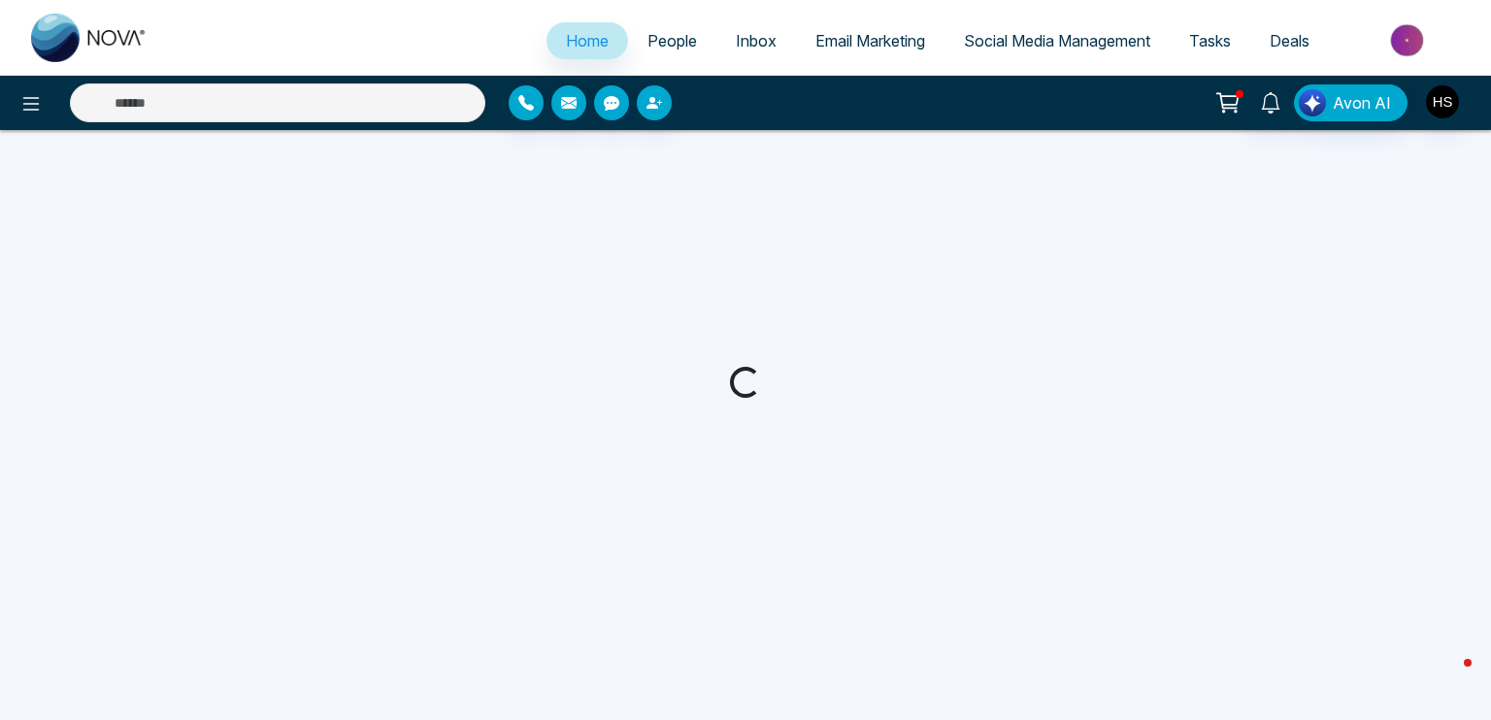
select select "*"
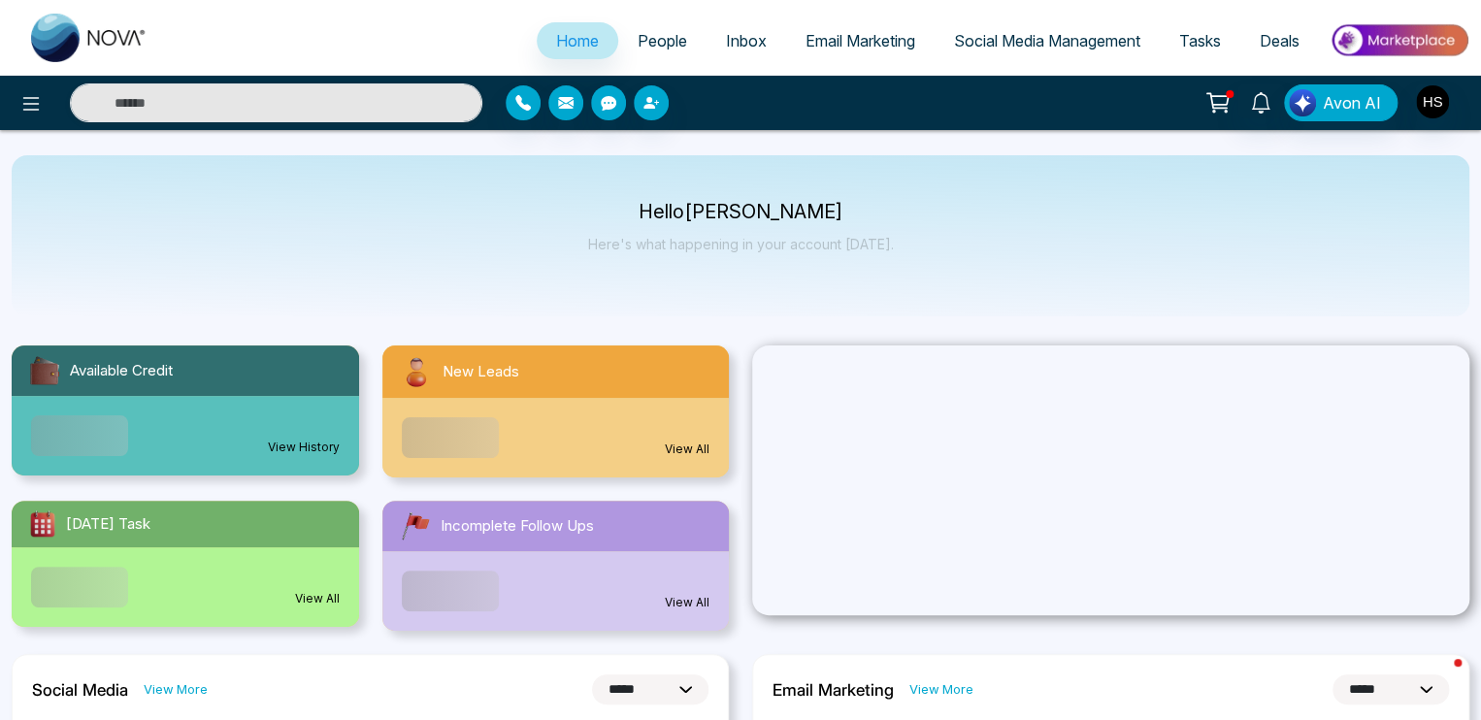
click at [881, 38] on span "Email Marketing" at bounding box center [861, 40] width 110 height 19
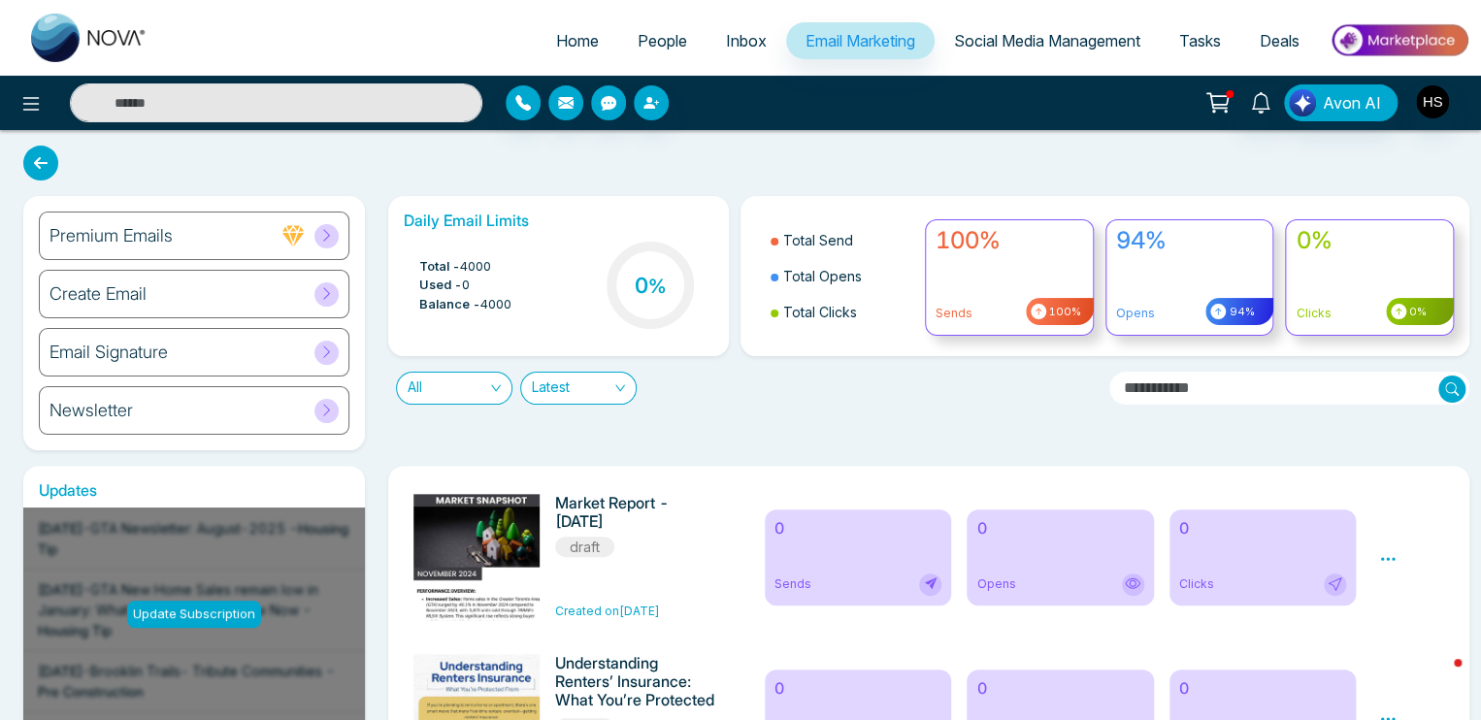
click at [191, 290] on div "Create Email" at bounding box center [194, 294] width 311 height 49
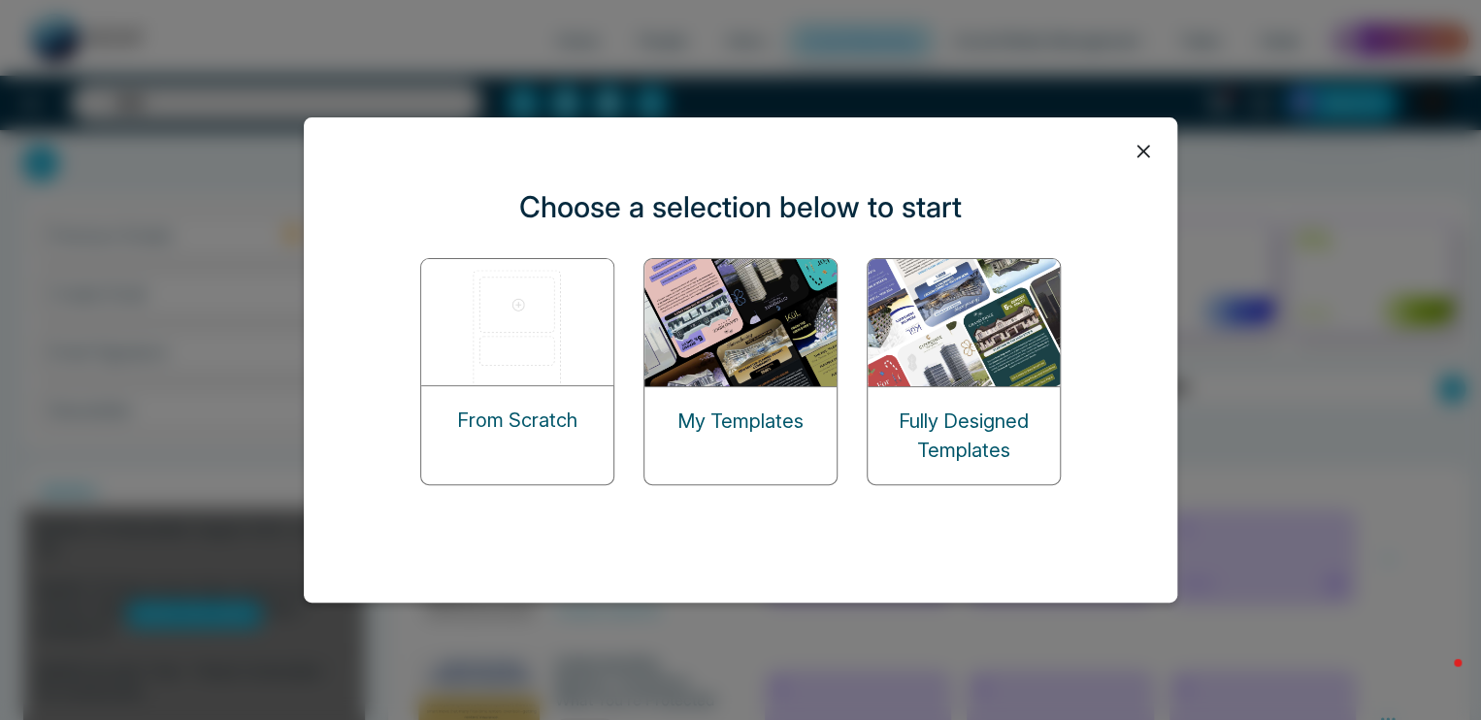
click at [982, 378] on img at bounding box center [965, 322] width 194 height 127
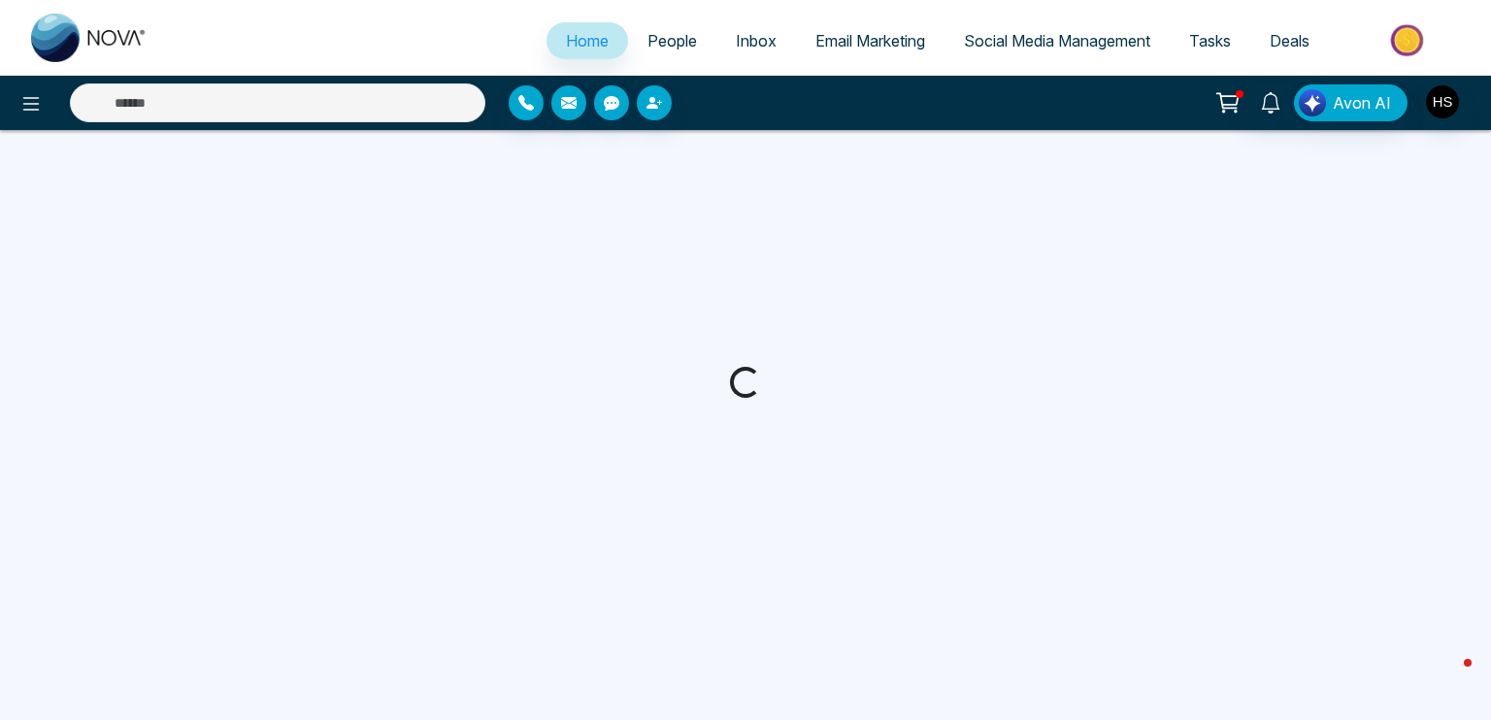
select select "*"
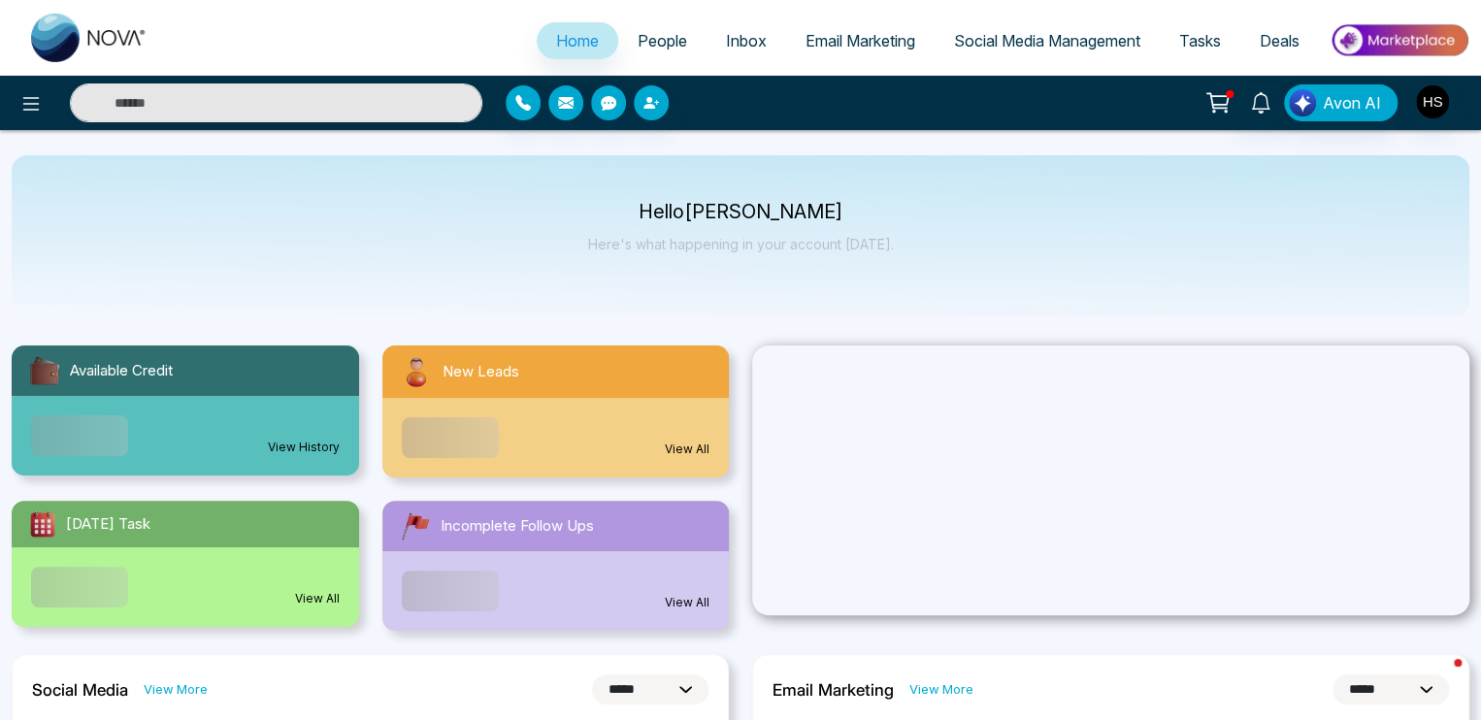
click at [815, 39] on span "Email Marketing" at bounding box center [861, 40] width 110 height 19
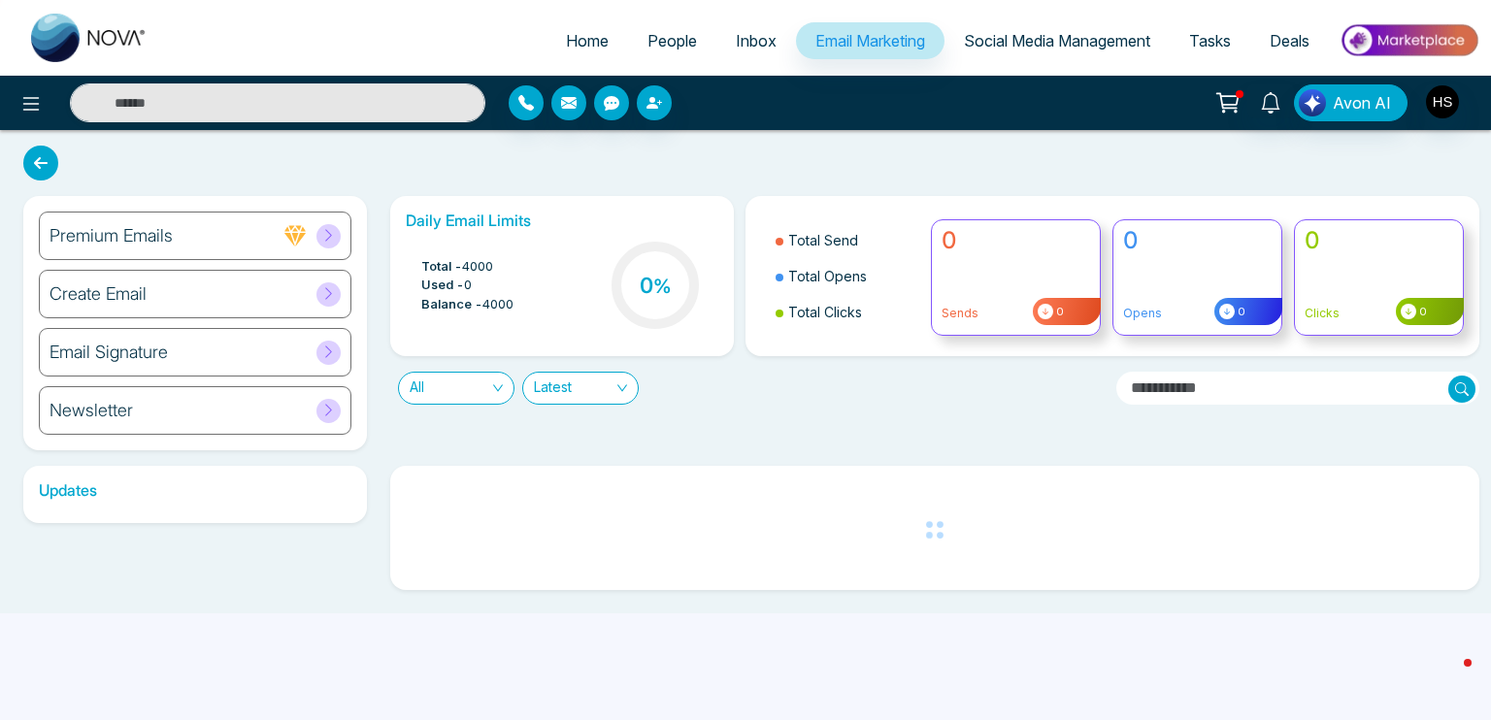
click at [231, 294] on div "Create Email" at bounding box center [195, 294] width 313 height 49
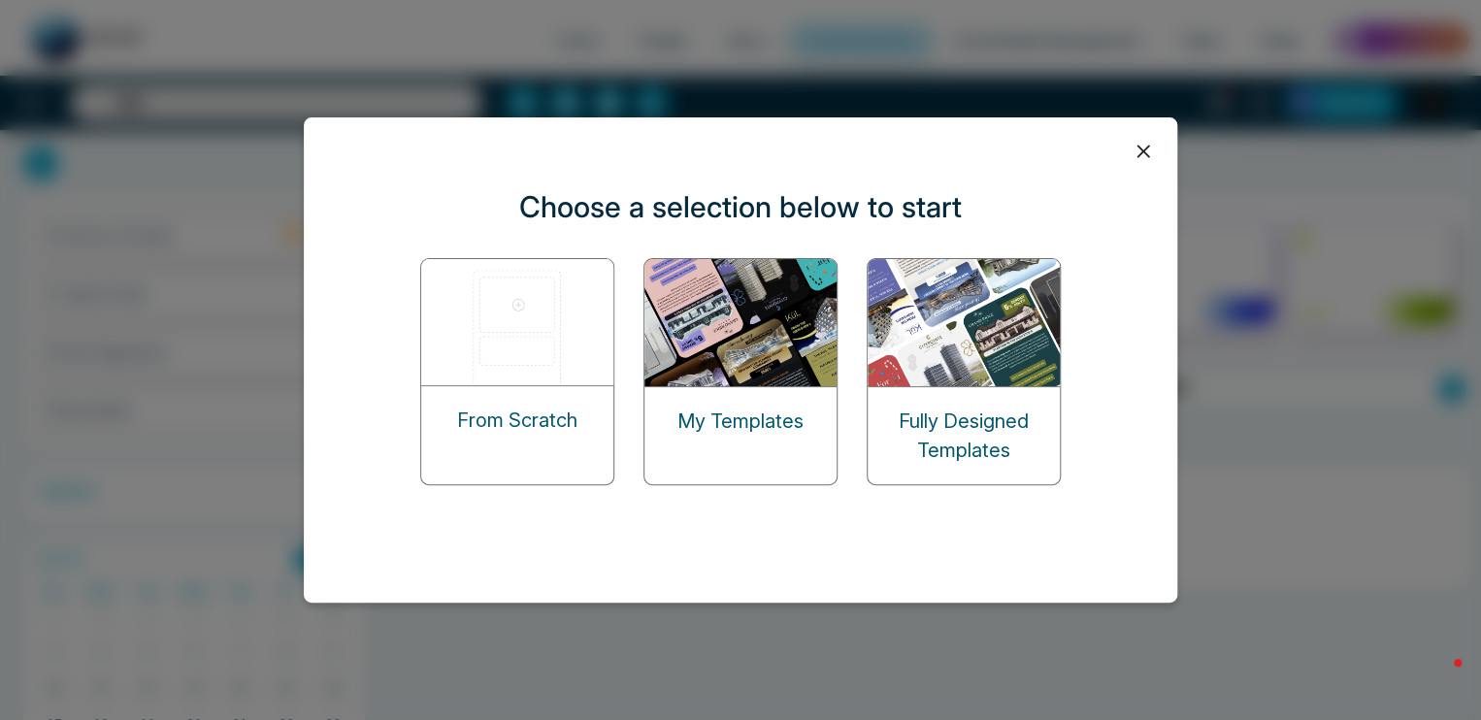
click at [807, 362] on img at bounding box center [742, 322] width 194 height 127
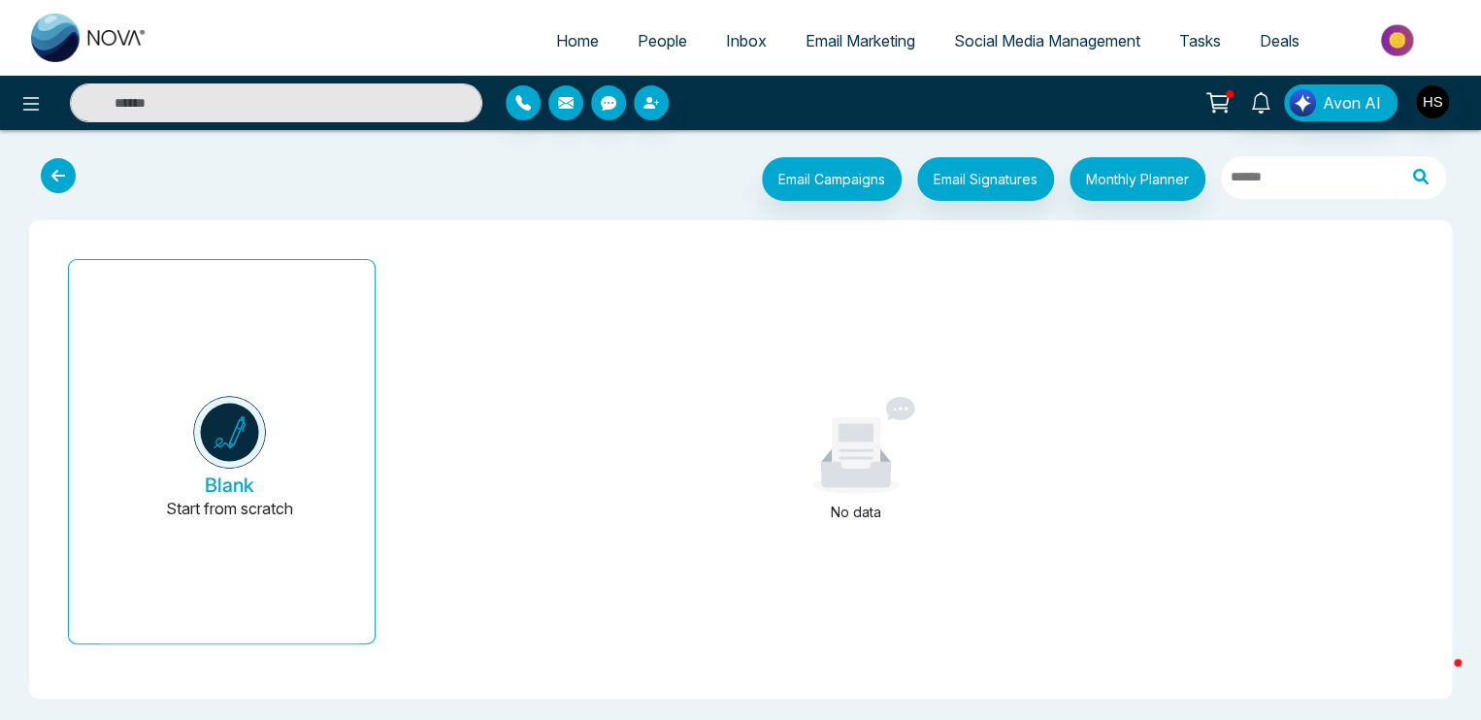
click at [864, 36] on span "Email Marketing" at bounding box center [861, 40] width 110 height 19
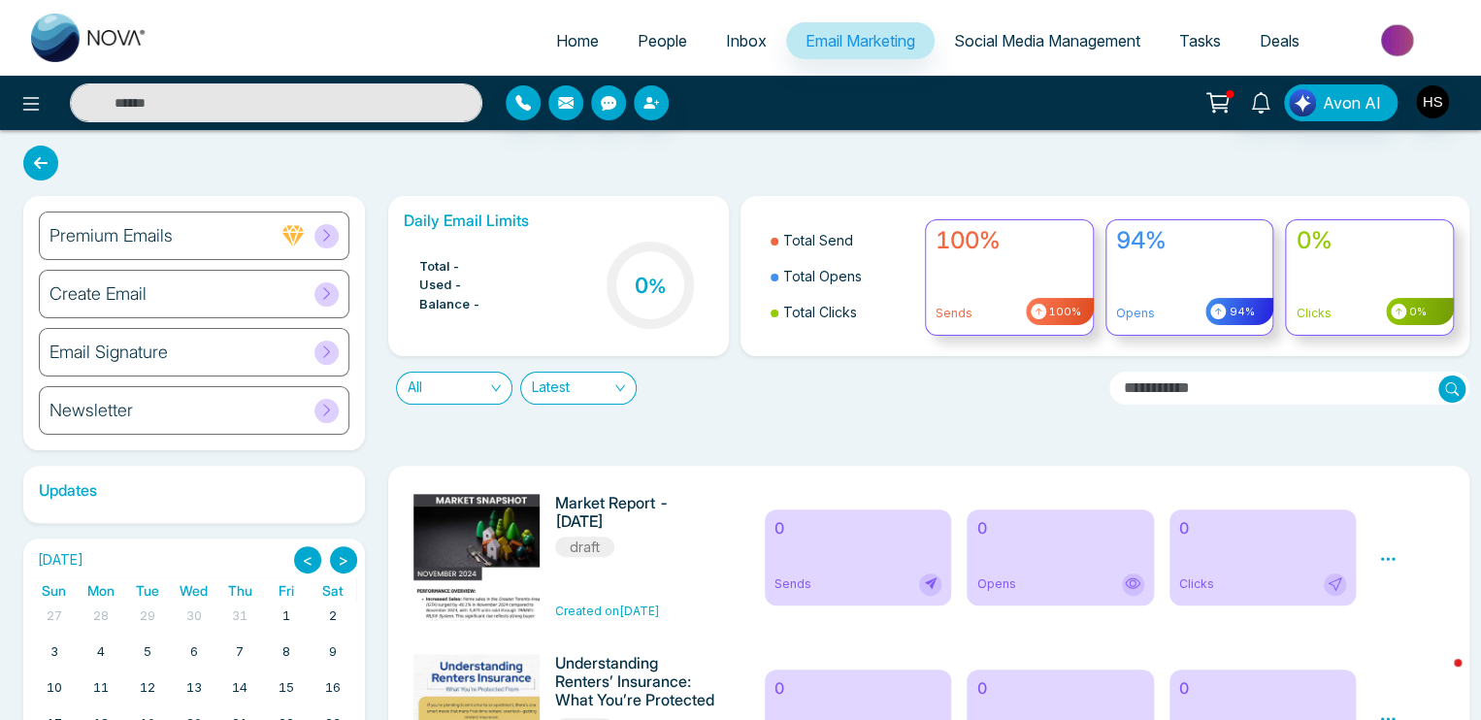
click at [205, 349] on div "Email Signature" at bounding box center [194, 352] width 311 height 49
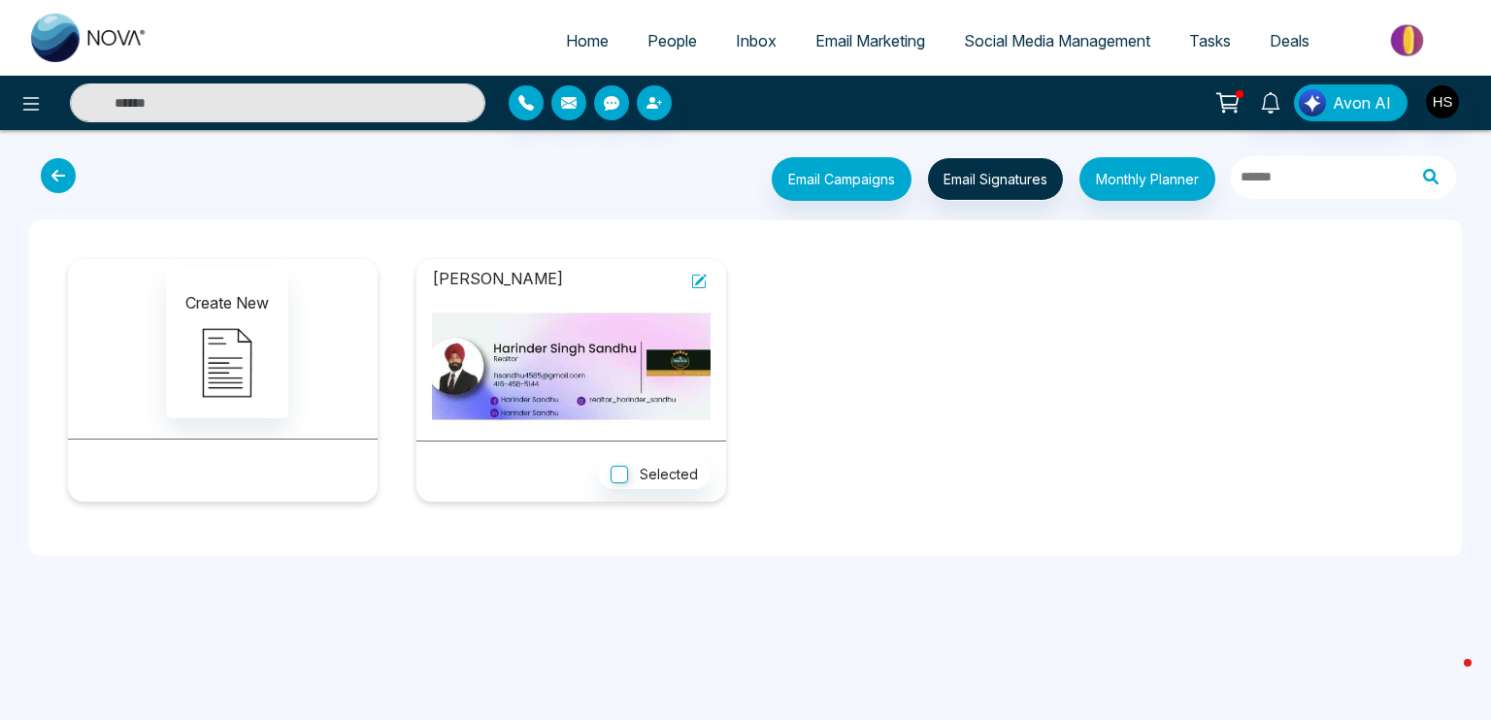
click at [705, 280] on icon at bounding box center [699, 282] width 14 height 14
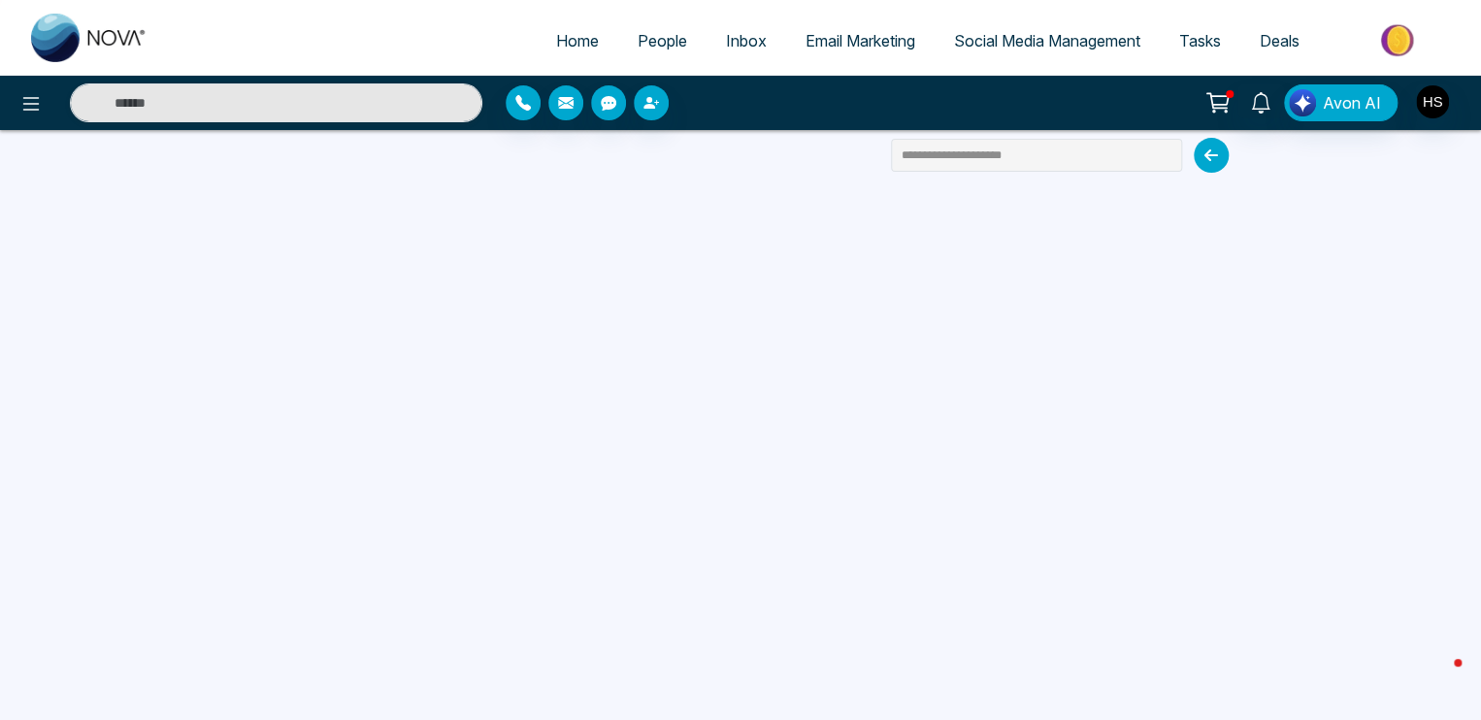
click at [841, 34] on span "Email Marketing" at bounding box center [861, 40] width 110 height 19
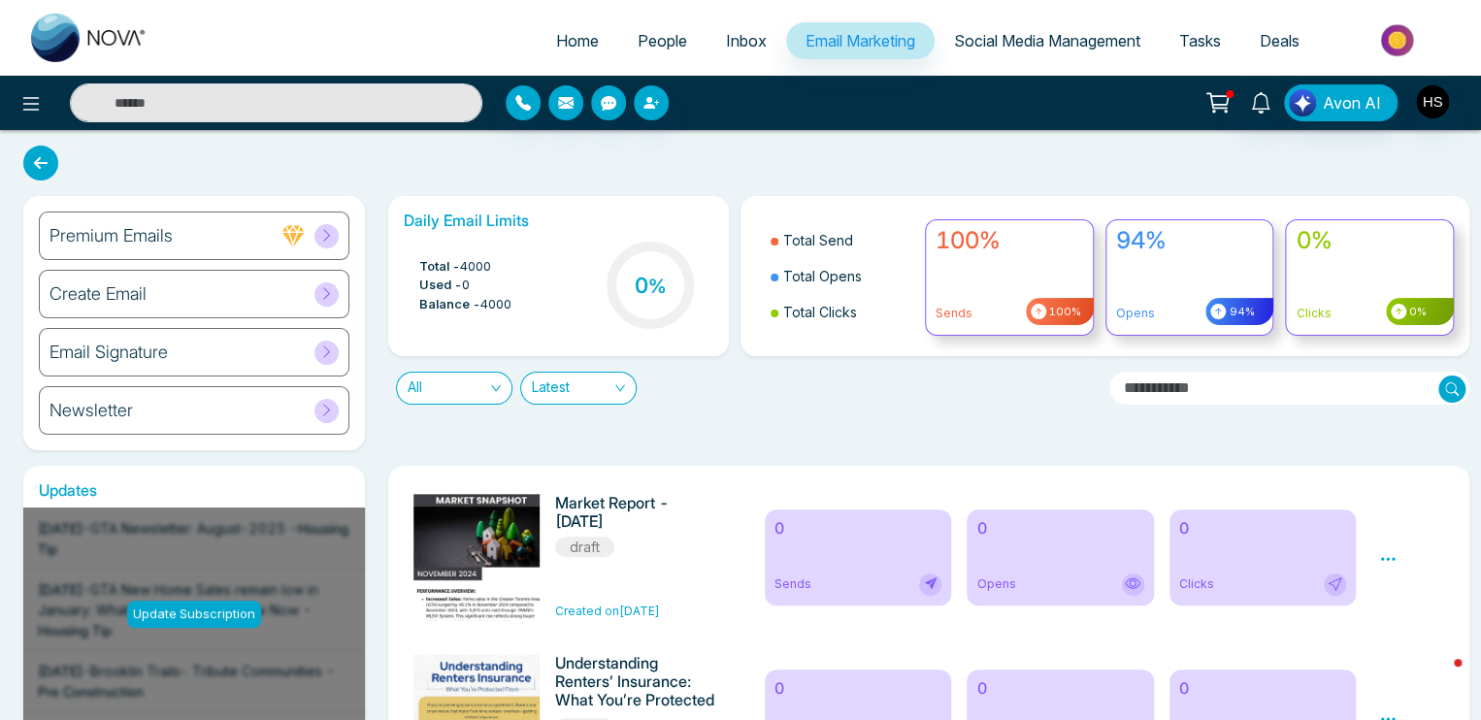
click at [320, 236] on icon at bounding box center [326, 235] width 15 height 15
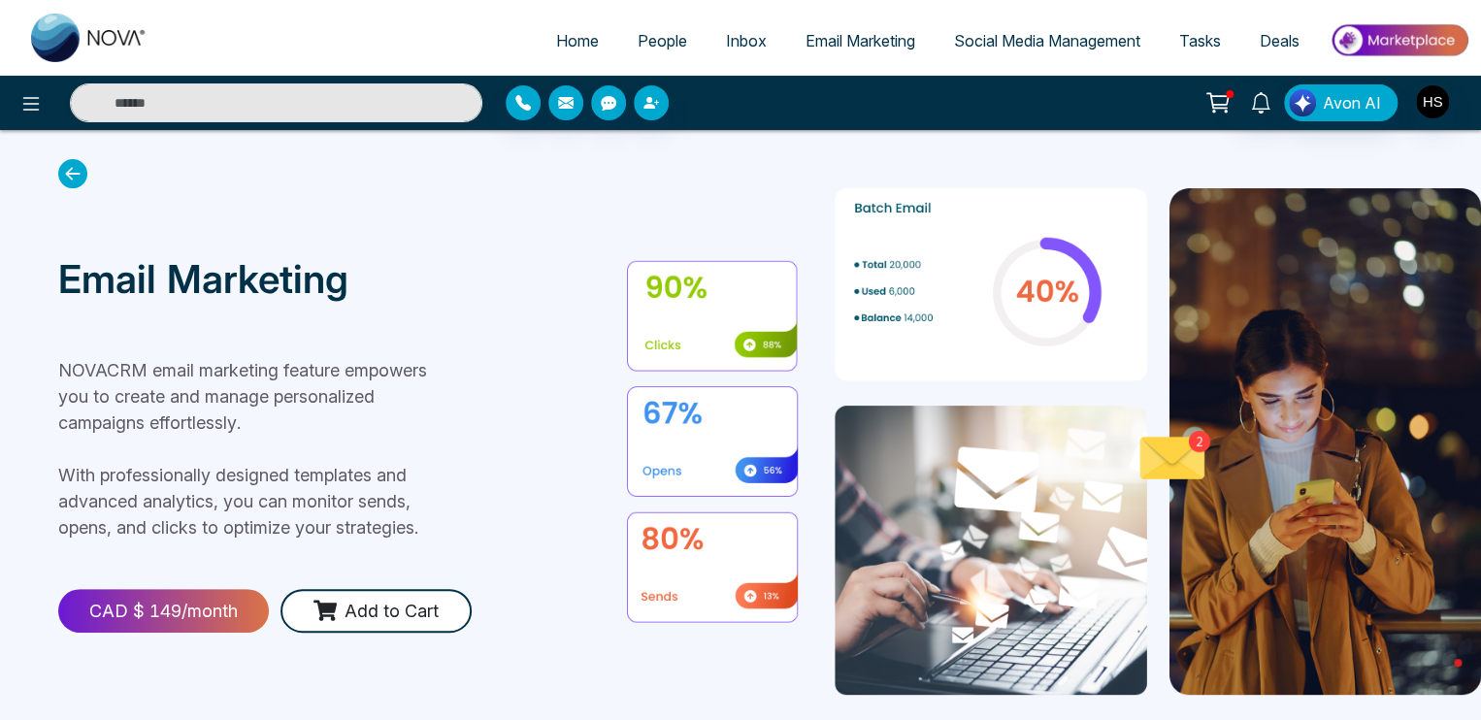
click at [845, 50] on span "Email Marketing" at bounding box center [861, 40] width 110 height 19
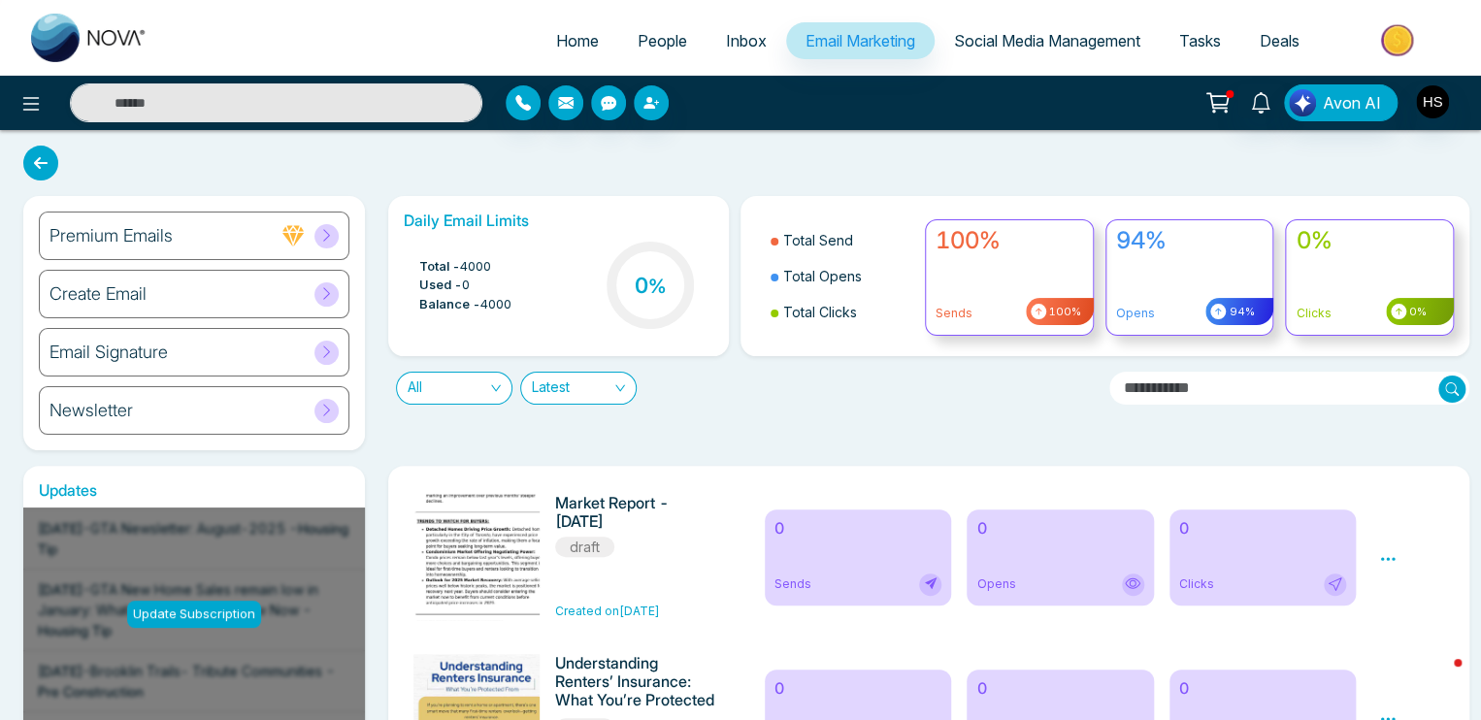
click at [806, 50] on span "Email Marketing" at bounding box center [861, 40] width 110 height 19
click at [280, 406] on div "Newsletter" at bounding box center [194, 410] width 311 height 49
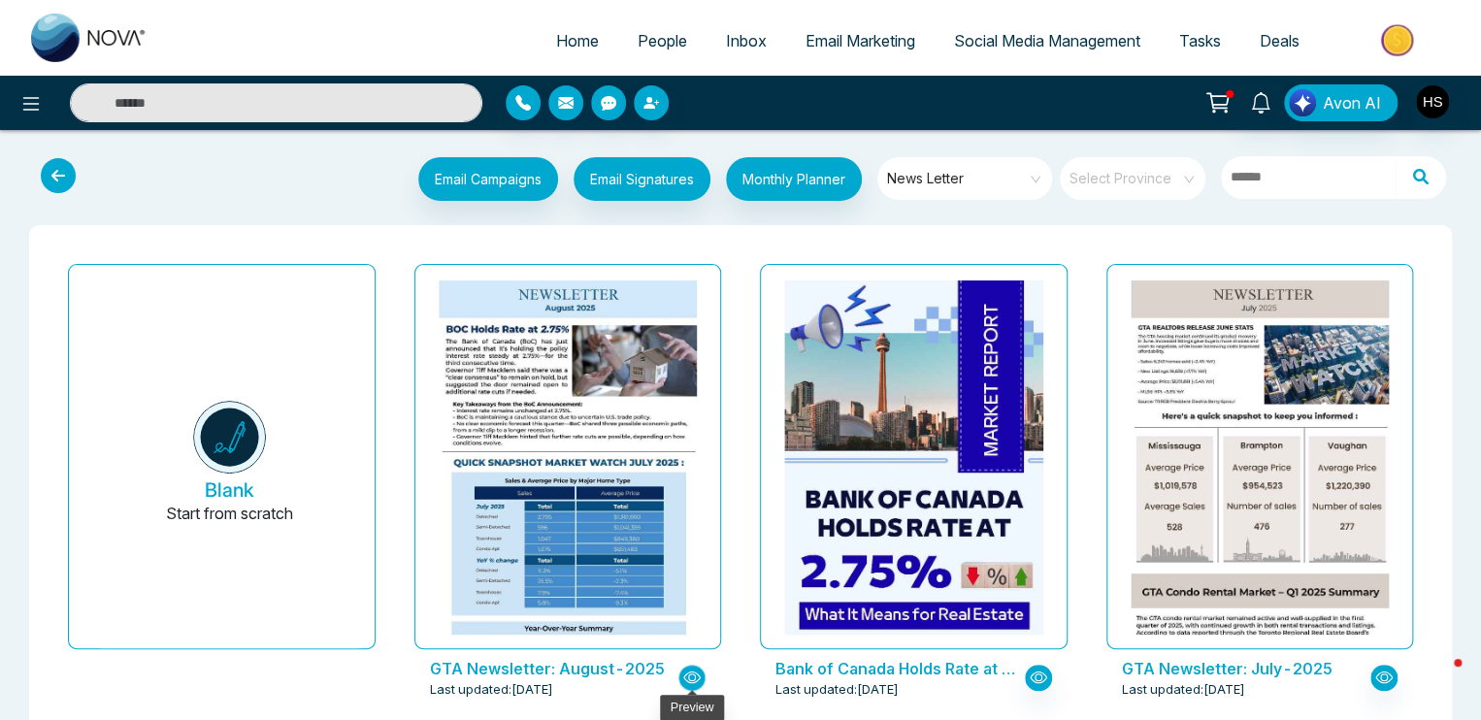
click at [693, 676] on icon "button" at bounding box center [691, 677] width 17 height 17
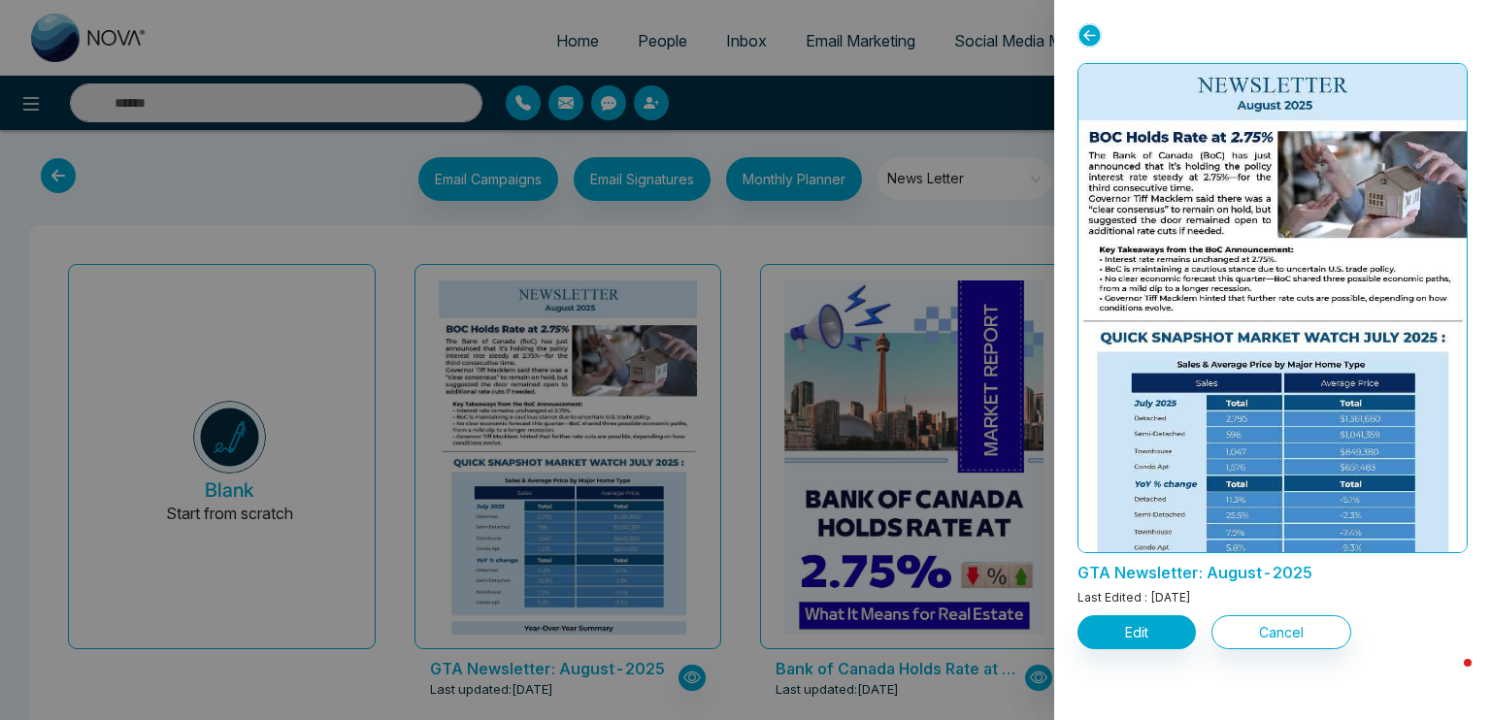
click at [1099, 38] on icon at bounding box center [1090, 35] width 24 height 24
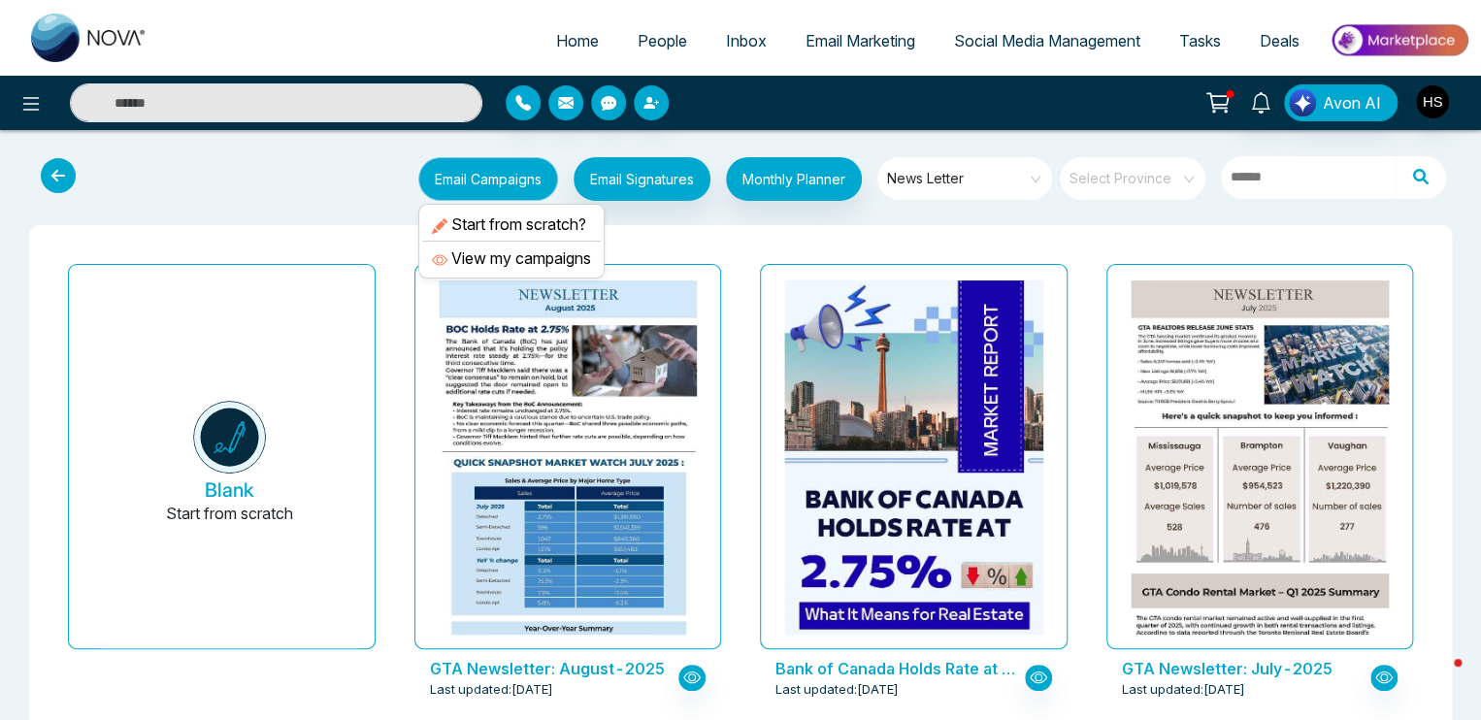
click at [479, 184] on button "Email Campaigns" at bounding box center [488, 179] width 140 height 44
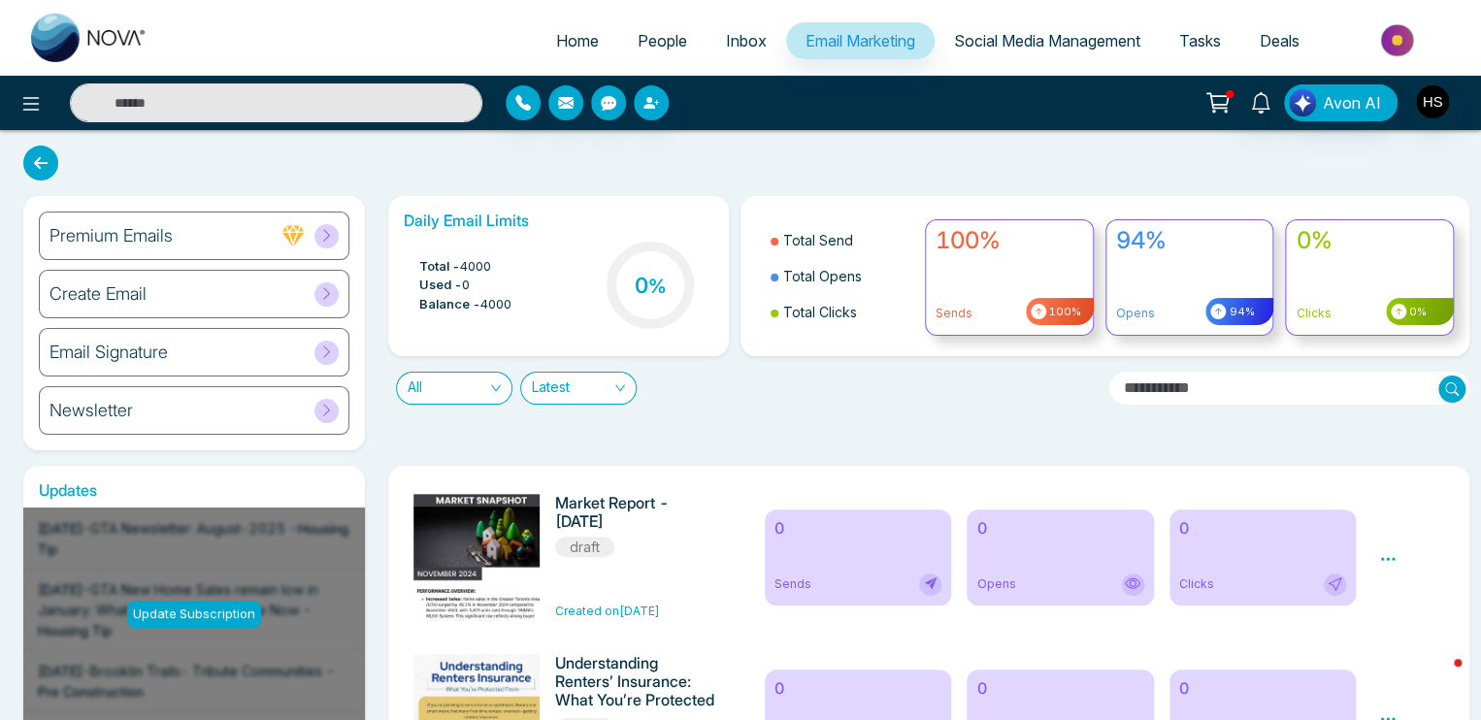
click at [316, 300] on span at bounding box center [327, 295] width 24 height 24
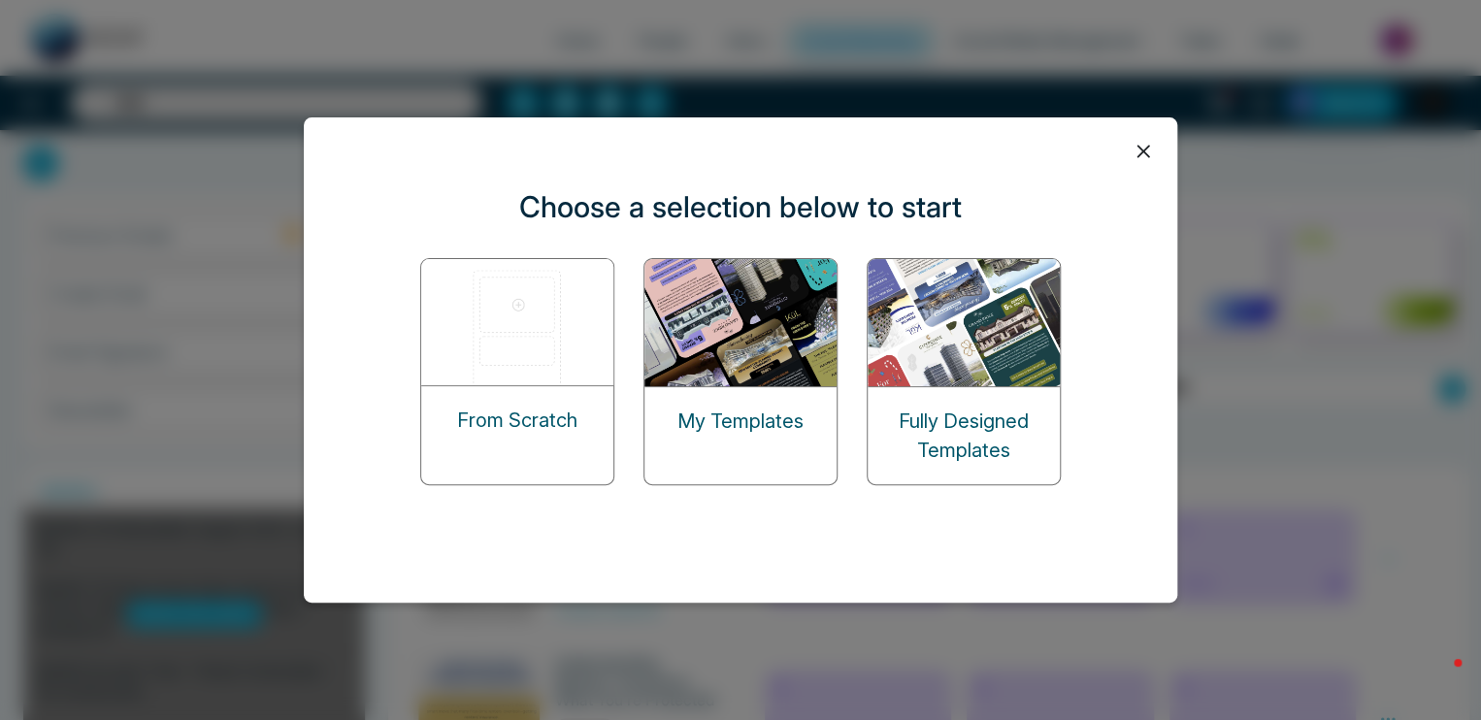
click at [1136, 151] on icon at bounding box center [1143, 151] width 29 height 29
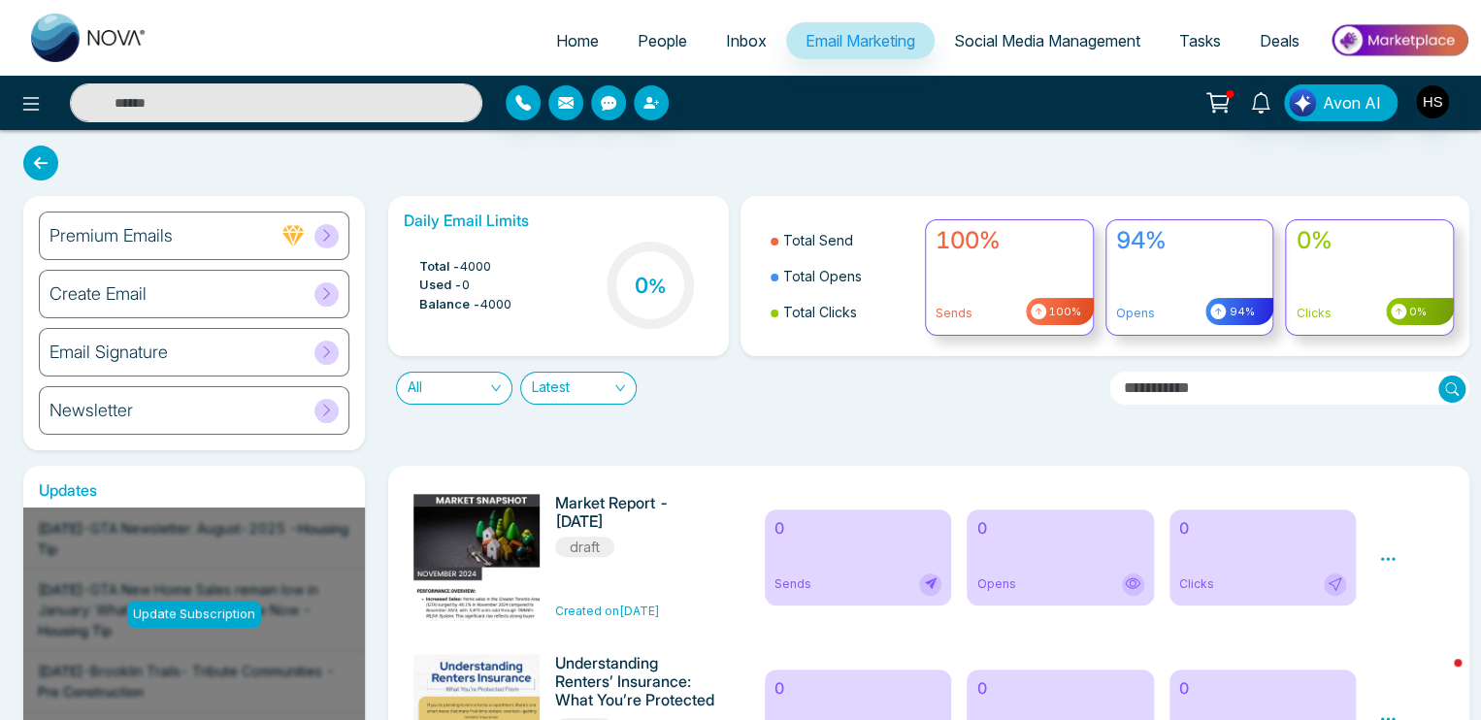
click at [146, 399] on div "Newsletter" at bounding box center [194, 410] width 311 height 49
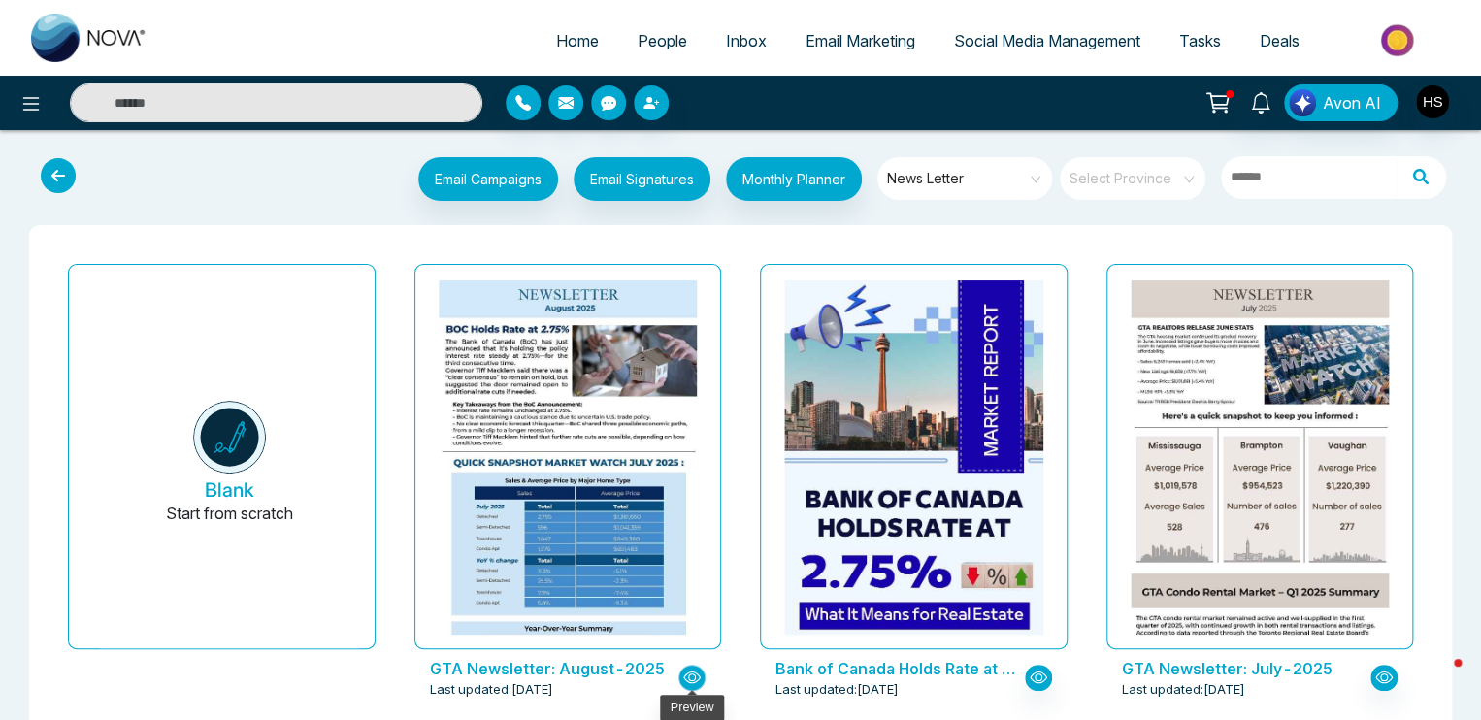
click at [682, 677] on button "button" at bounding box center [692, 678] width 27 height 26
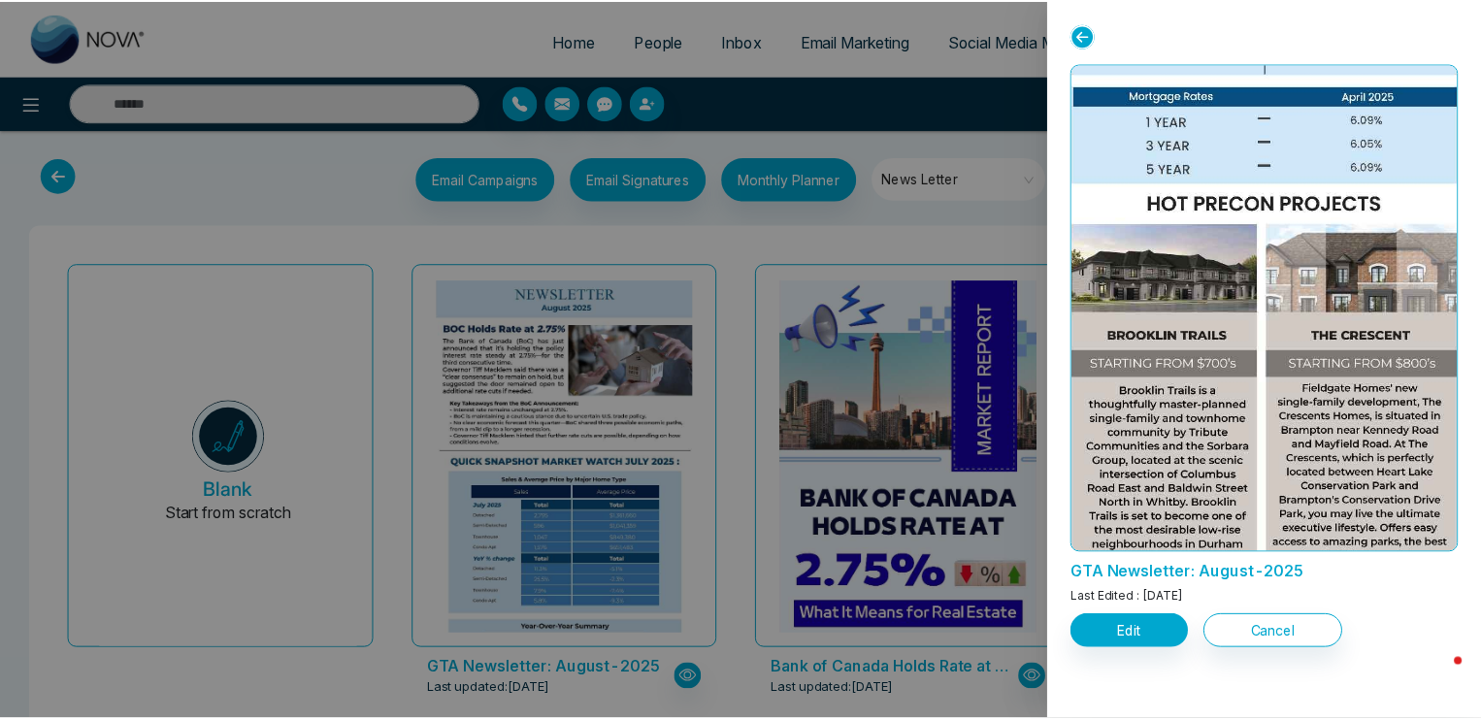
scroll to position [1865, 0]
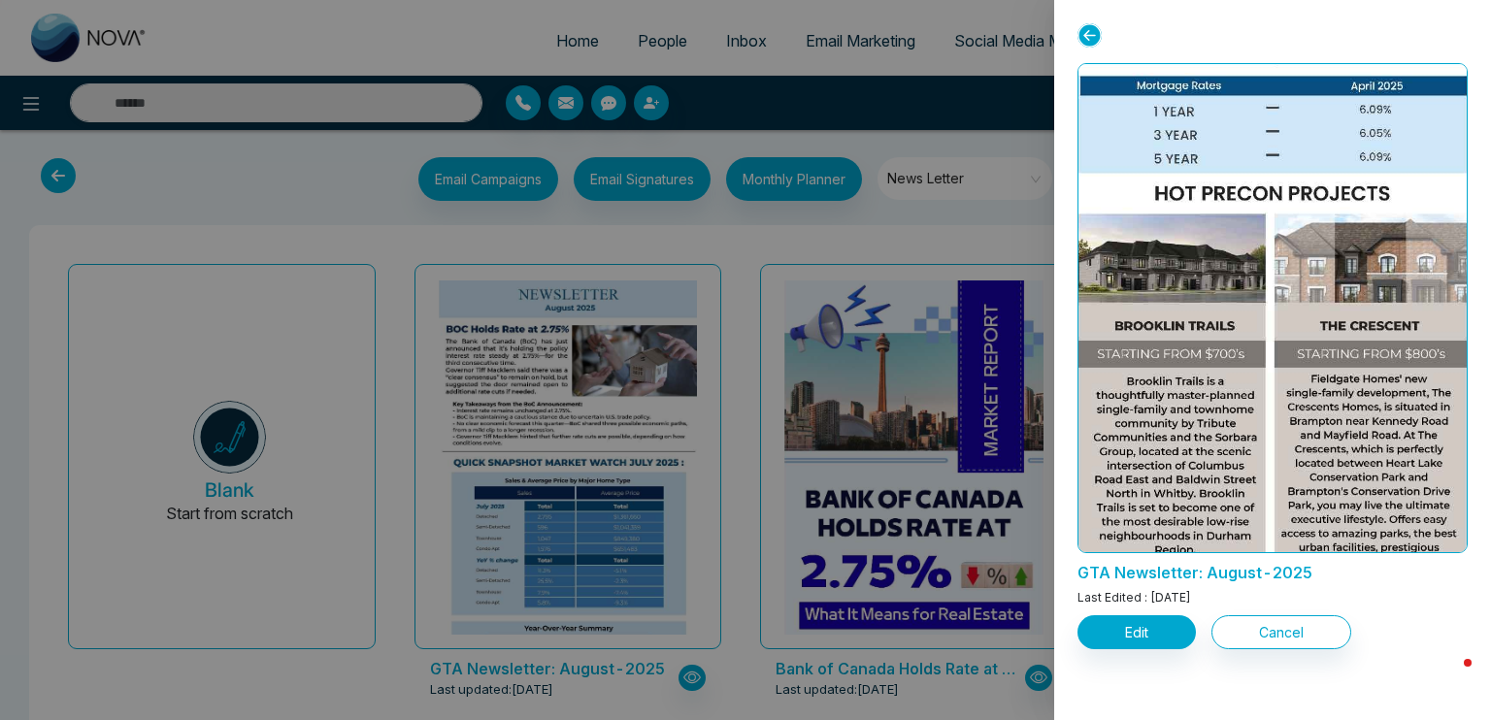
click at [915, 210] on div at bounding box center [745, 360] width 1491 height 720
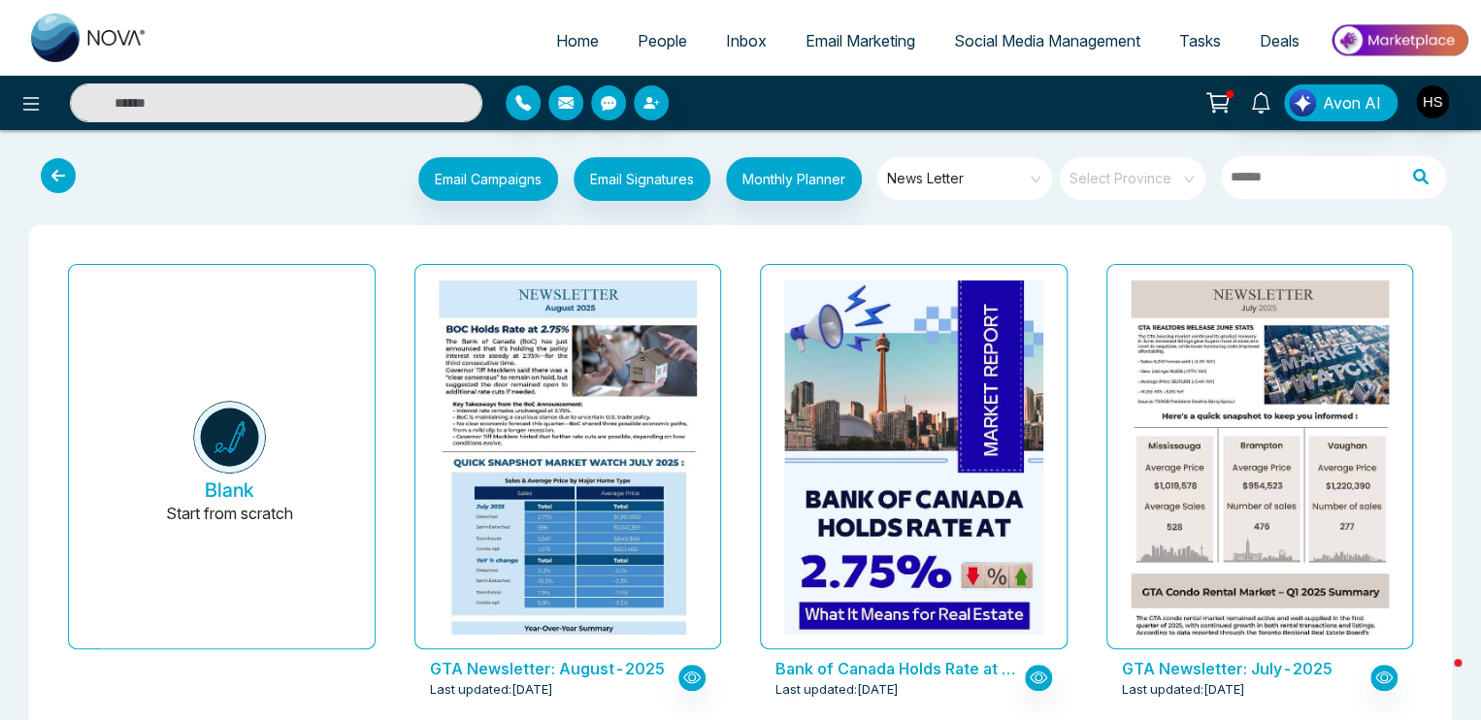
click at [854, 42] on span "Email Marketing" at bounding box center [861, 40] width 110 height 19
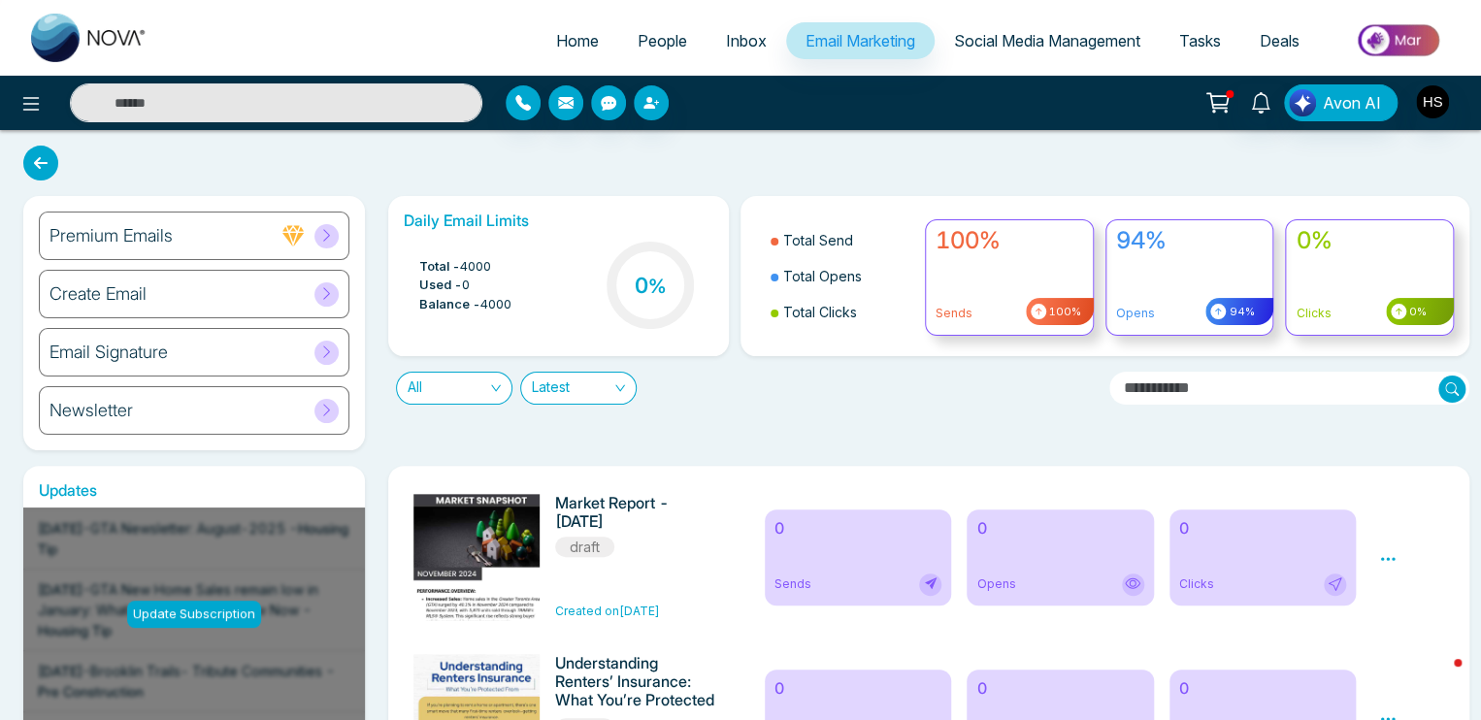
click at [181, 305] on div "Create Email" at bounding box center [194, 294] width 311 height 49
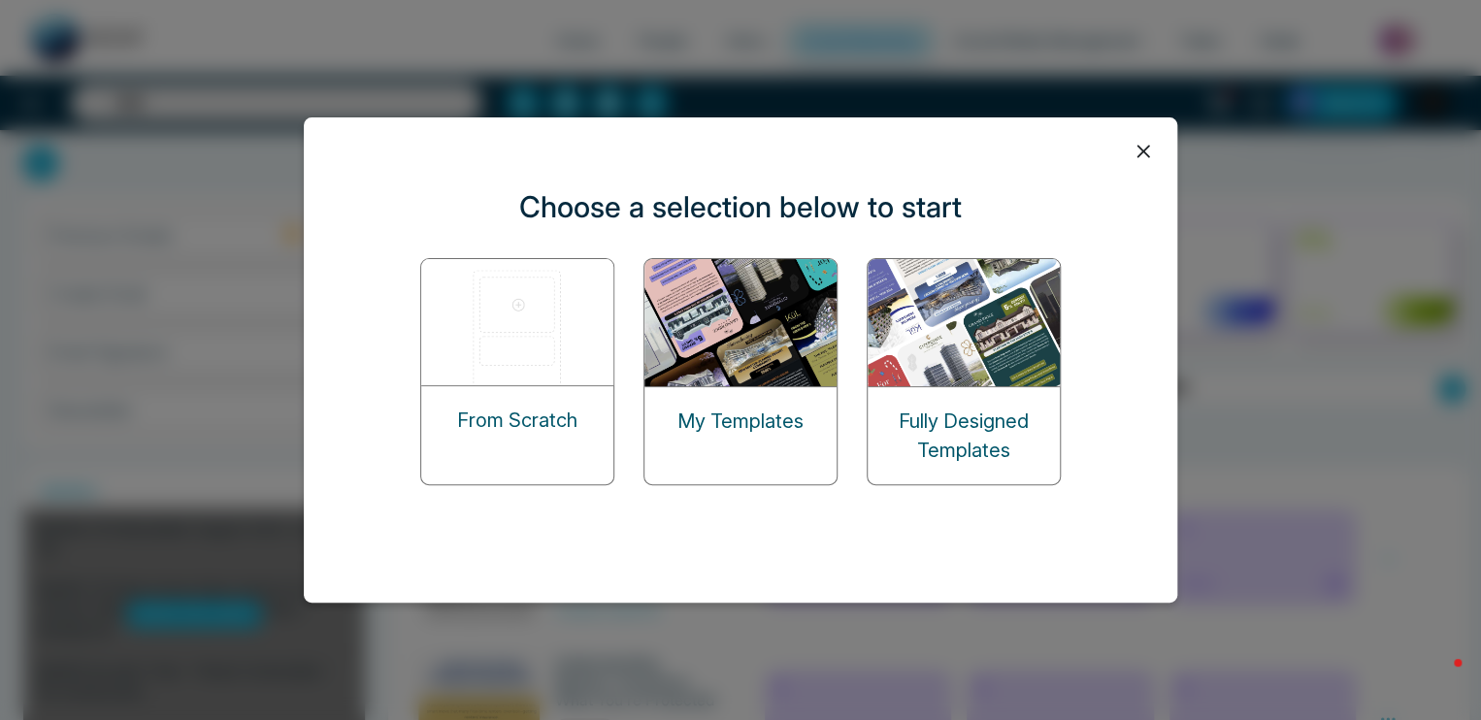
click at [787, 325] on img at bounding box center [742, 322] width 194 height 127
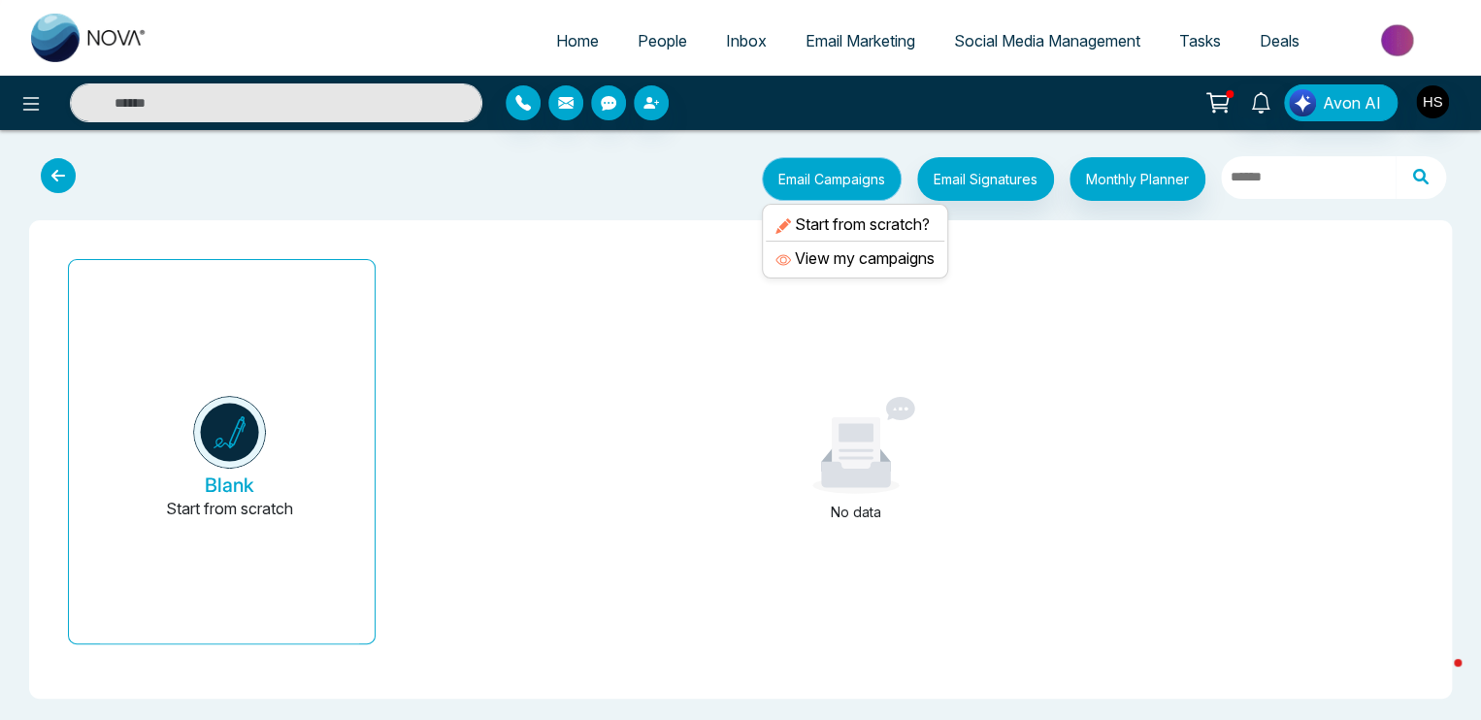
click at [826, 181] on button "Email Campaigns" at bounding box center [832, 179] width 140 height 44
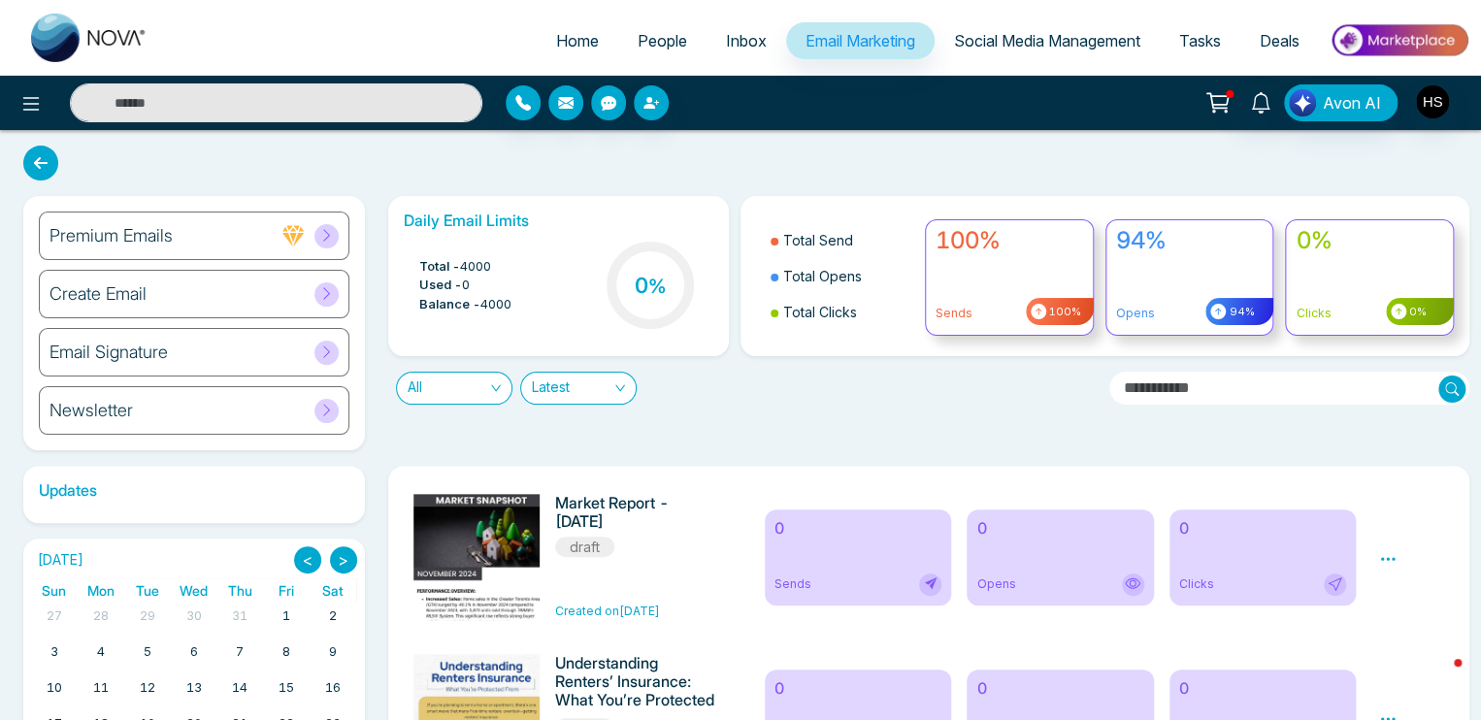
click at [838, 42] on span "Email Marketing" at bounding box center [861, 40] width 110 height 19
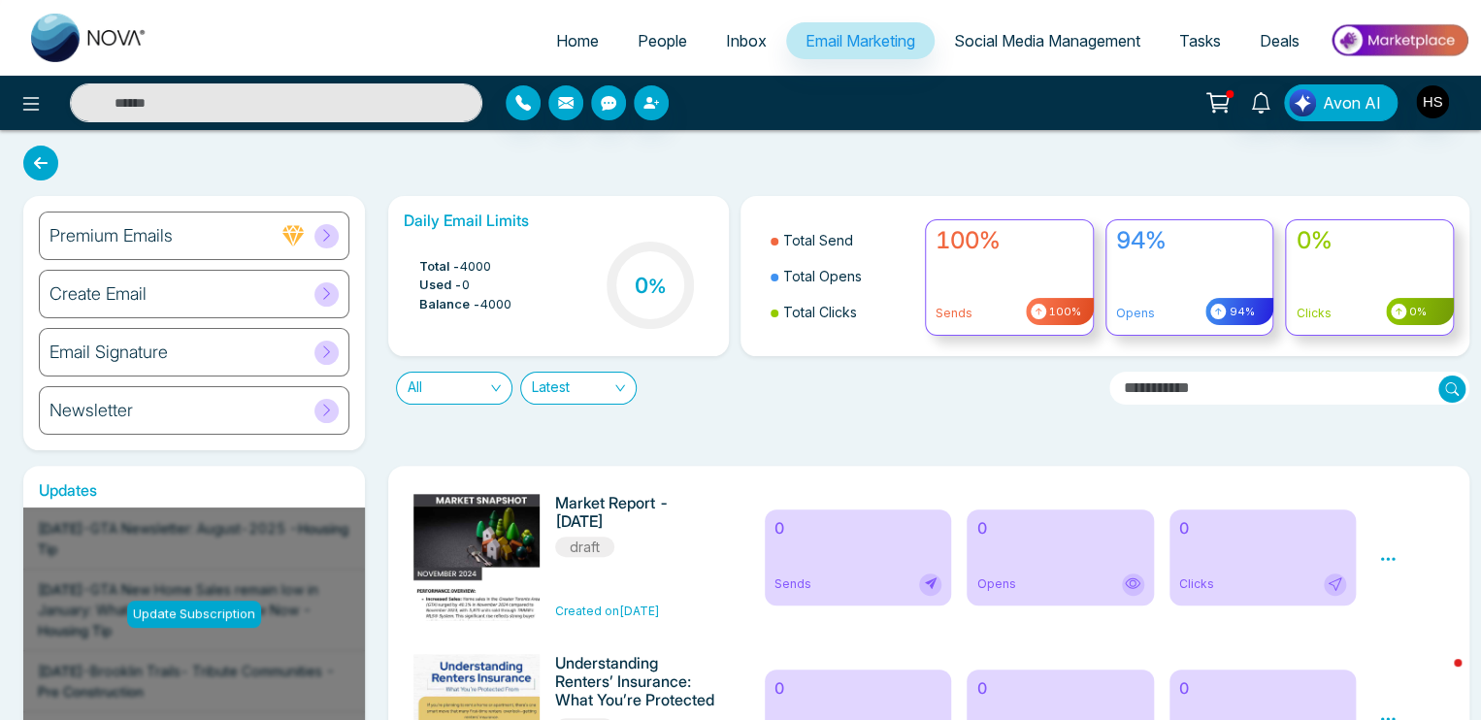
click at [217, 289] on div "Create Email" at bounding box center [194, 294] width 311 height 49
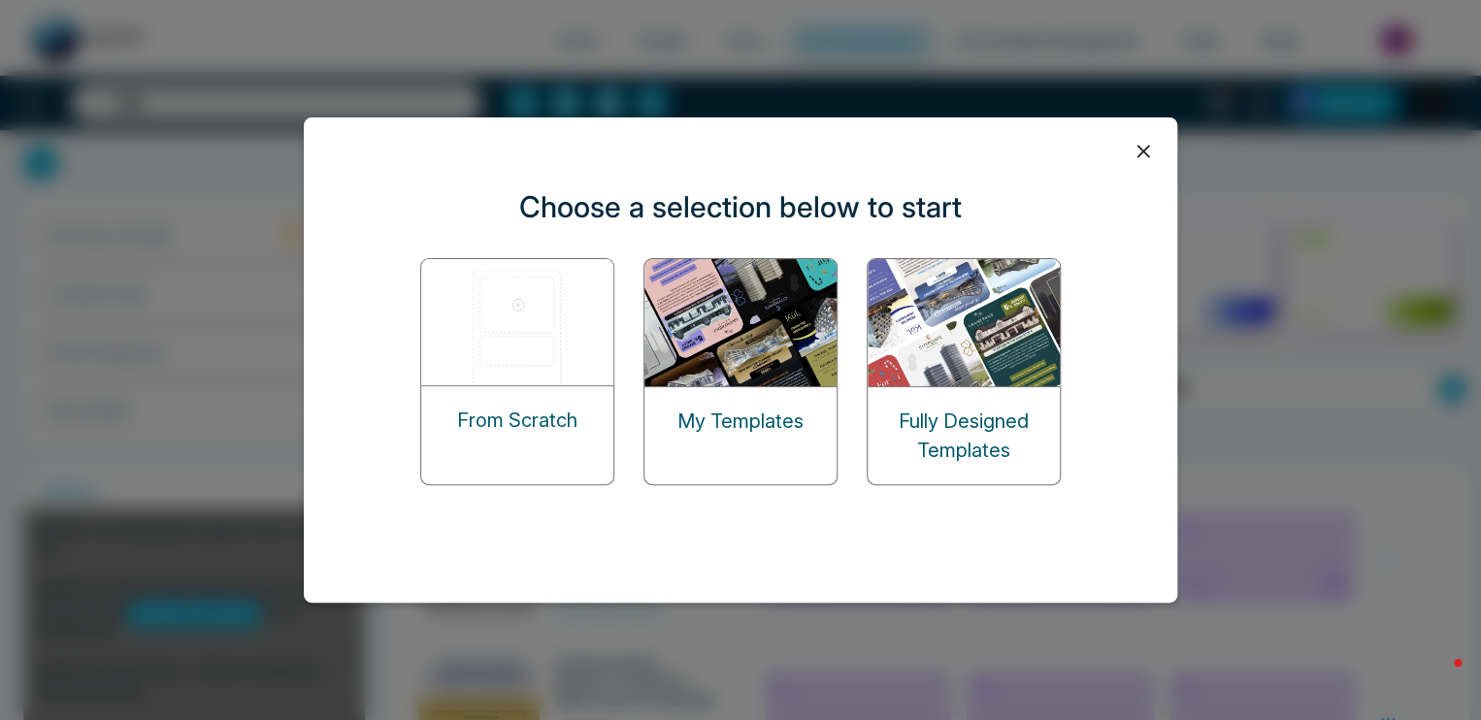
click at [802, 352] on img at bounding box center [742, 322] width 194 height 127
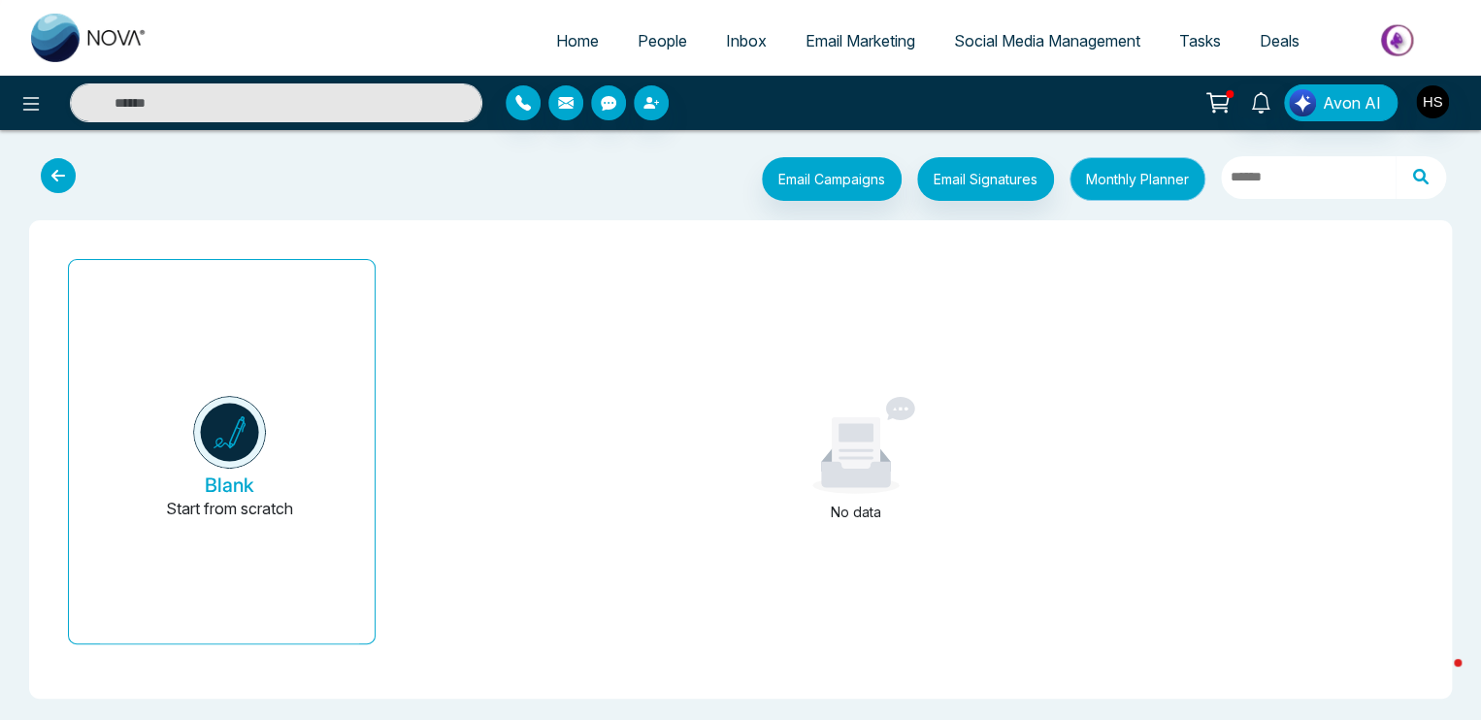
click at [1113, 196] on button "Monthly Planner" at bounding box center [1138, 179] width 136 height 44
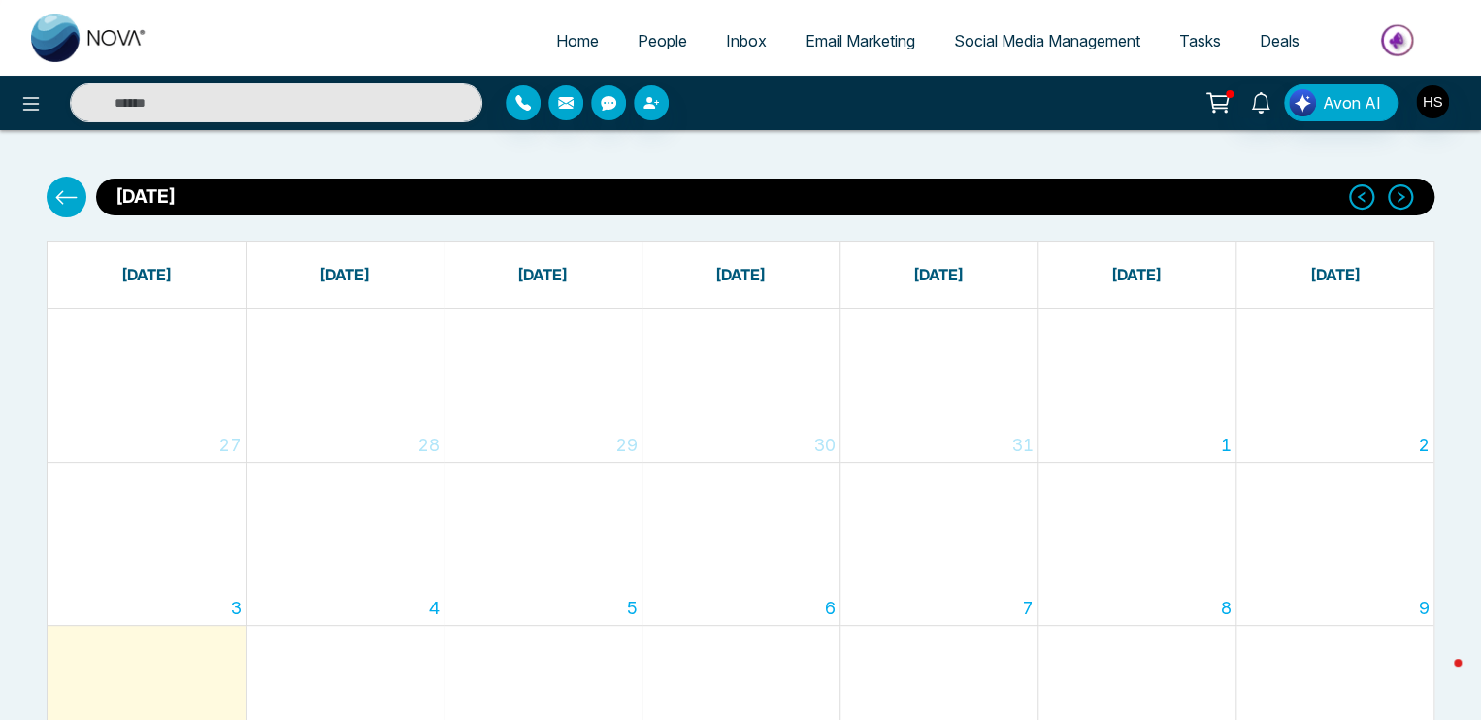
click at [66, 188] on icon at bounding box center [66, 197] width 24 height 24
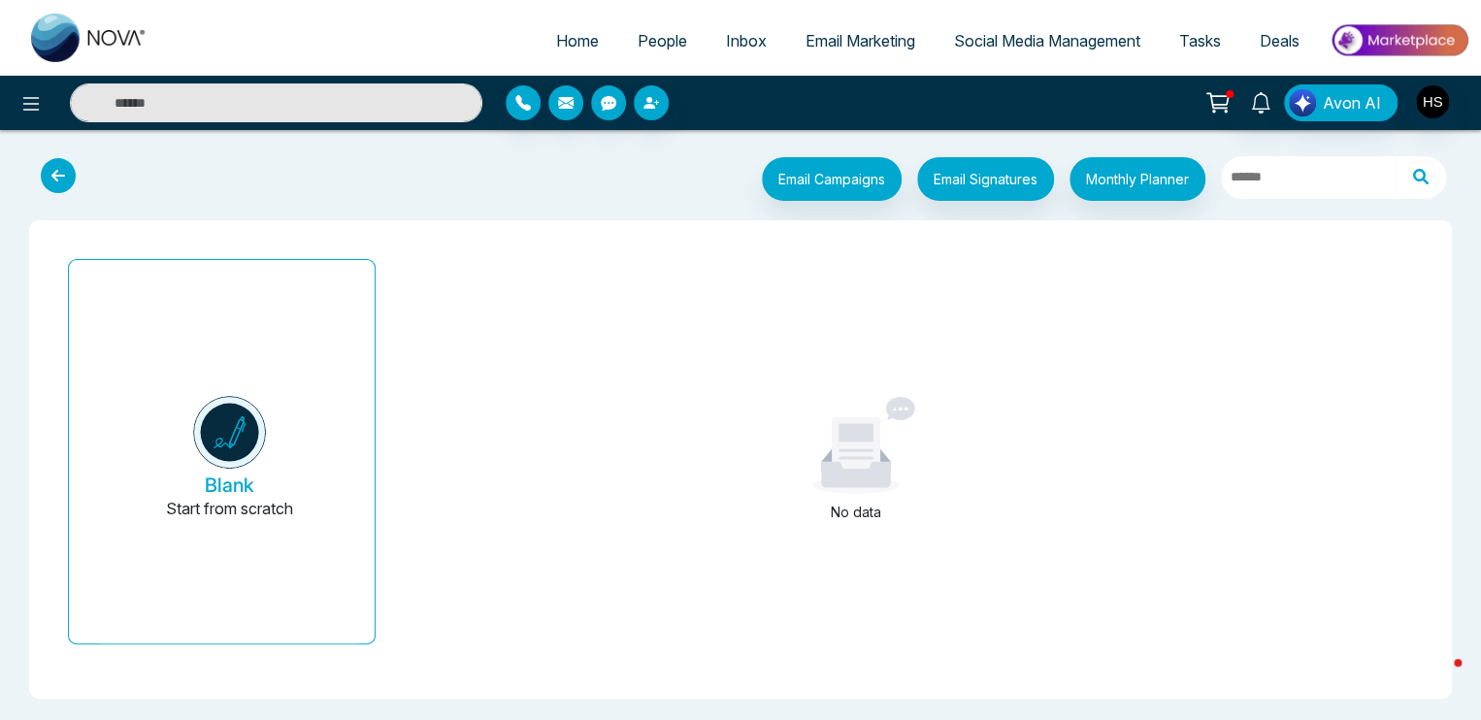
click at [870, 31] on span "Email Marketing" at bounding box center [861, 40] width 110 height 19
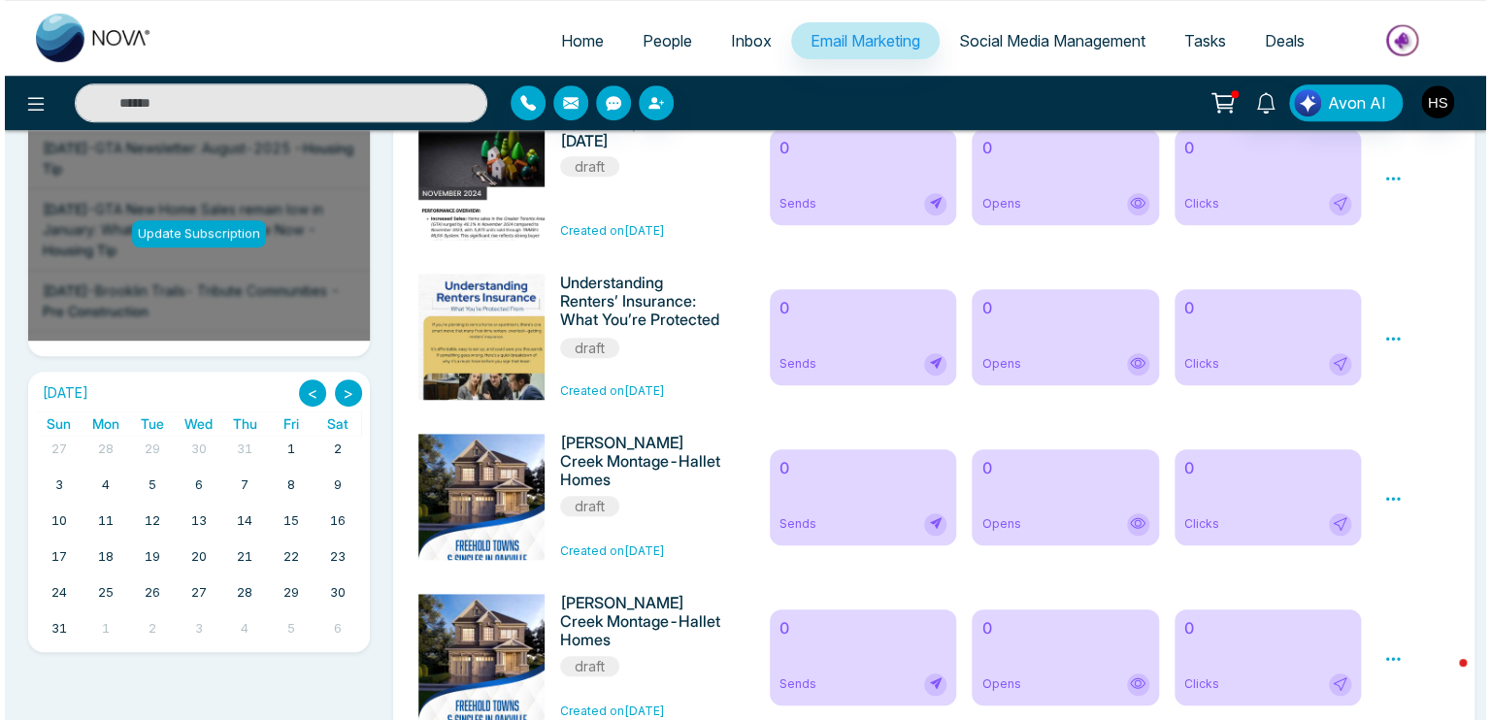
scroll to position [388, 0]
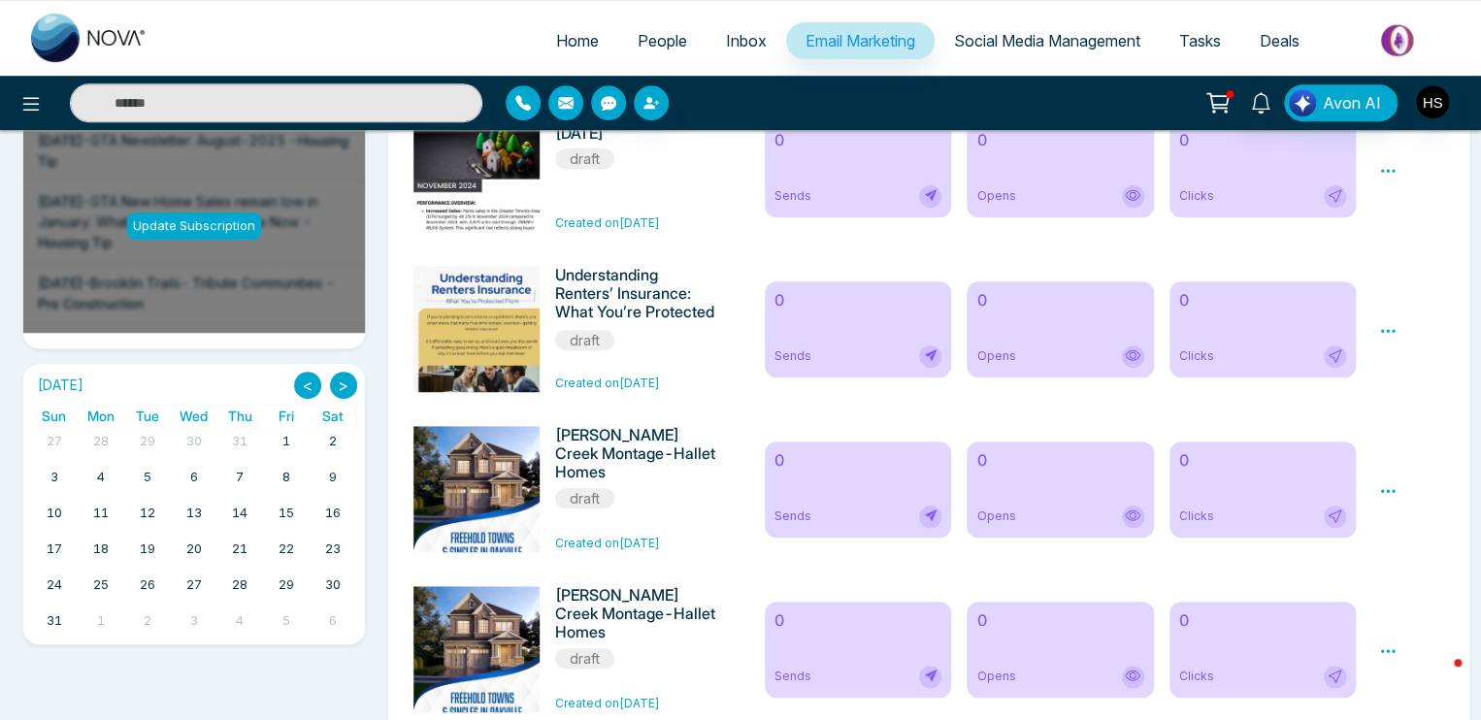
click at [601, 467] on h6 "[PERSON_NAME] Creek Montage-Hallet Homes" at bounding box center [637, 454] width 164 height 56
click at [725, 477] on div "[PERSON_NAME] Creek Montage-Hallet Homes draft Created on [DATE]" at bounding box center [577, 489] width 351 height 126
click at [1395, 494] on icon at bounding box center [1388, 490] width 17 height 17
click at [1410, 519] on span "Preview" at bounding box center [1421, 519] width 52 height 17
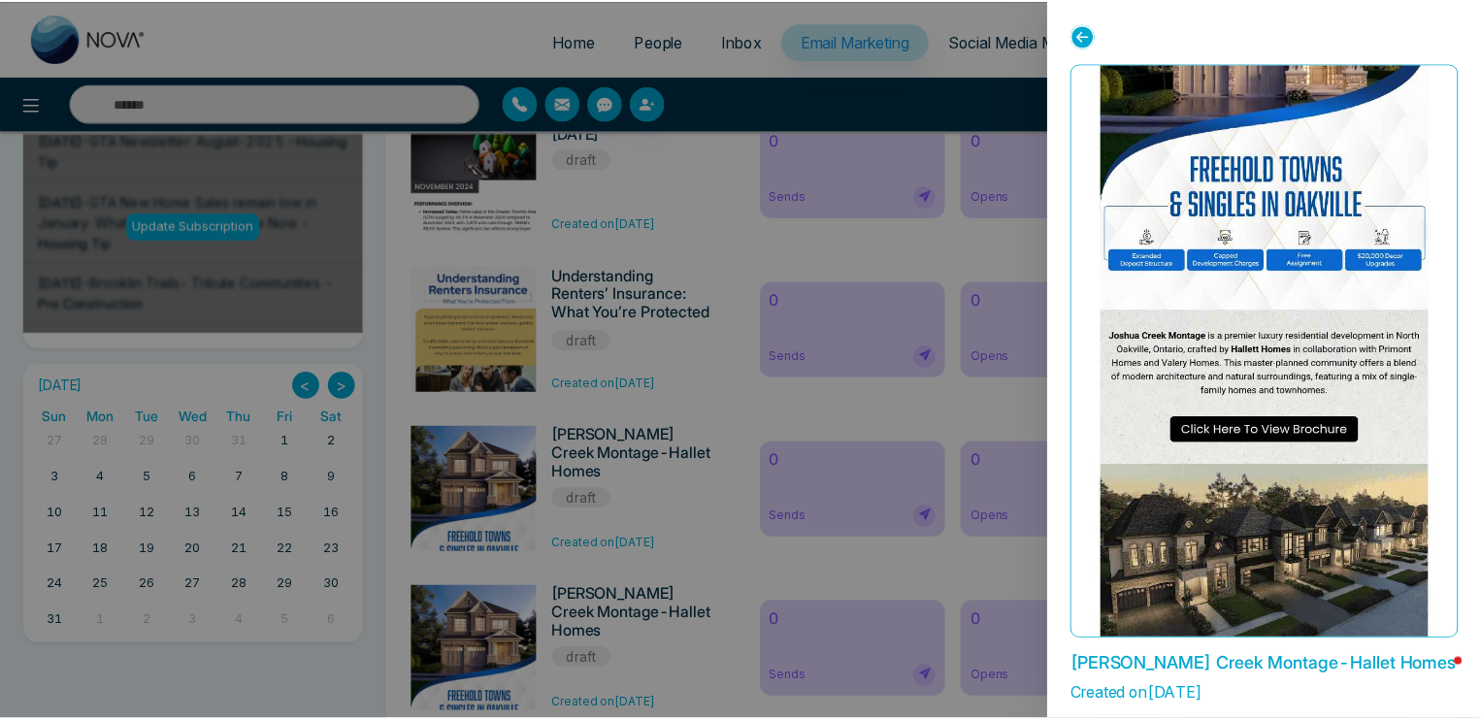
scroll to position [0, 0]
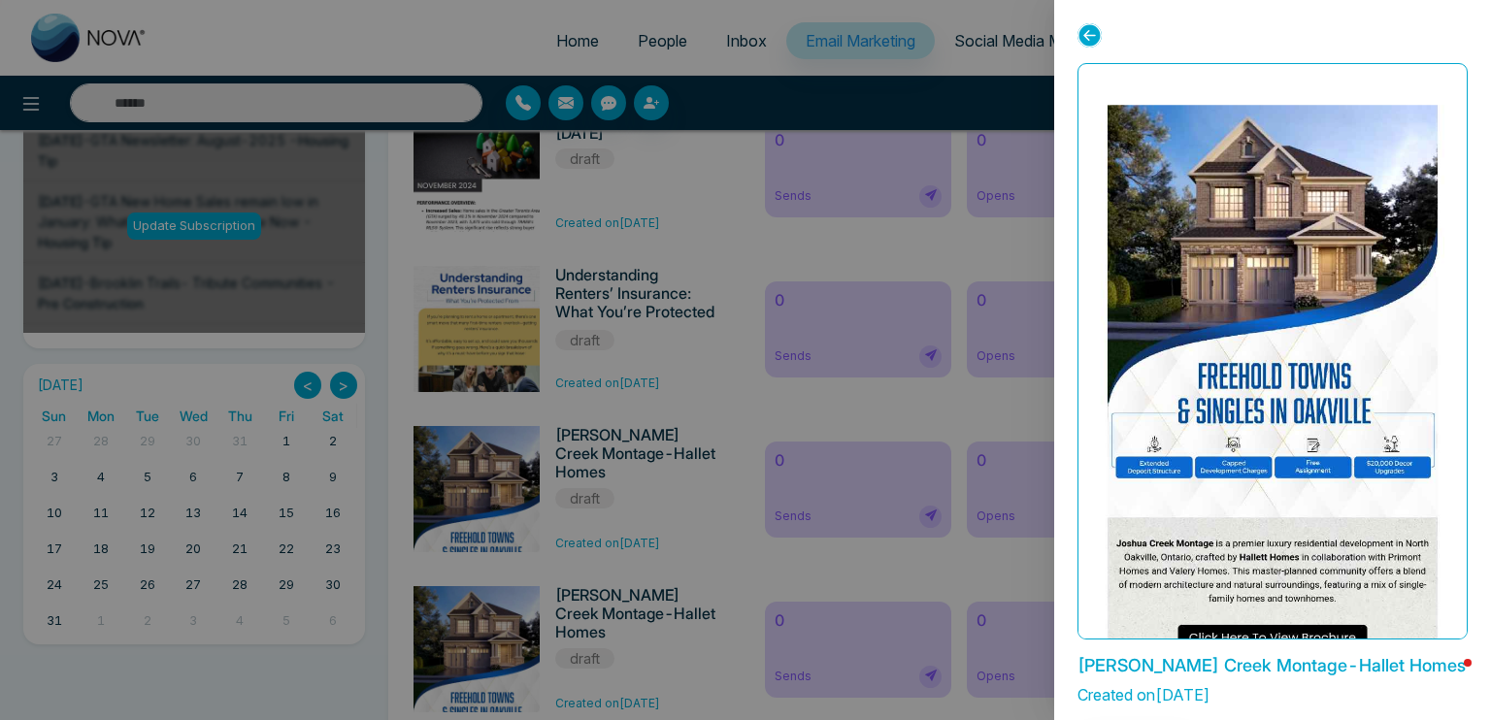
click at [1087, 28] on icon at bounding box center [1090, 35] width 24 height 24
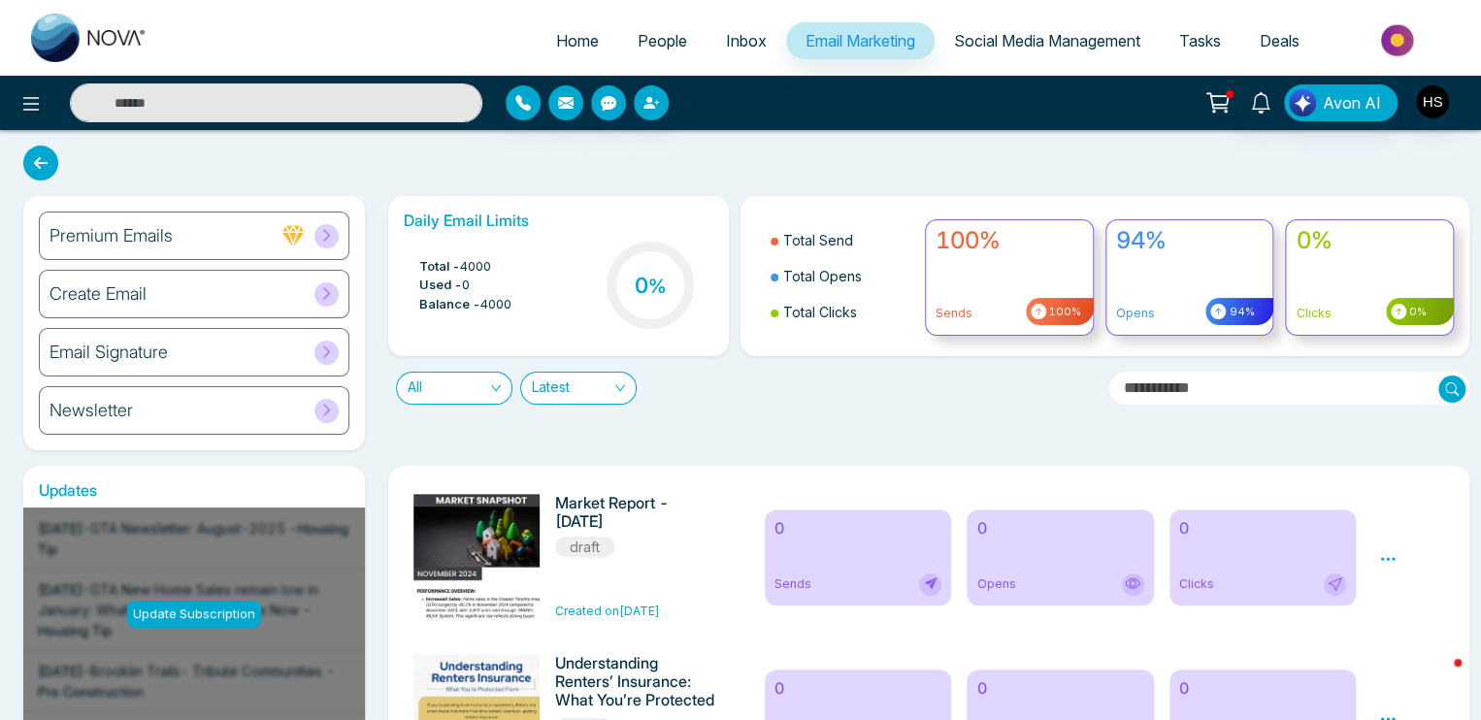
click at [260, 287] on div "Create Email" at bounding box center [194, 294] width 311 height 49
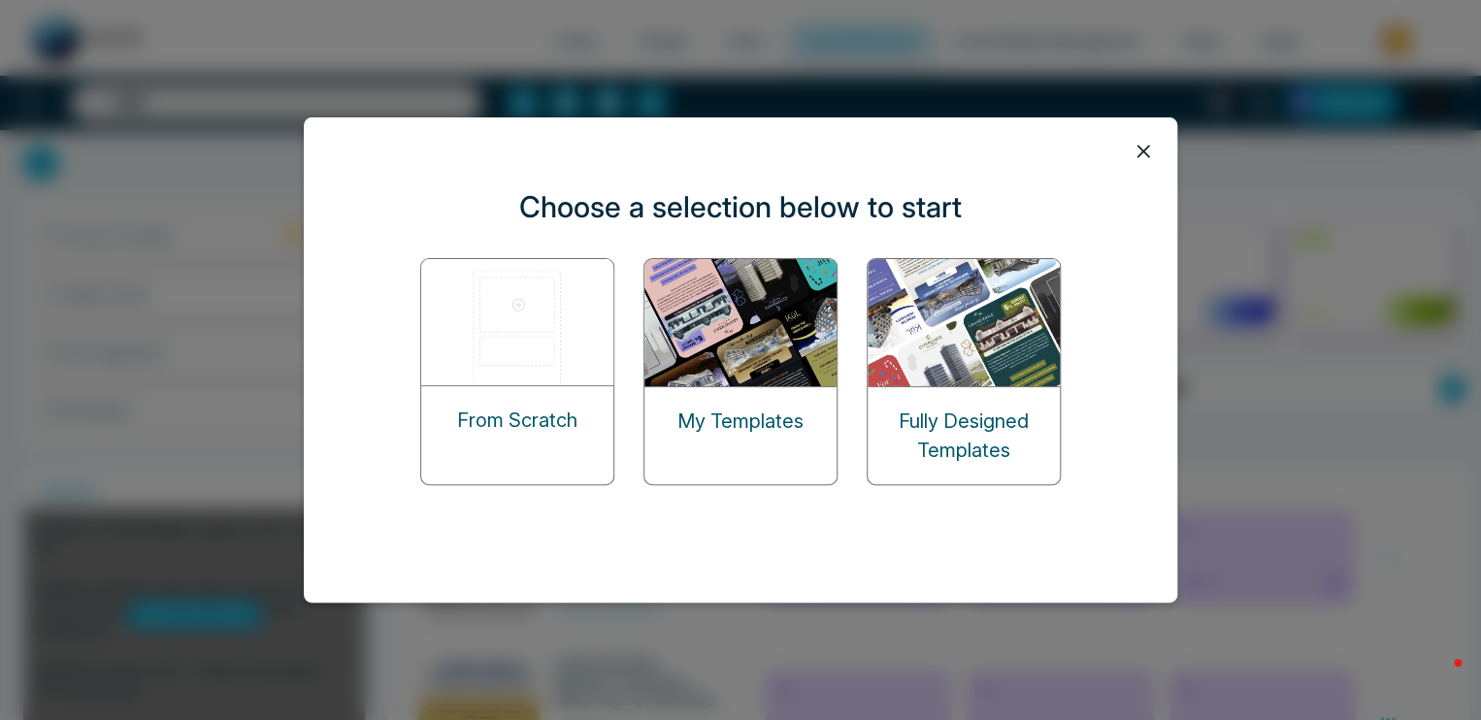
click at [771, 339] on img at bounding box center [742, 322] width 194 height 127
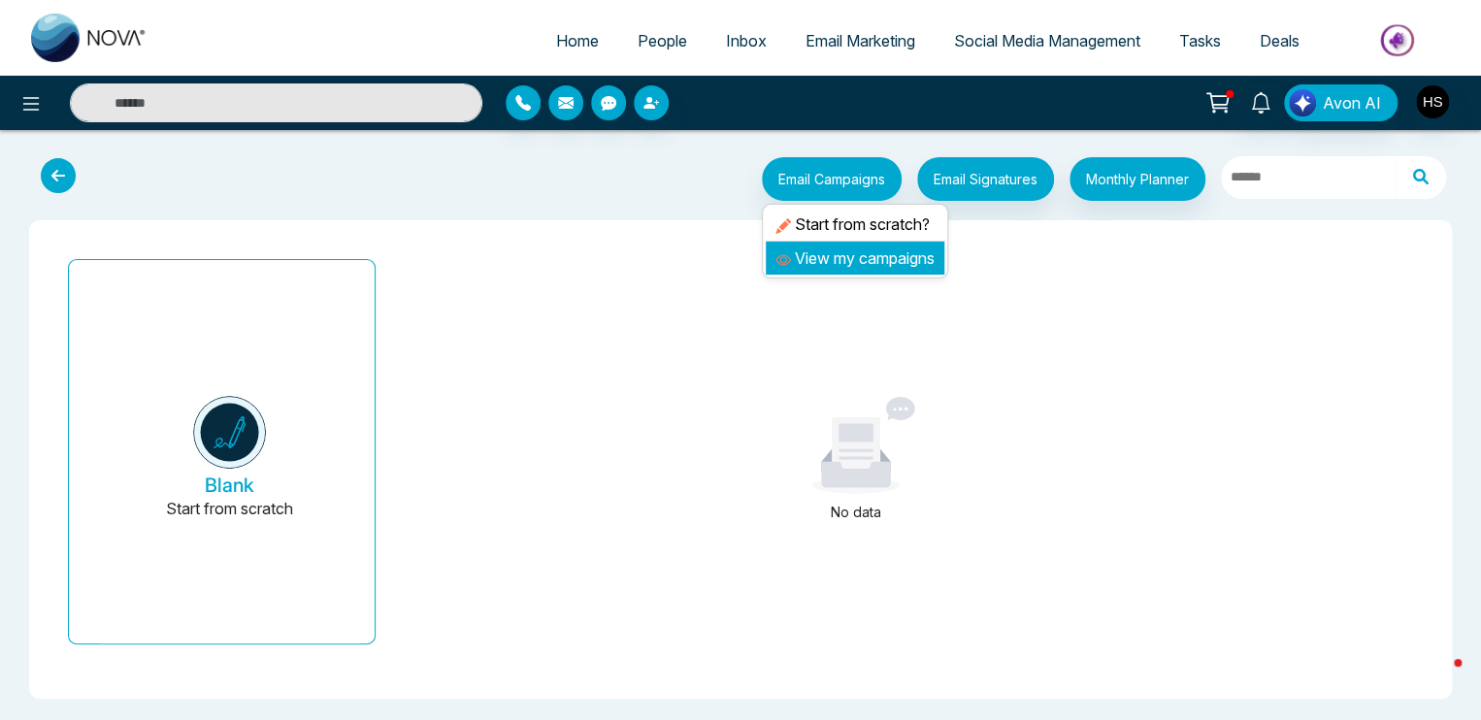
click at [858, 263] on link "View my campaigns" at bounding box center [855, 258] width 159 height 19
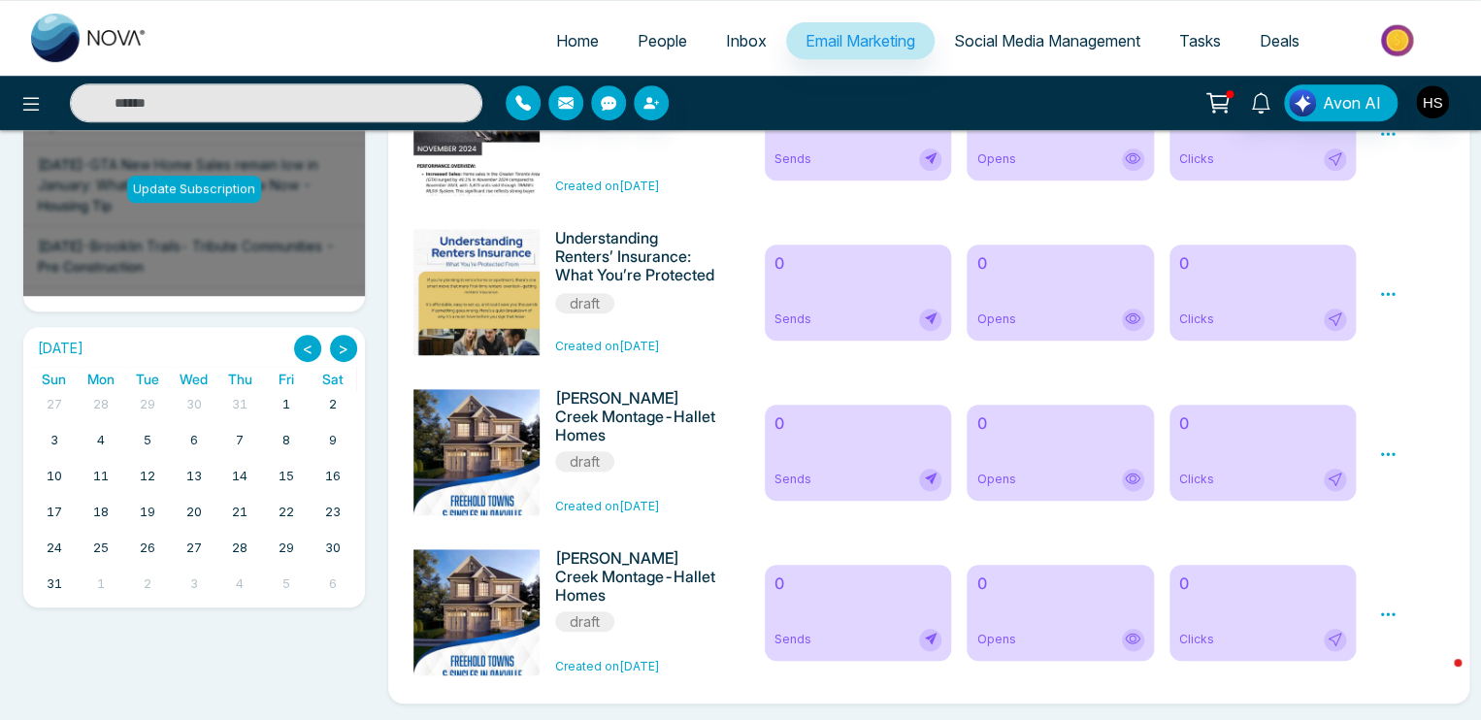
scroll to position [438, 0]
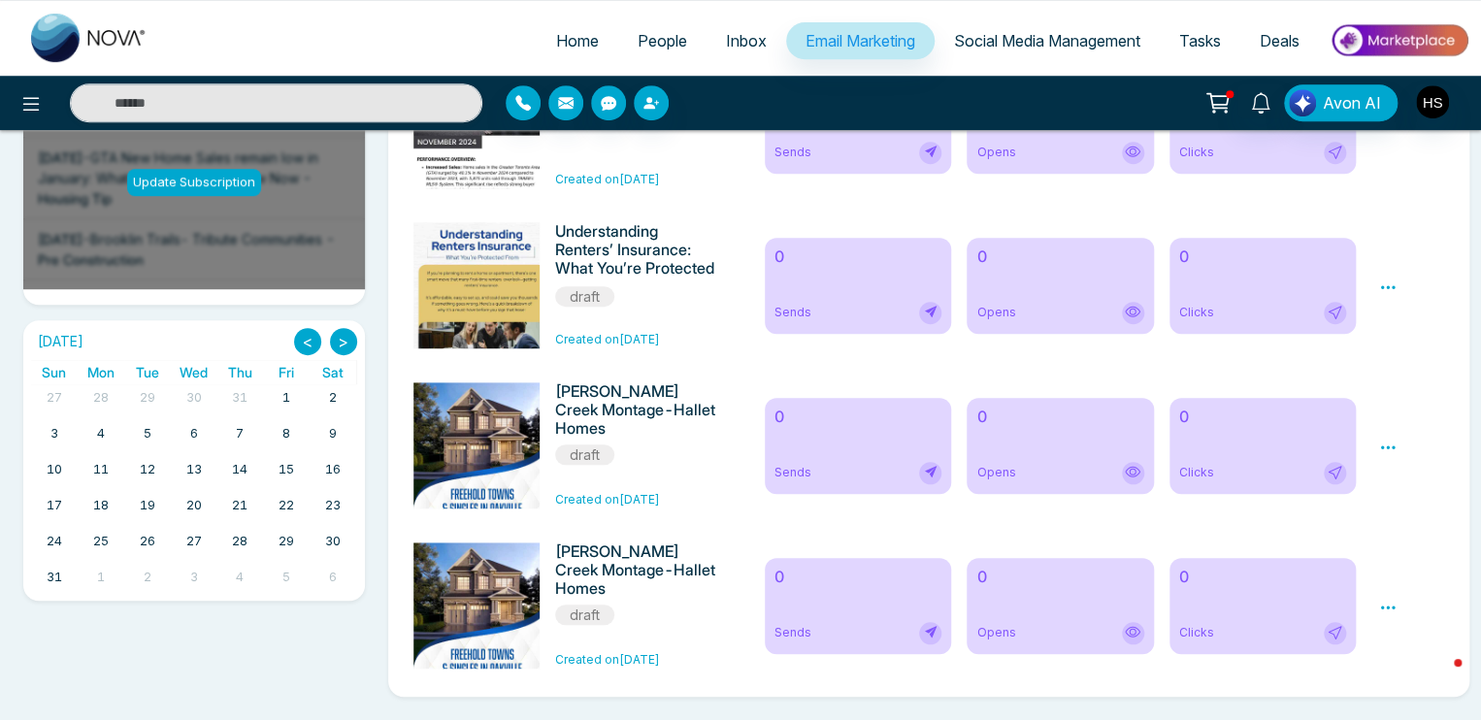
click at [800, 457] on div "0 Sends" at bounding box center [858, 446] width 187 height 96
click at [570, 436] on div "[PERSON_NAME] Creek Montage-Hallet Homes draft" at bounding box center [637, 424] width 164 height 83
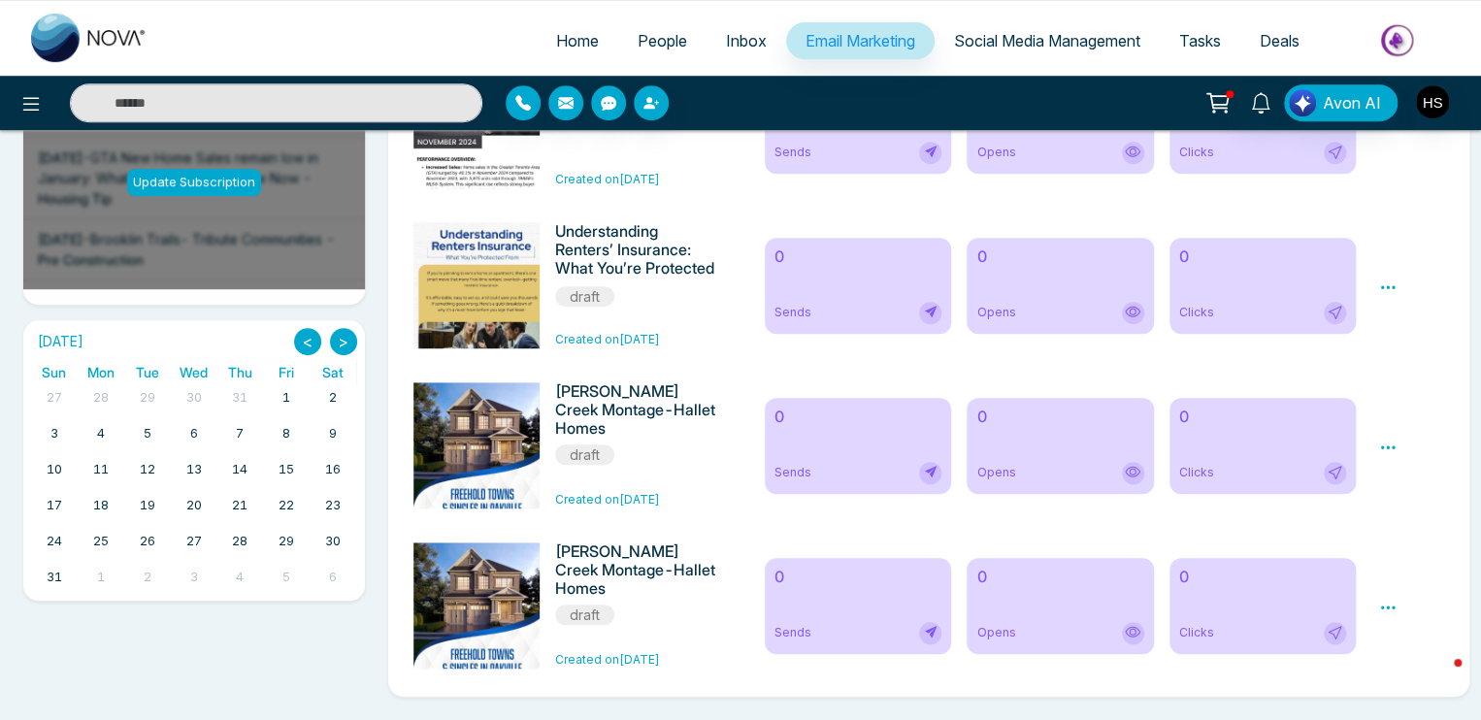
click at [1234, 489] on div "0 Clicks" at bounding box center [1263, 446] width 187 height 96
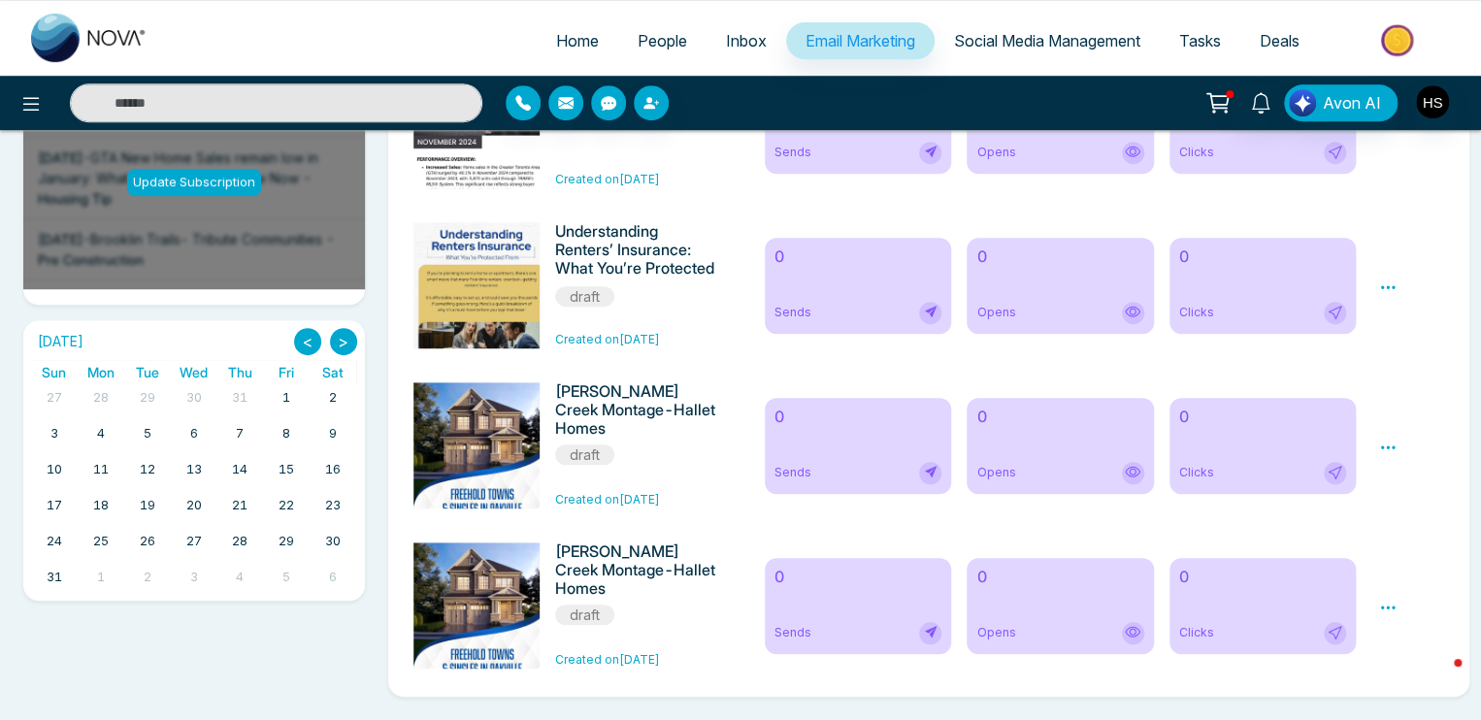
click at [1334, 457] on div "0 Clicks" at bounding box center [1263, 446] width 187 height 96
click at [1383, 446] on icon at bounding box center [1388, 447] width 15 height 3
click at [1414, 495] on link "Edit" at bounding box center [1406, 503] width 23 height 17
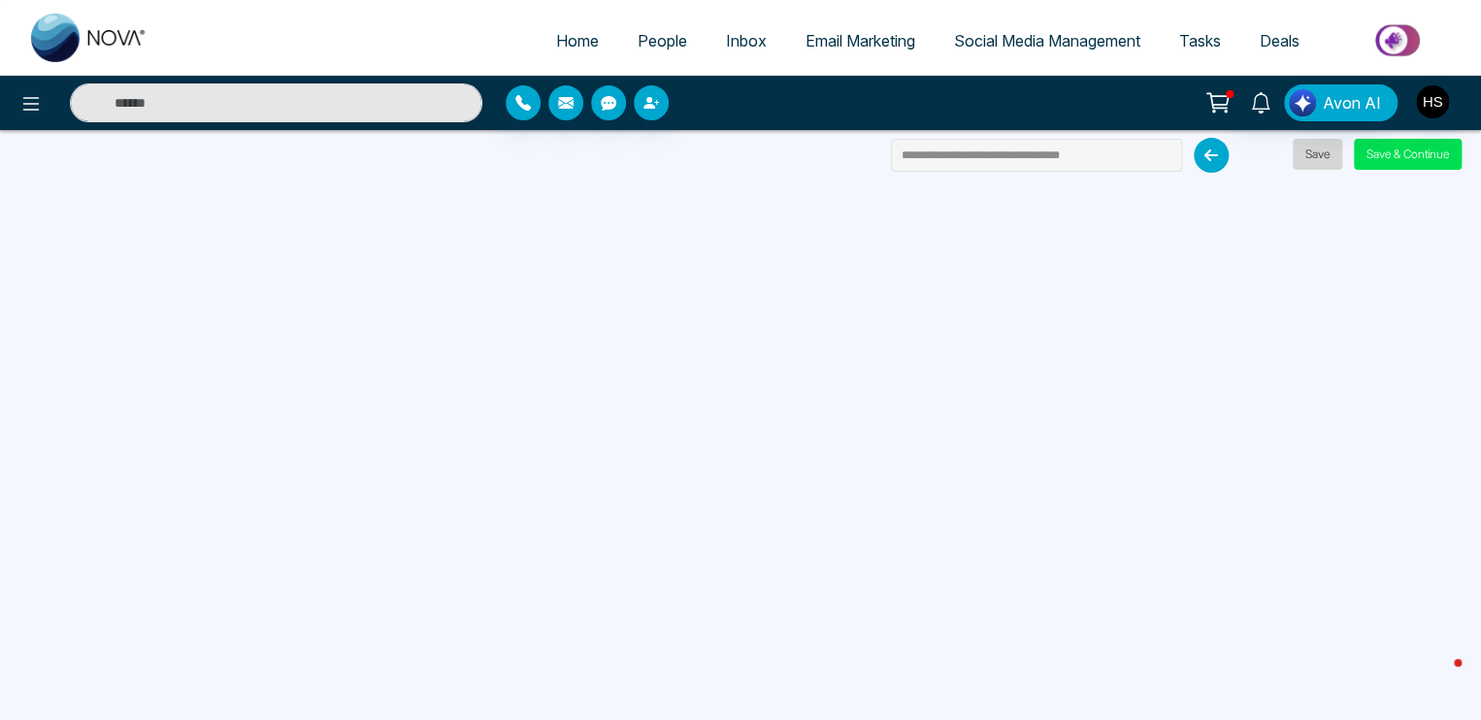
click at [1313, 161] on button "Save" at bounding box center [1318, 154] width 50 height 31
click at [1382, 162] on button "Save & Continue" at bounding box center [1408, 154] width 108 height 31
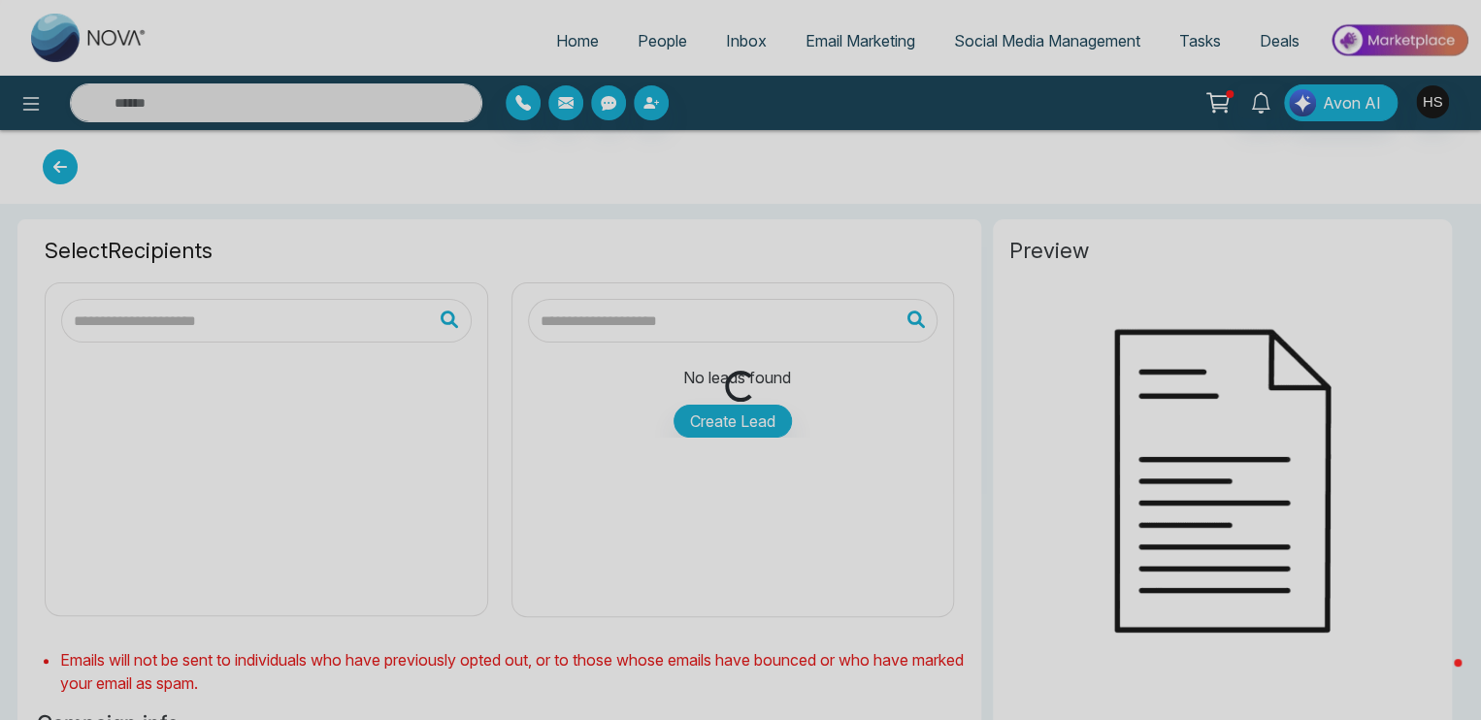
type input "**********"
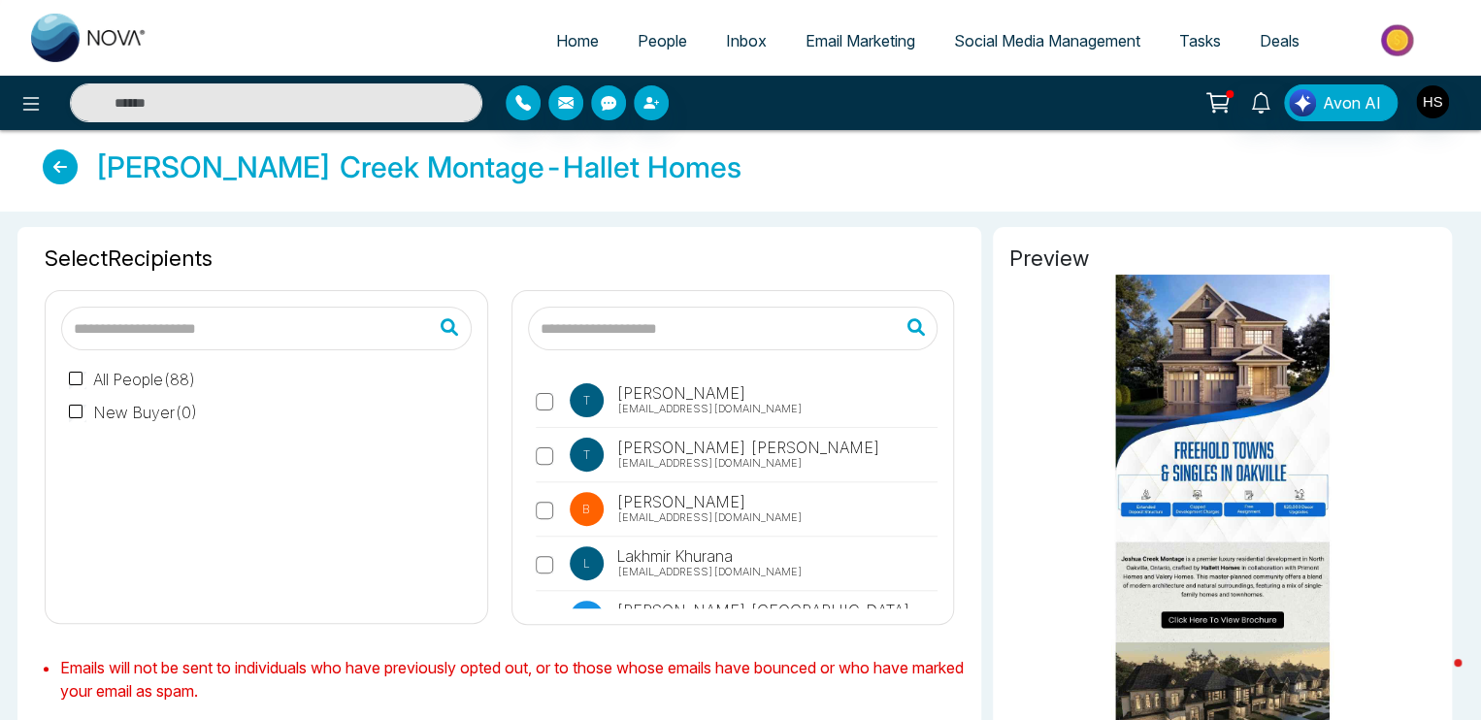
click at [623, 334] on input "text" at bounding box center [733, 329] width 411 height 44
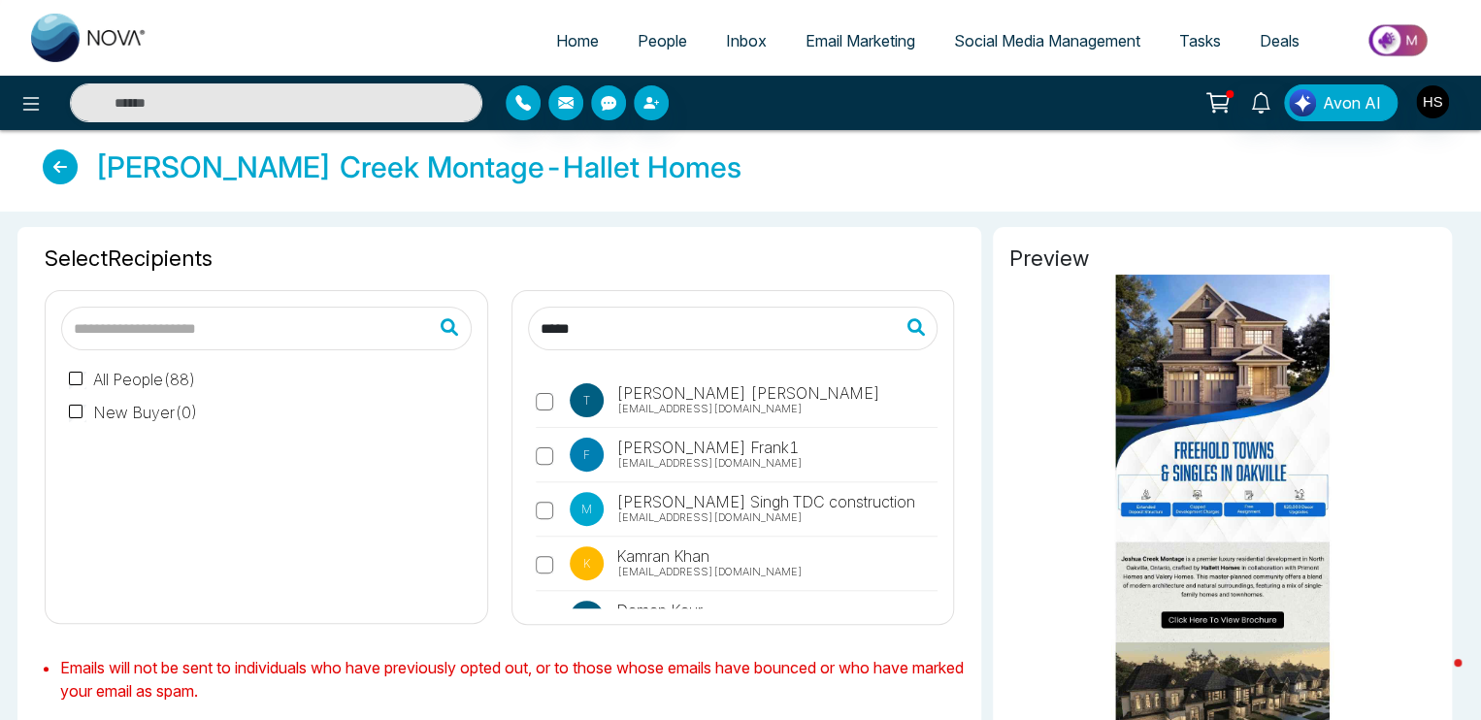
click at [328, 350] on div "All People ( 88 ) New Buyer ( 0 )" at bounding box center [266, 478] width 411 height 257
click at [337, 339] on input "text" at bounding box center [266, 329] width 411 height 44
click at [596, 337] on input "*****" at bounding box center [733, 329] width 411 height 44
type input "*"
click at [270, 334] on input "text" at bounding box center [266, 329] width 411 height 44
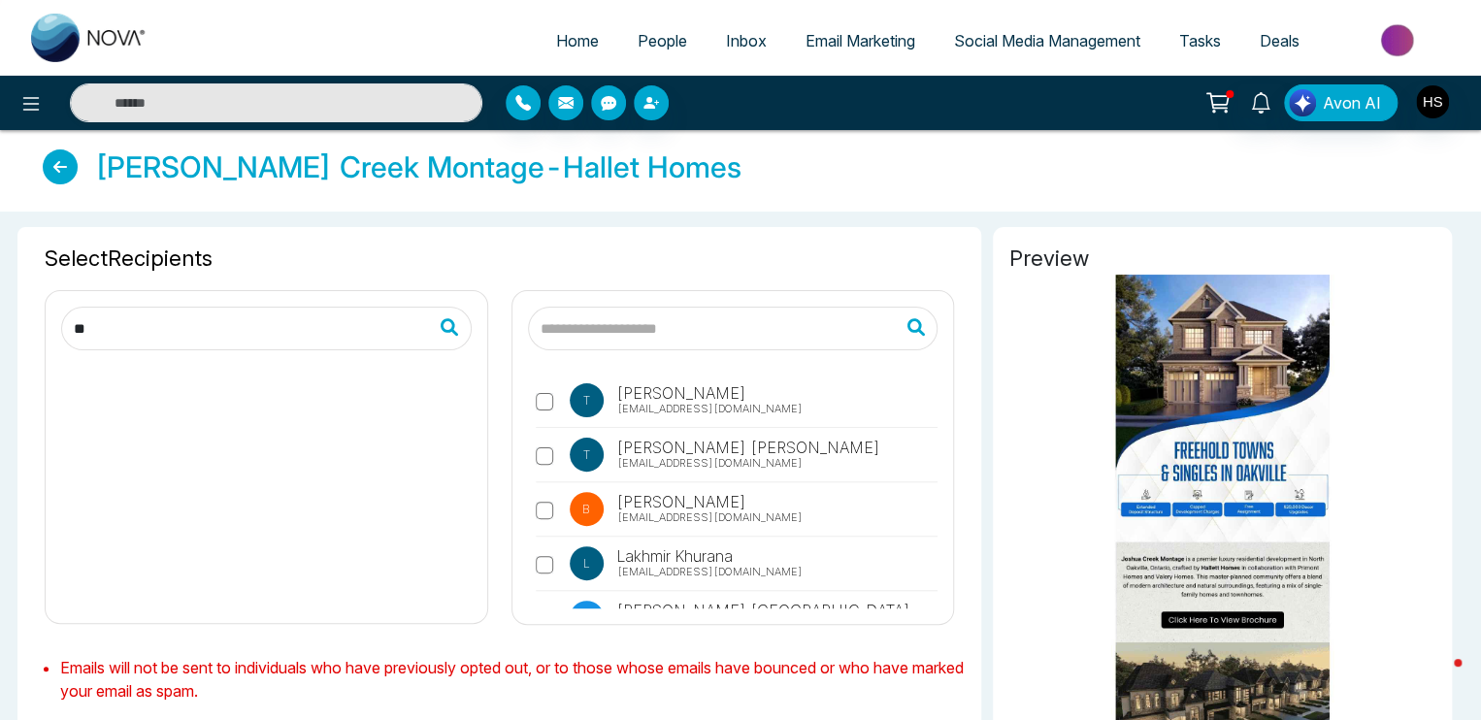
type input "*"
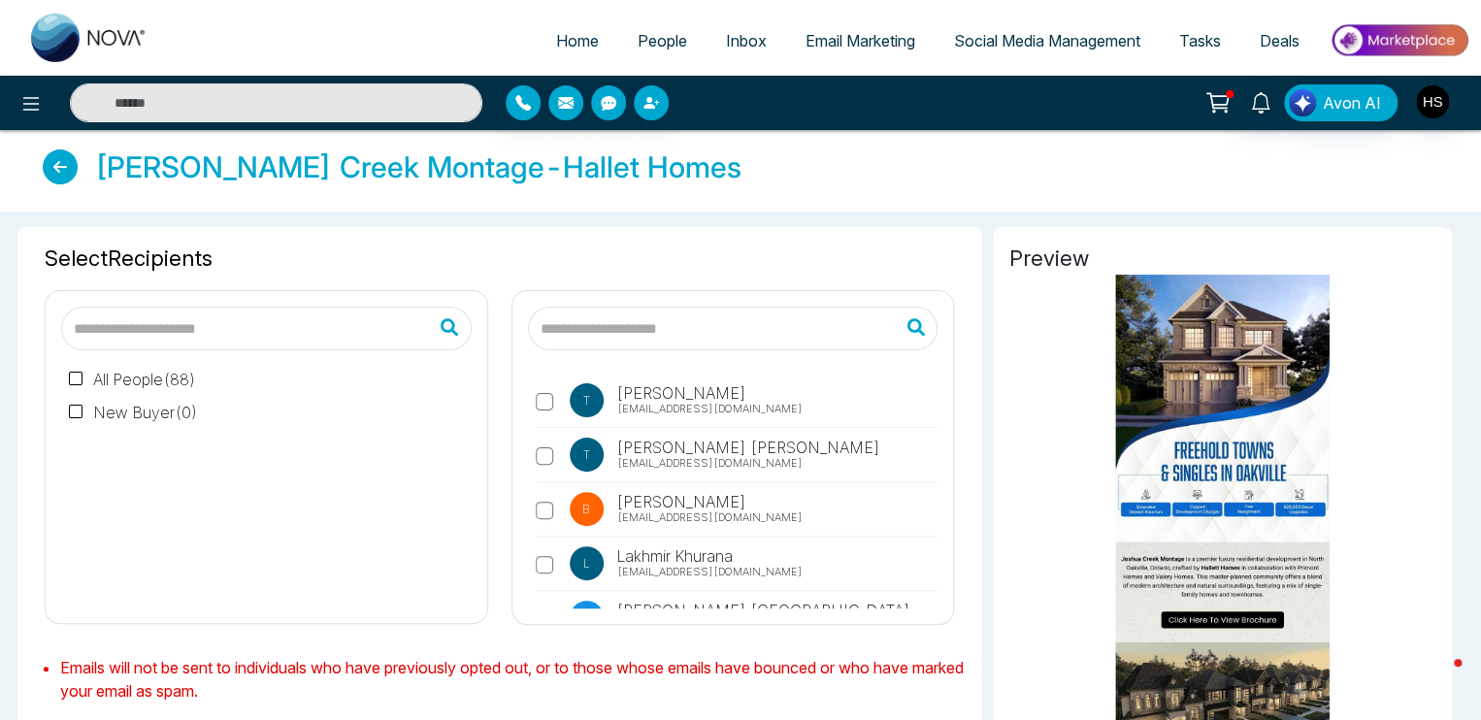
click at [131, 376] on label "All People ( 88 )" at bounding box center [132, 379] width 127 height 23
click at [132, 375] on label "All People ( 88 )" at bounding box center [132, 379] width 127 height 23
click at [646, 48] on span "People" at bounding box center [663, 40] width 50 height 19
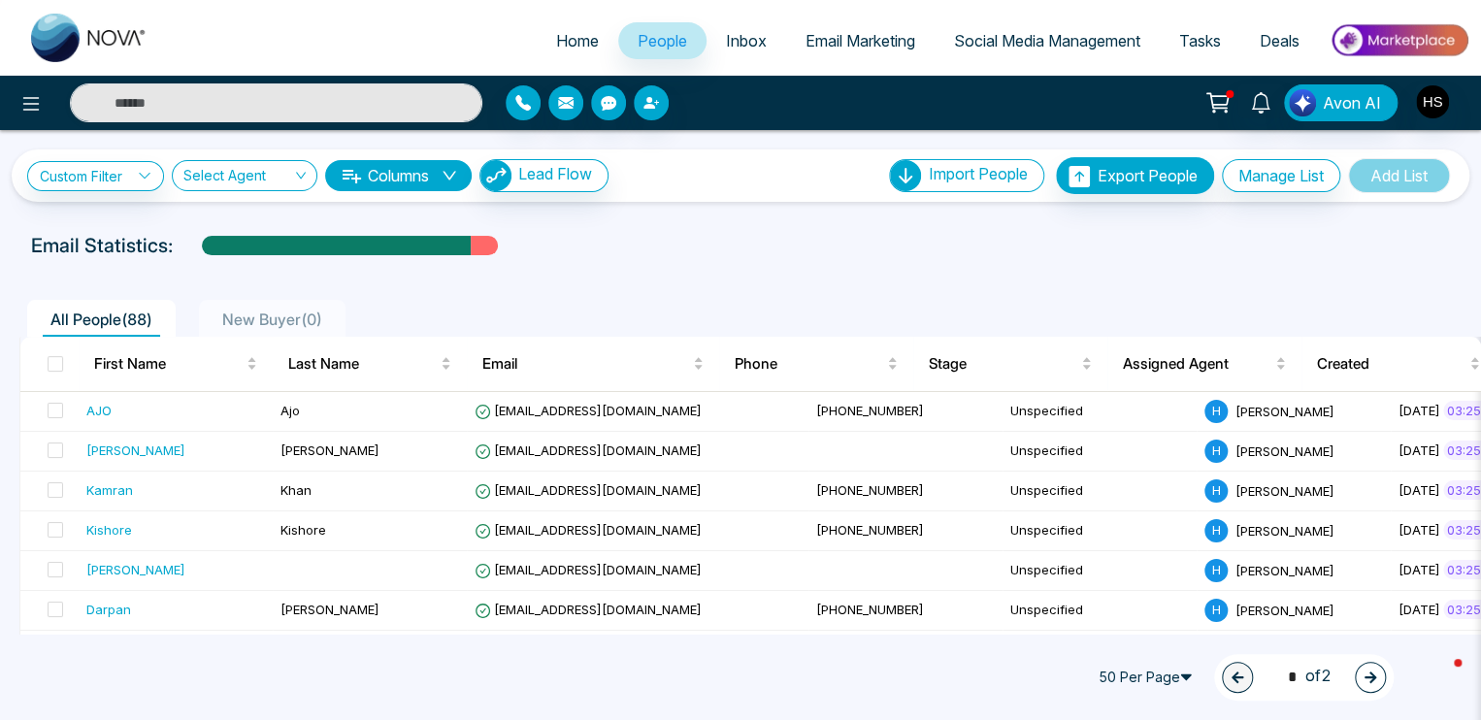
click at [287, 325] on span "New Buyer ( 0 )" at bounding box center [273, 319] width 116 height 19
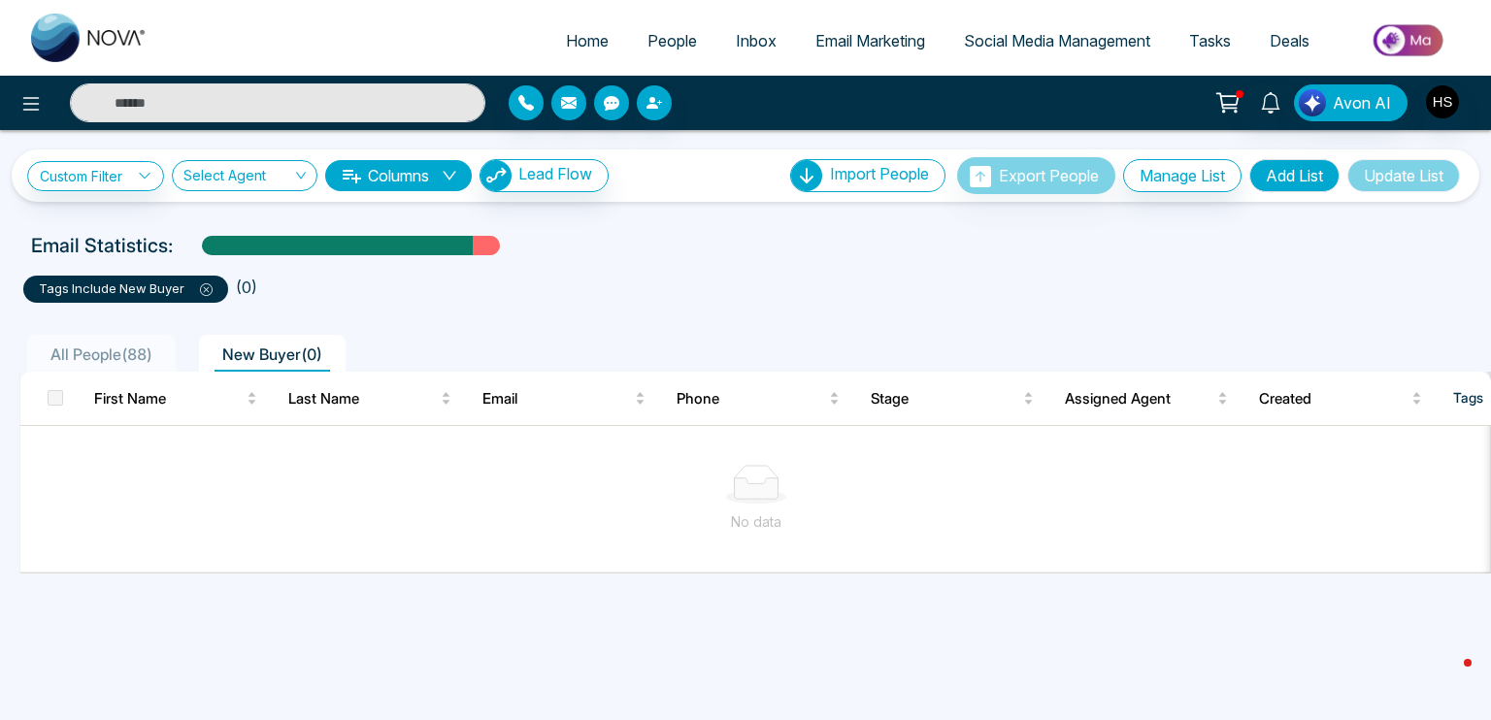
click at [62, 352] on span "All People ( 88 )" at bounding box center [101, 354] width 117 height 19
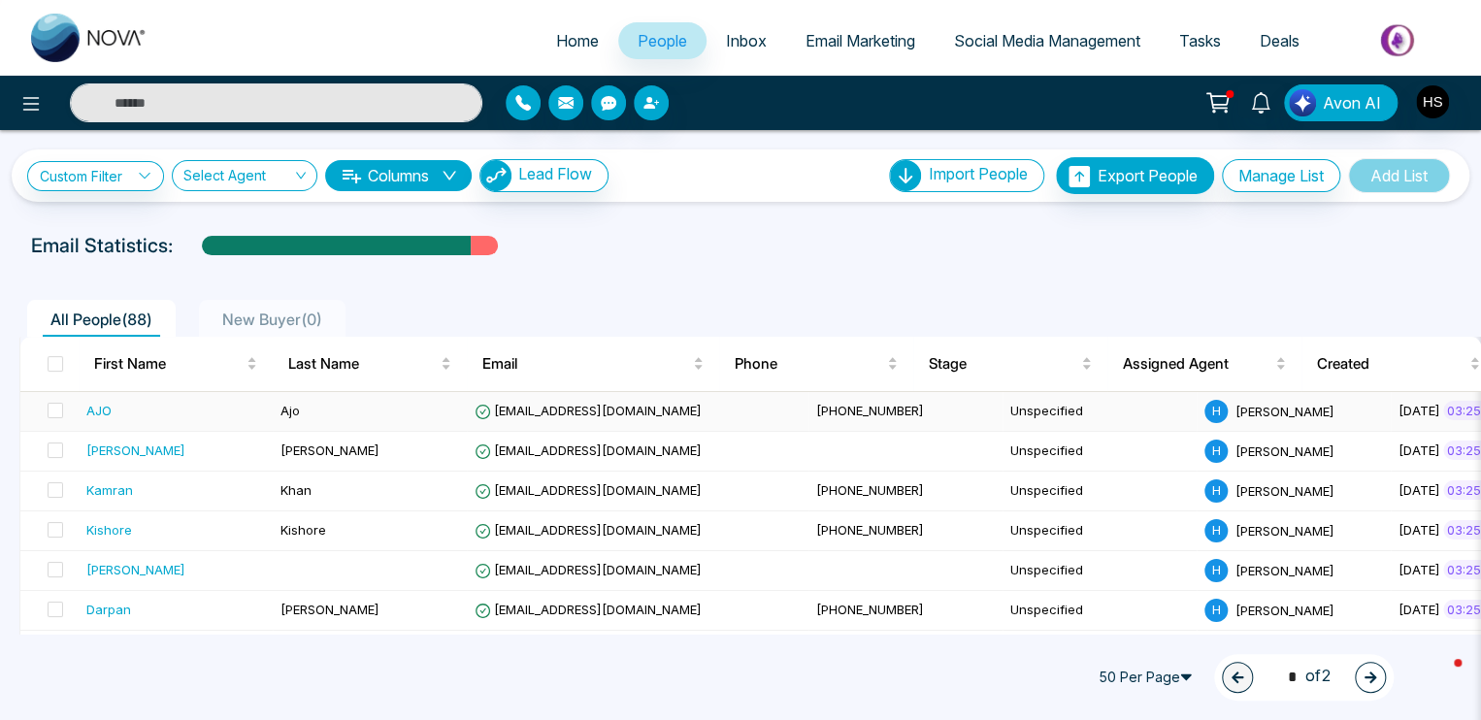
click at [99, 418] on div "AJO" at bounding box center [98, 410] width 25 height 19
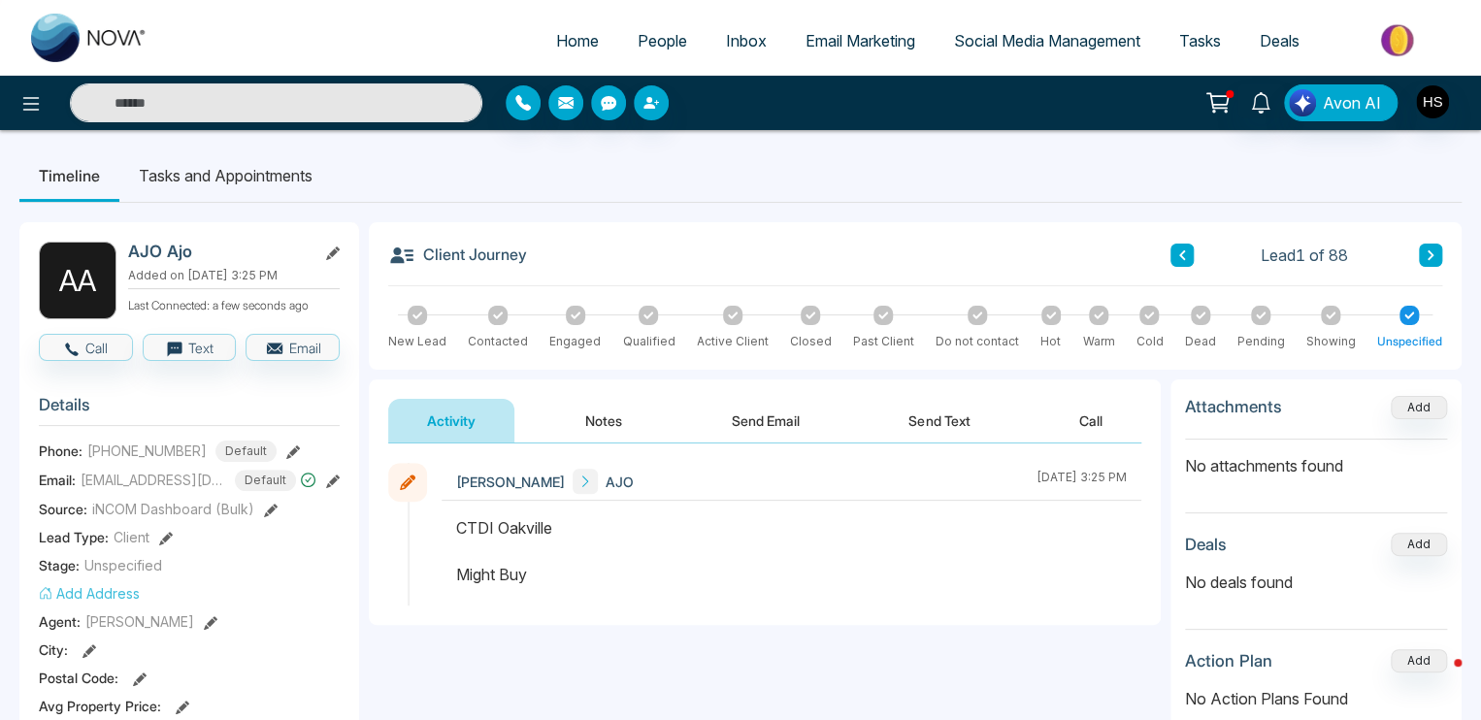
click at [236, 174] on li "Tasks and Appointments" at bounding box center [225, 176] width 213 height 52
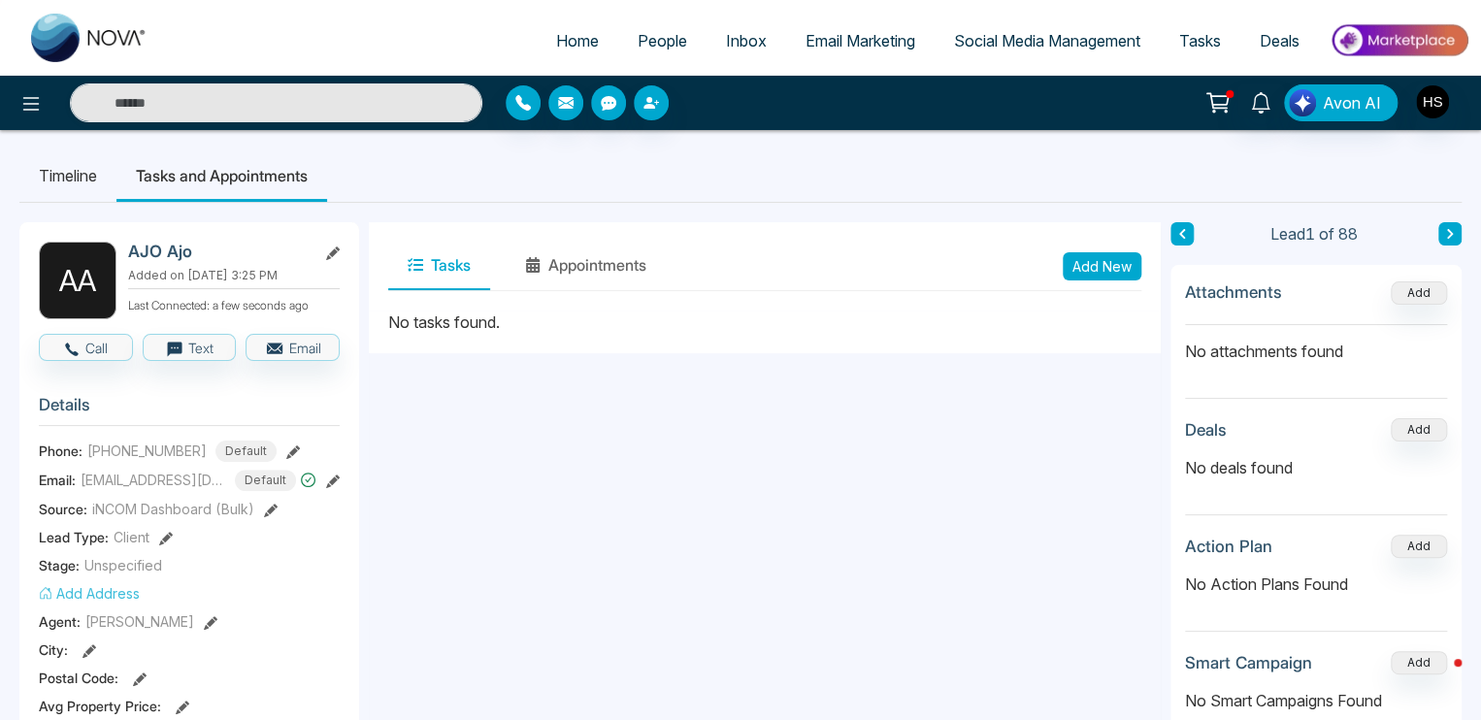
click at [78, 191] on li "Timeline" at bounding box center [67, 176] width 97 height 52
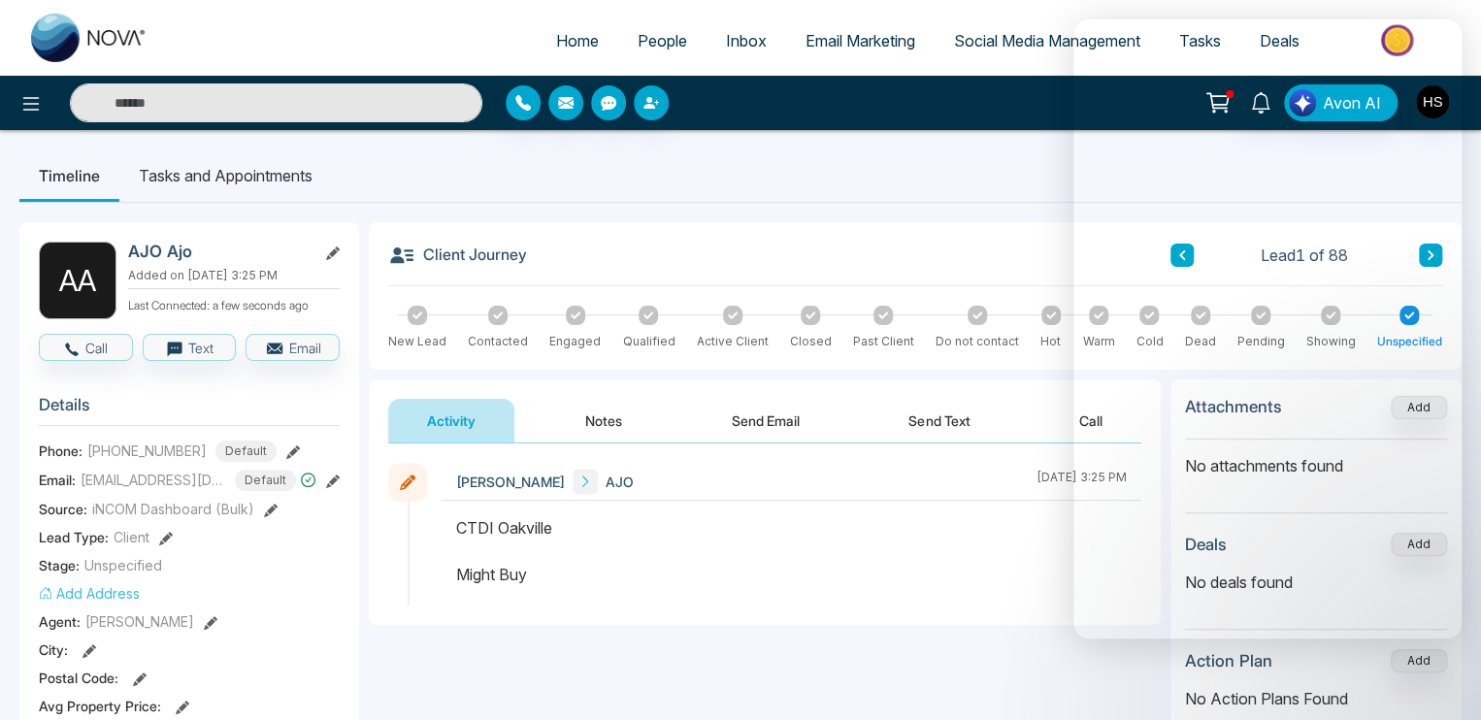
click at [864, 40] on span "Email Marketing" at bounding box center [861, 40] width 110 height 19
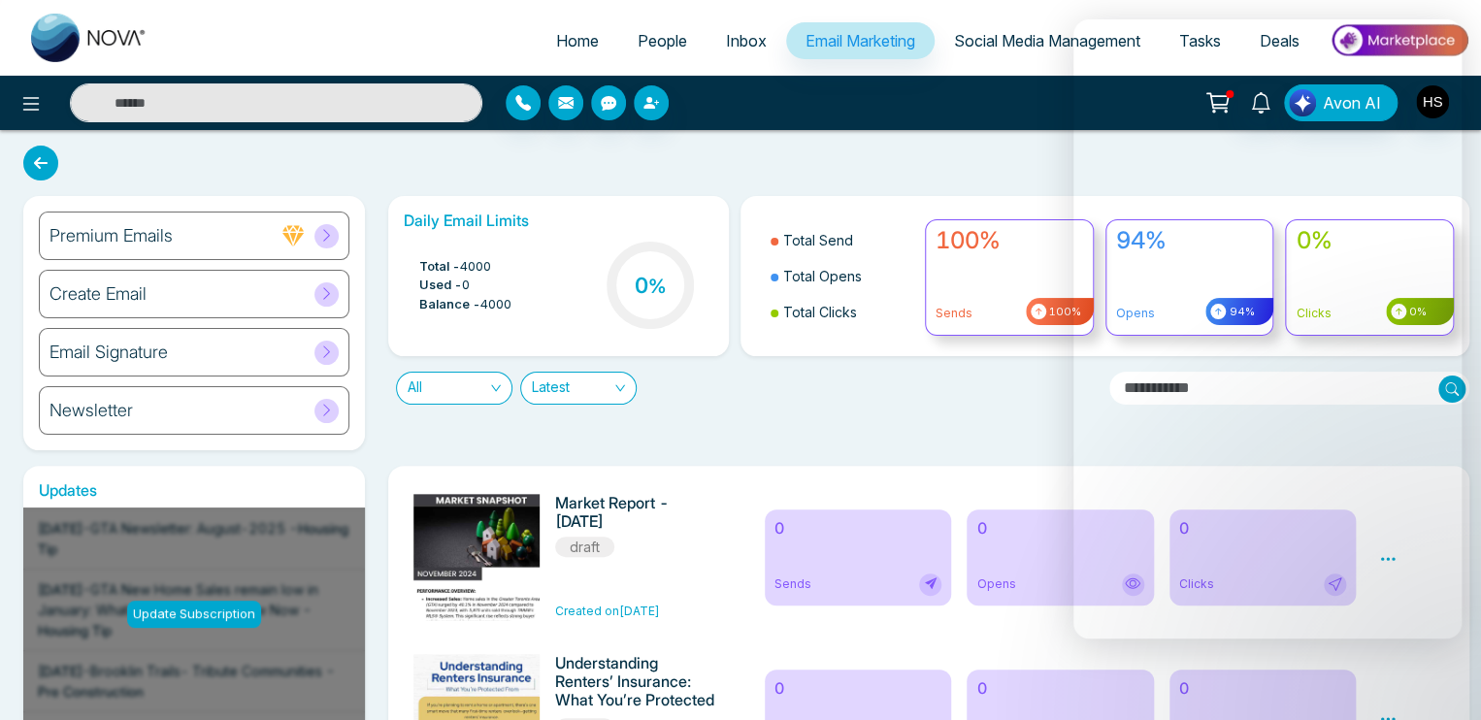
click at [998, 42] on span "Social Media Management" at bounding box center [1047, 40] width 186 height 19
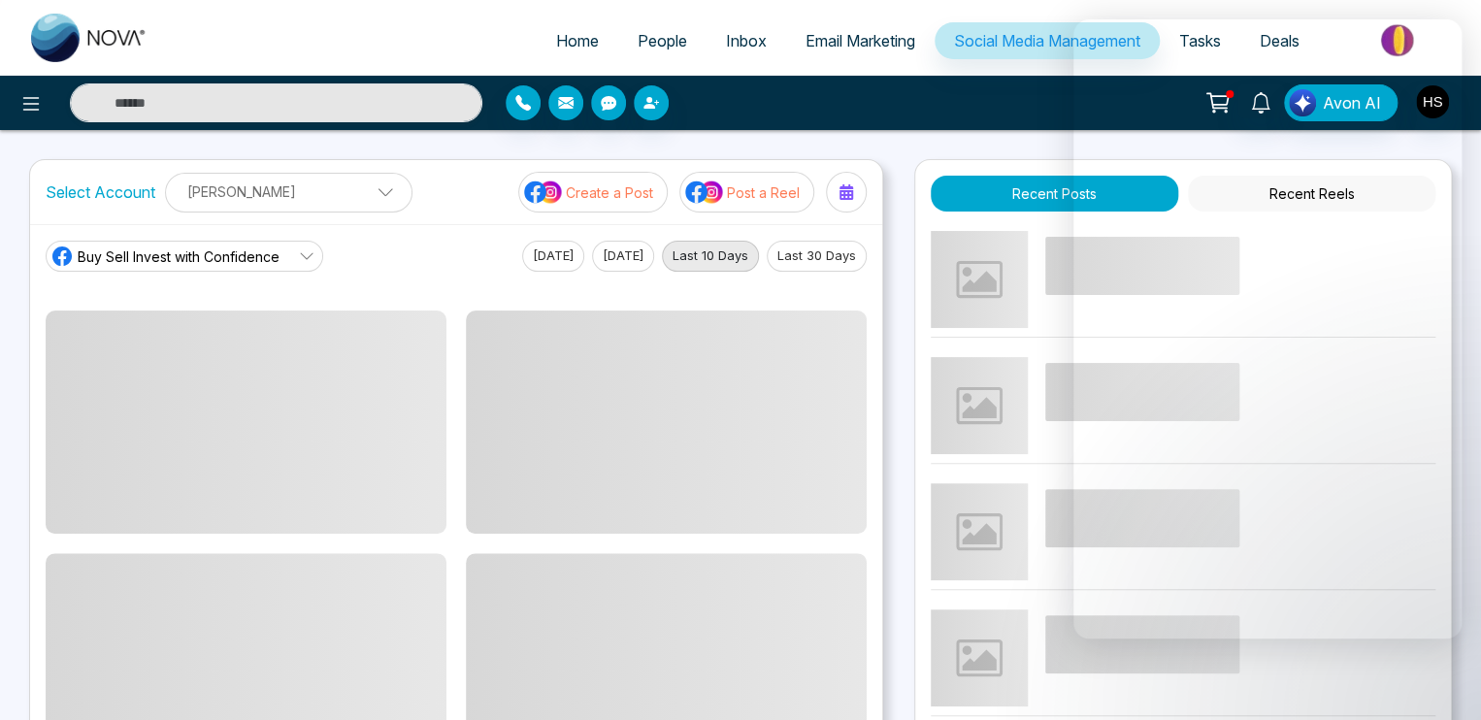
click at [930, 141] on div "Home People Inbox Email Marketing Social Media Management Tasks Deals Avon AI S…" at bounding box center [740, 627] width 1481 height 1254
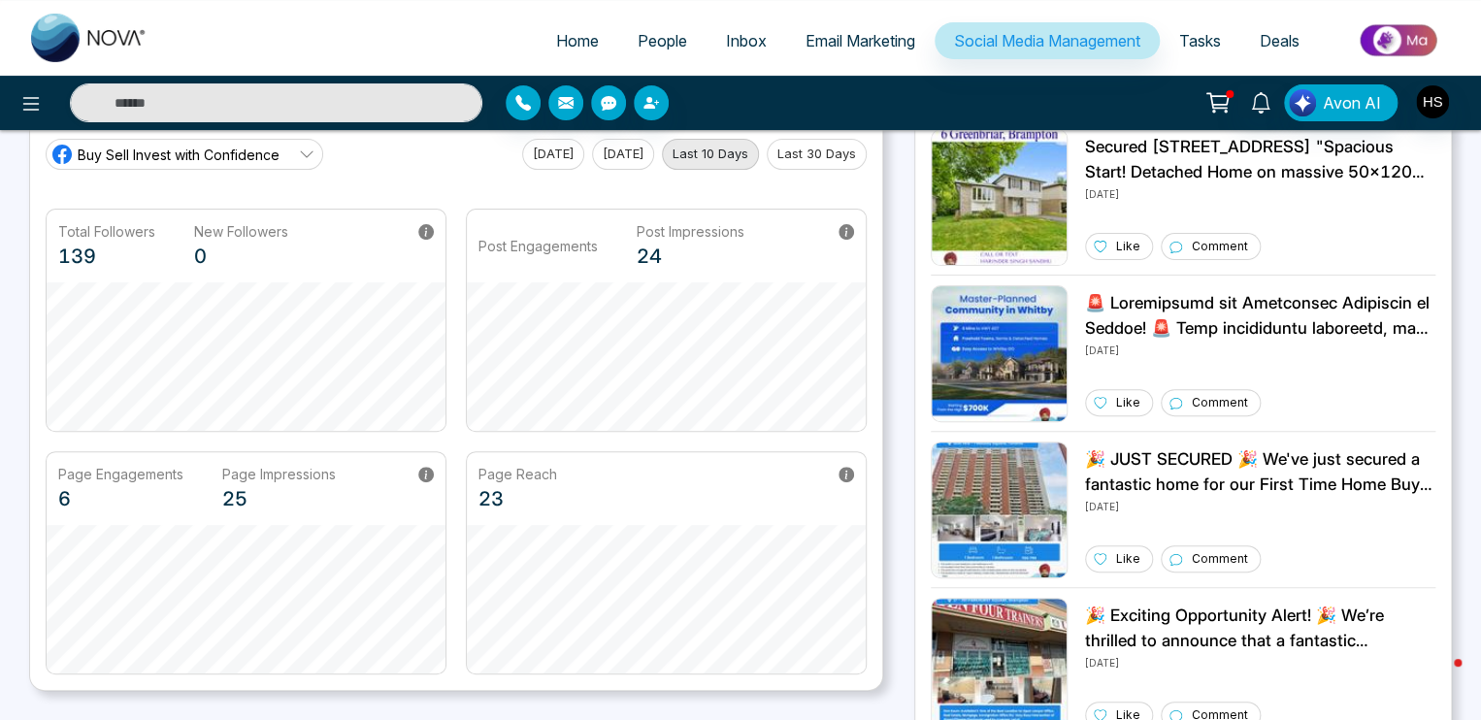
scroll to position [97, 0]
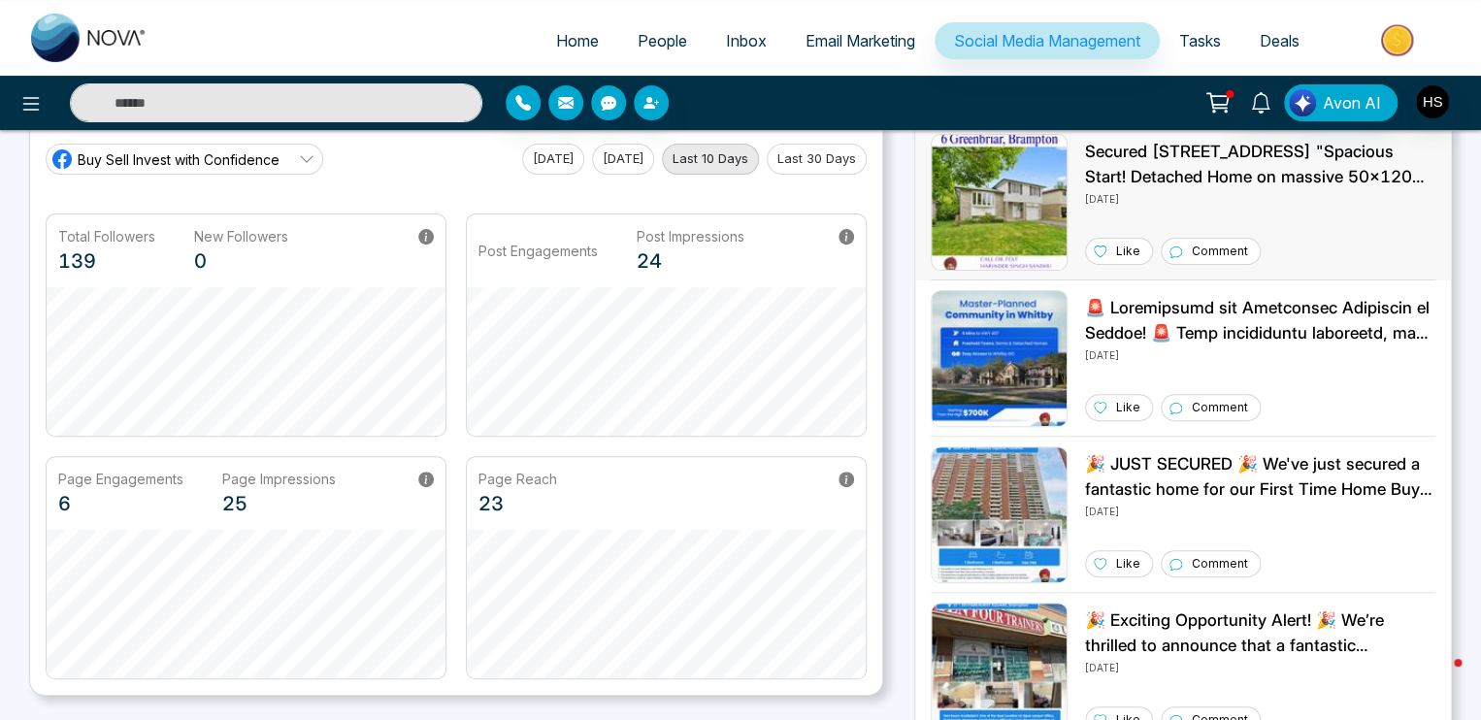
click at [1178, 160] on p "Secured [STREET_ADDRESS] "Spacious Start! Detached Home on massive 50x120 Lot –…" at bounding box center [1260, 165] width 350 height 50
click at [186, 160] on span "Buy Sell Invest with Confidence" at bounding box center [179, 160] width 202 height 20
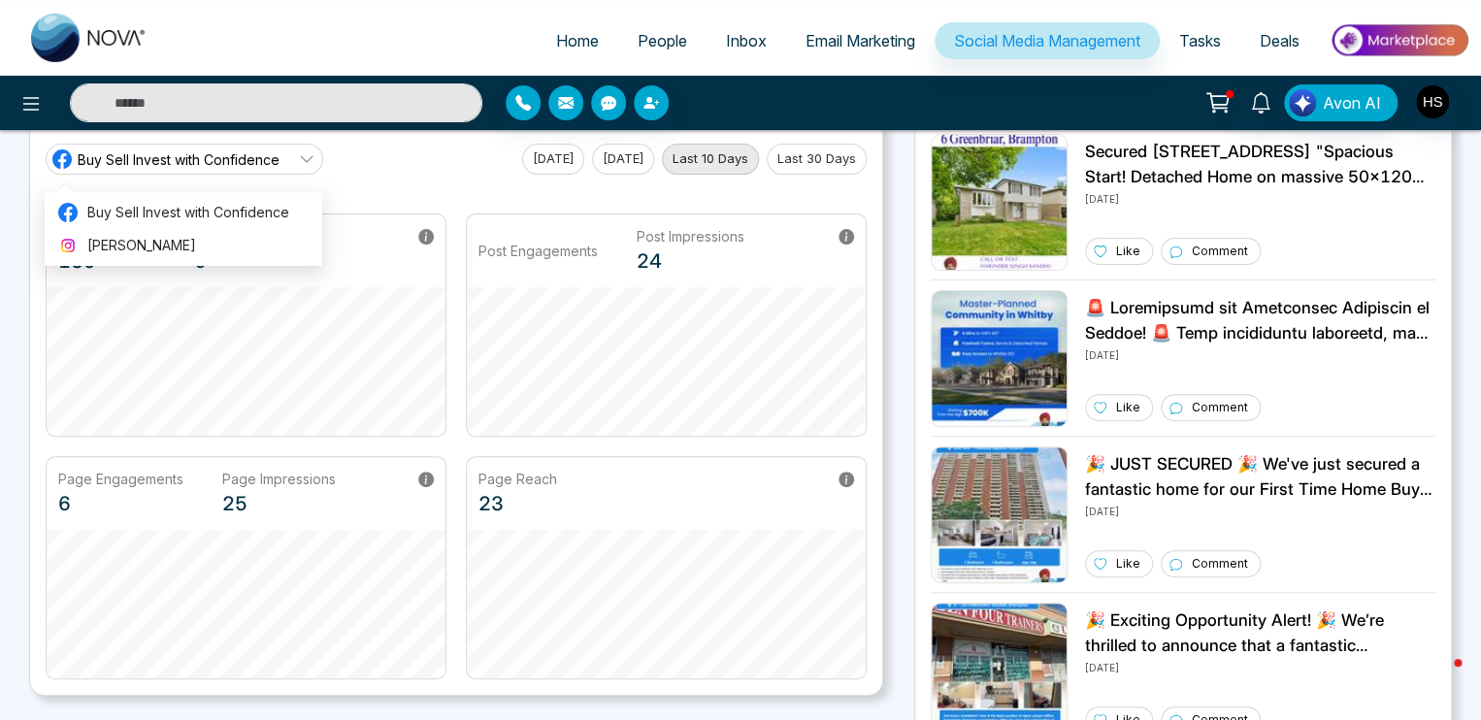
click at [10, 216] on div "Home People Inbox Email Marketing Social Media Management Tasks Deals Avon AI S…" at bounding box center [740, 530] width 1481 height 1254
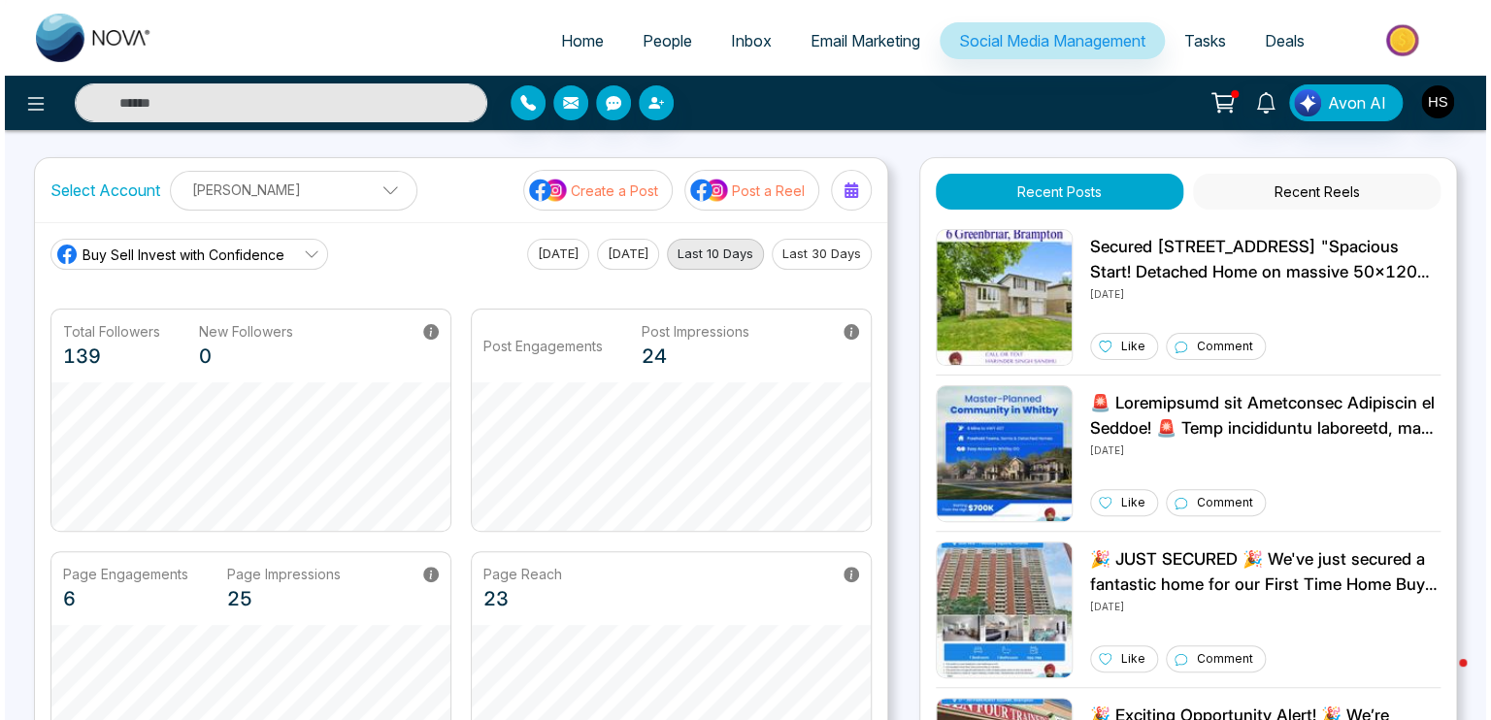
scroll to position [0, 0]
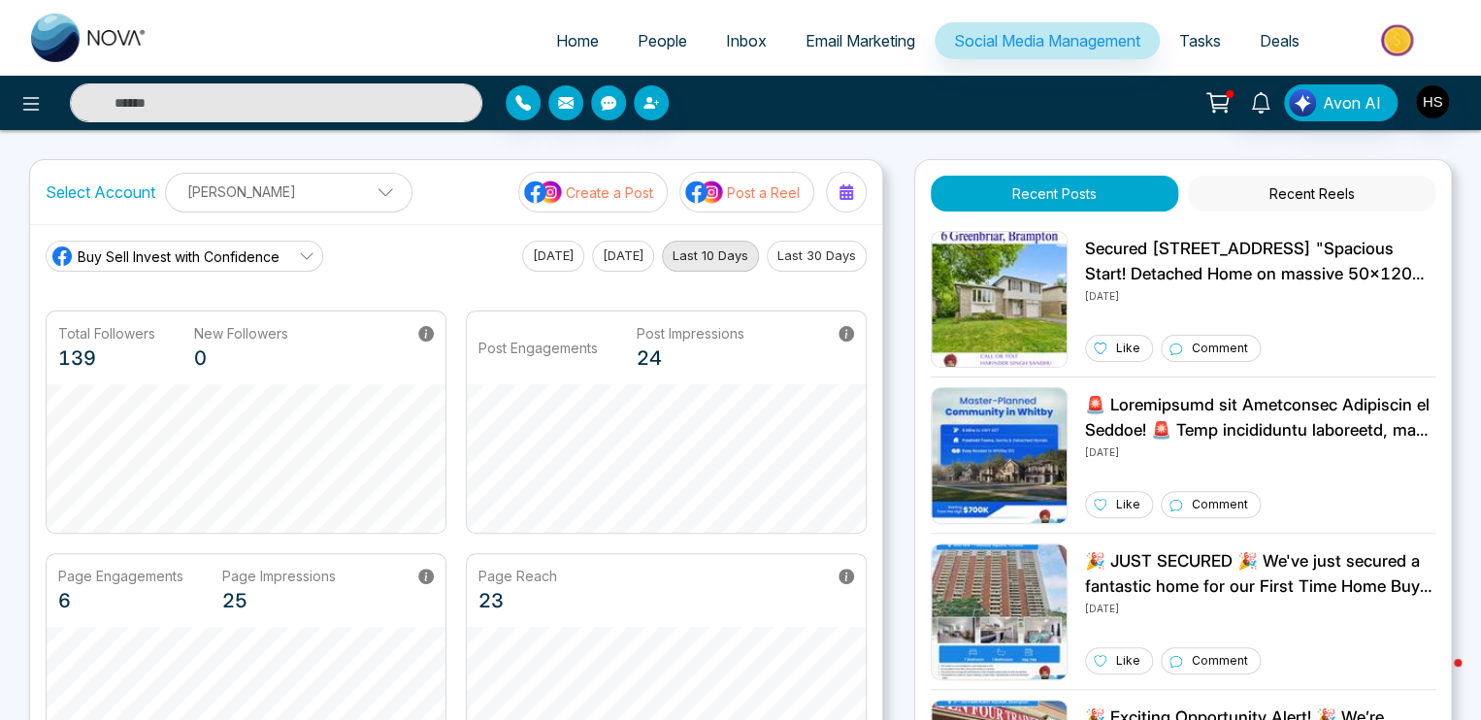
click at [260, 189] on p "[PERSON_NAME]" at bounding box center [289, 192] width 222 height 32
click at [274, 270] on button "Add Social Accounts" at bounding box center [265, 276] width 172 height 25
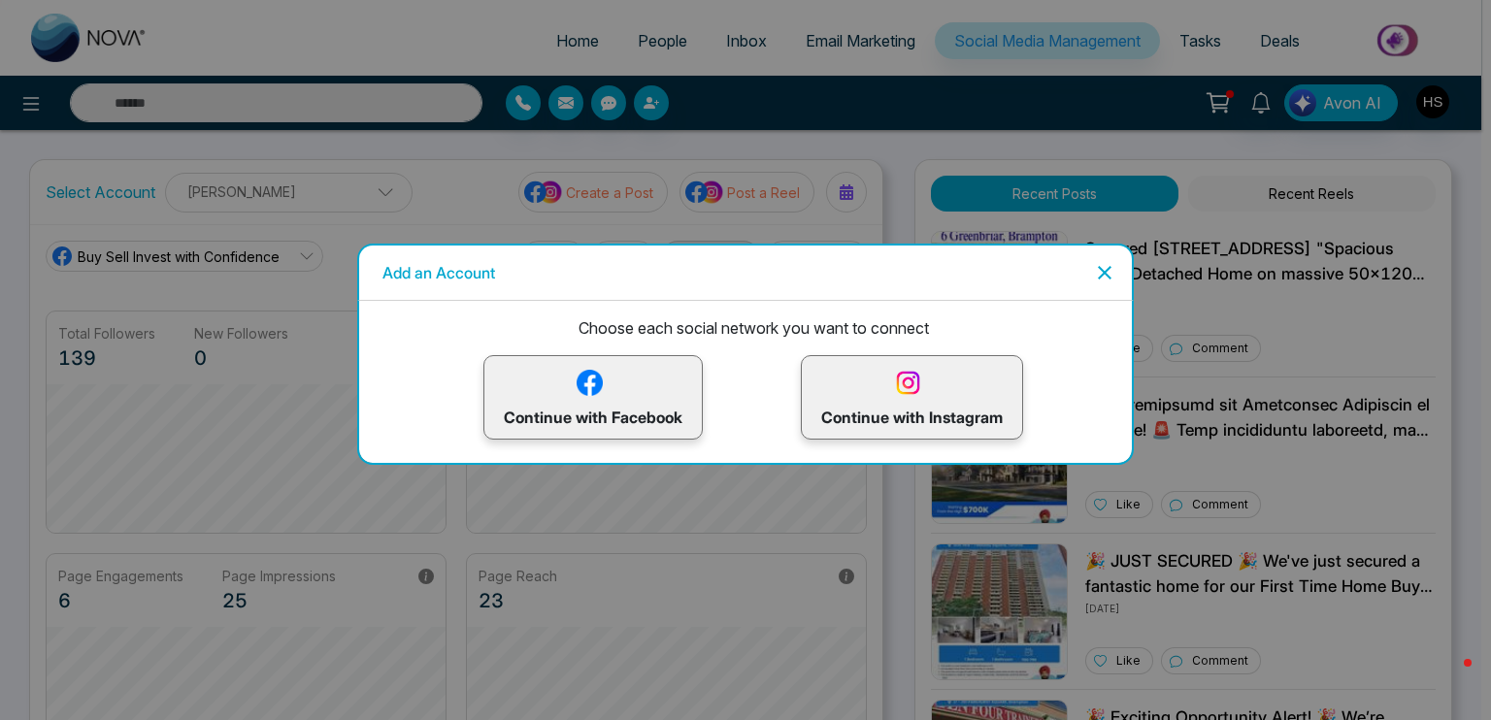
click at [602, 391] on img at bounding box center [590, 383] width 34 height 34
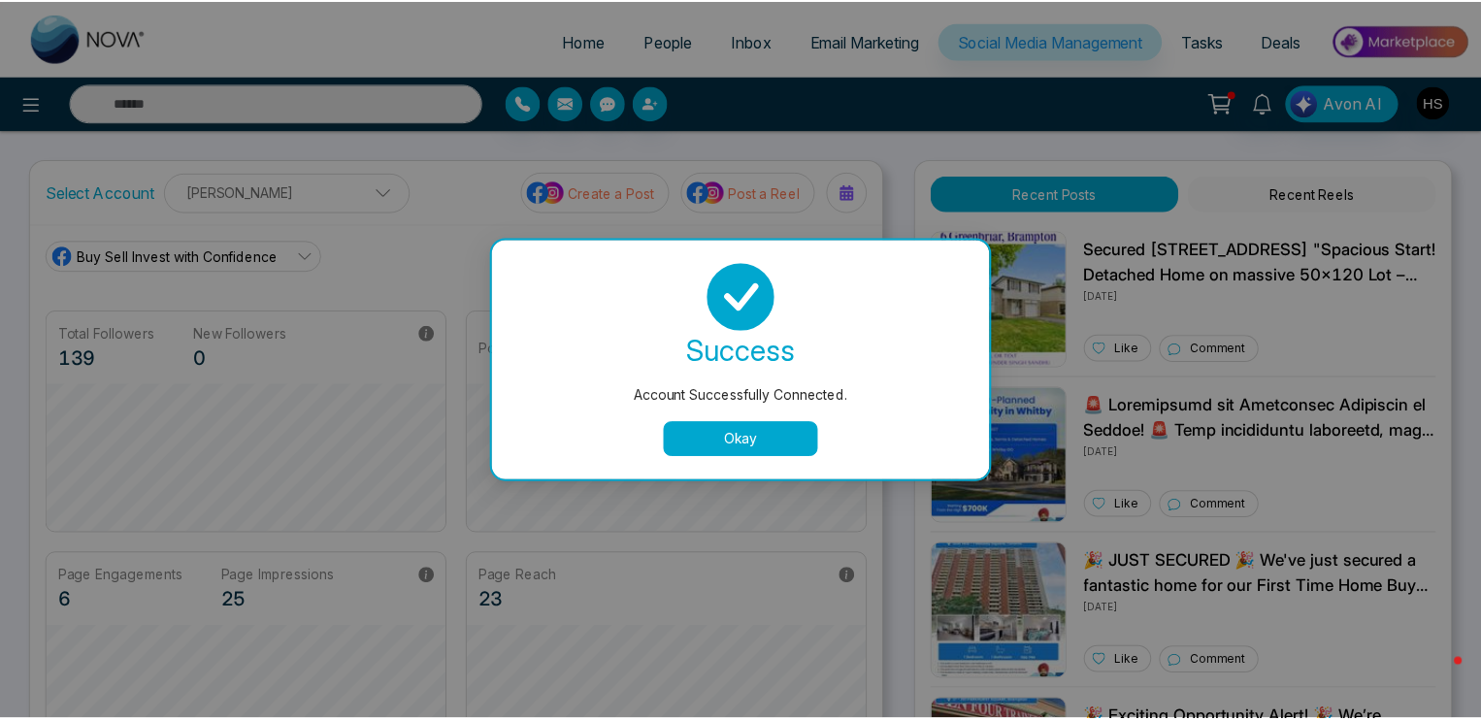
scroll to position [73, 0]
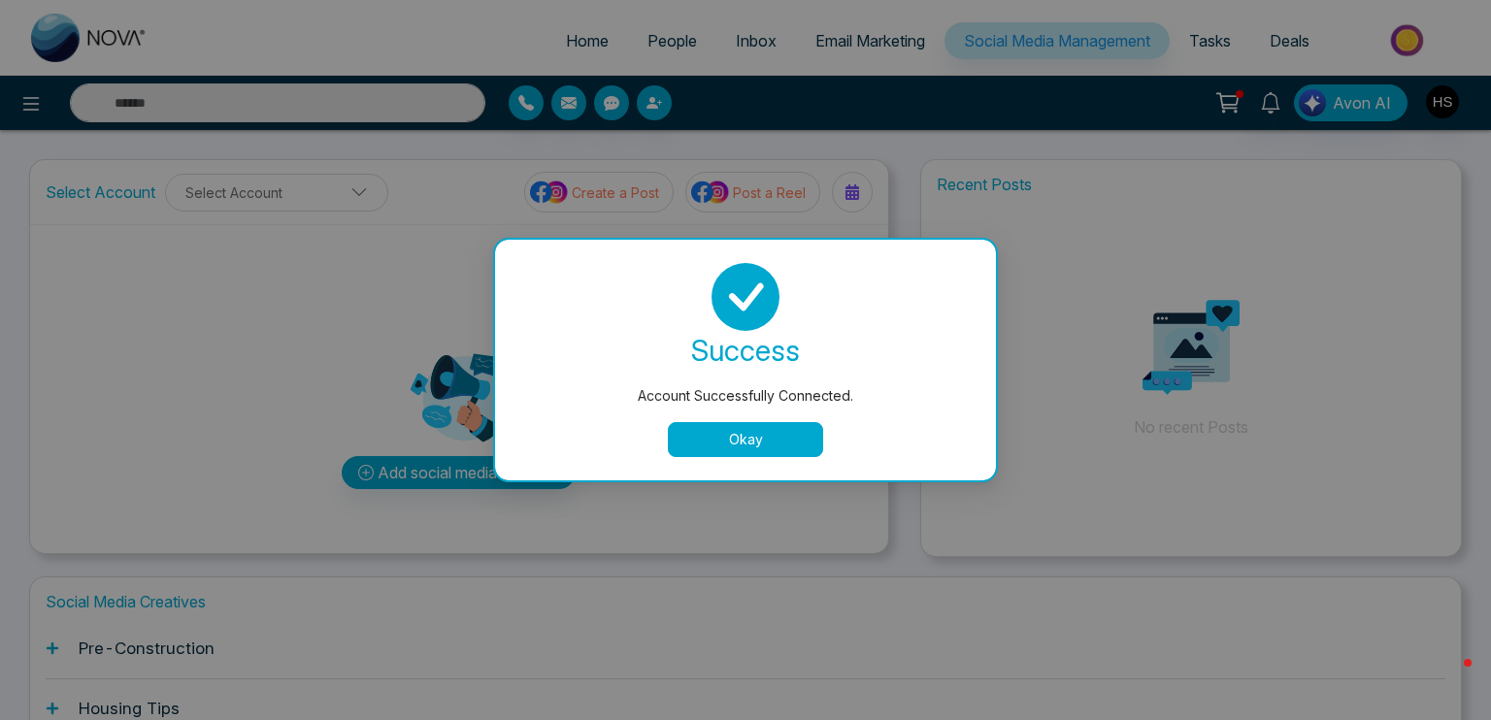
drag, startPoint x: 795, startPoint y: 436, endPoint x: 786, endPoint y: 443, distance: 11.1
click at [795, 438] on button "Okay" at bounding box center [745, 439] width 155 height 35
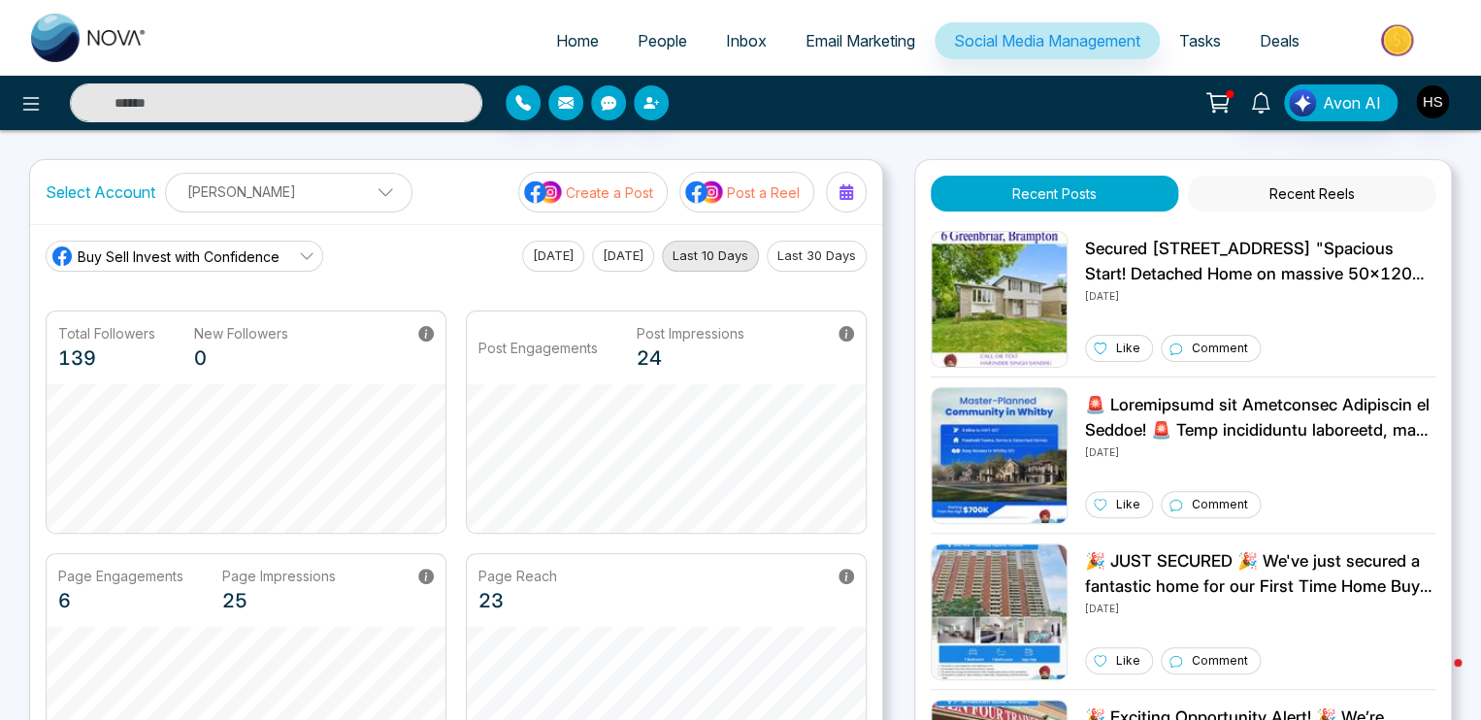
click at [156, 255] on span "Buy Sell Invest with Confidence" at bounding box center [179, 257] width 202 height 20
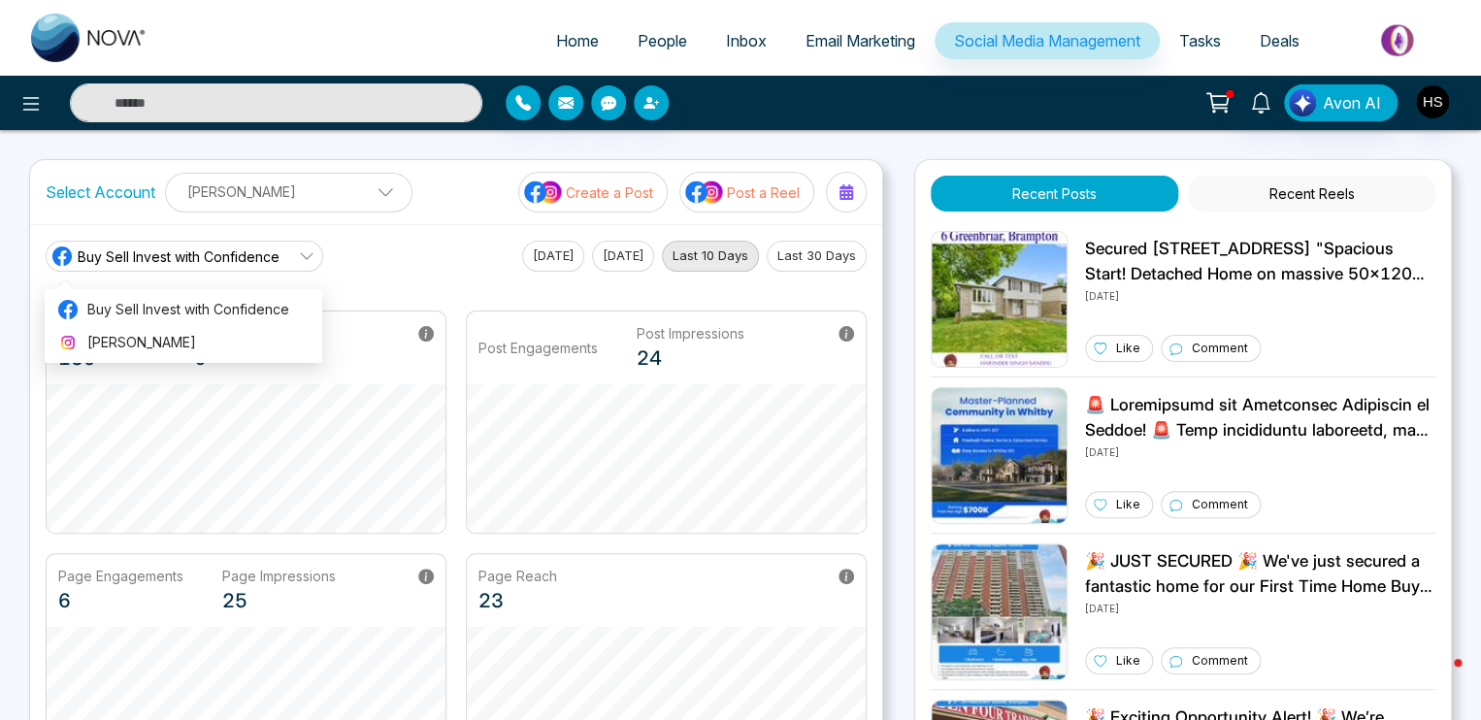
click at [0, 311] on div "Home People Inbox Email Marketing Social Media Management Tasks Deals Avon AI S…" at bounding box center [740, 627] width 1481 height 1254
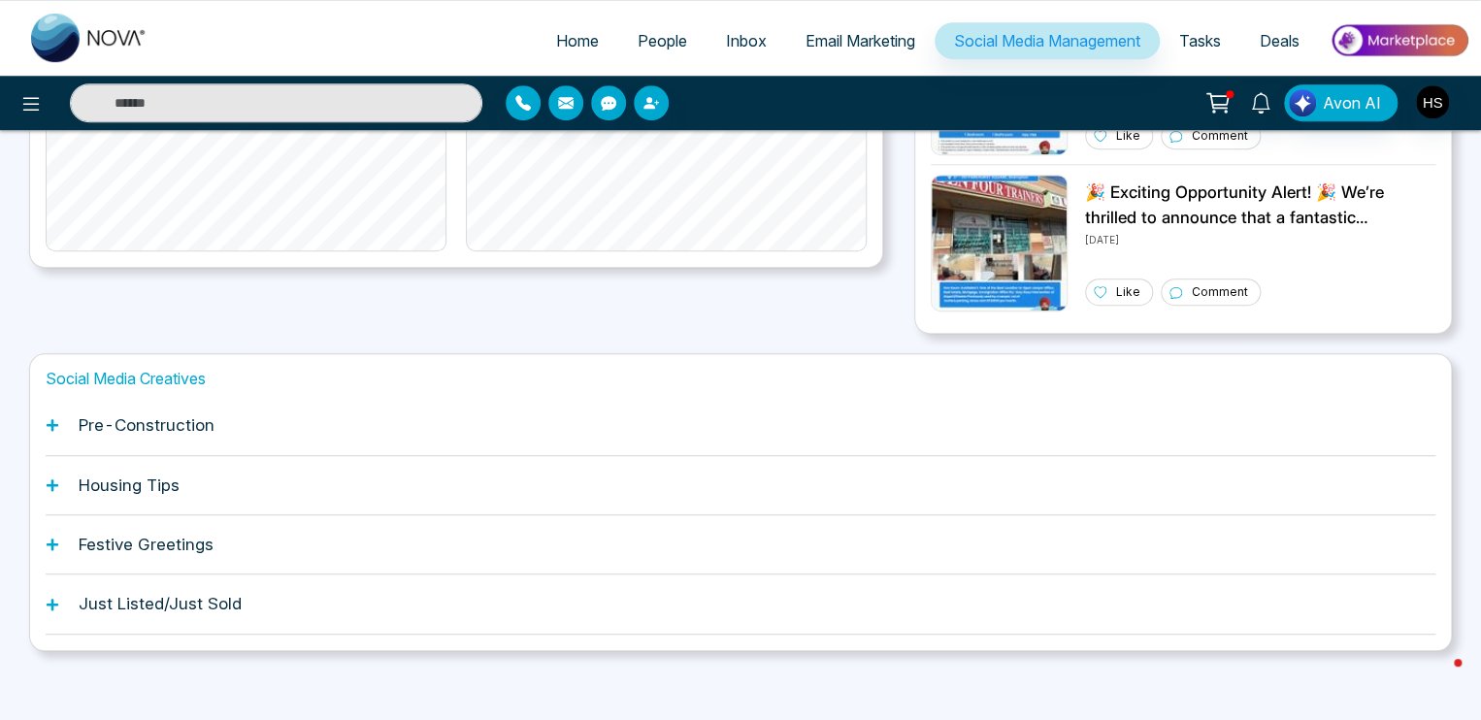
scroll to position [532, 0]
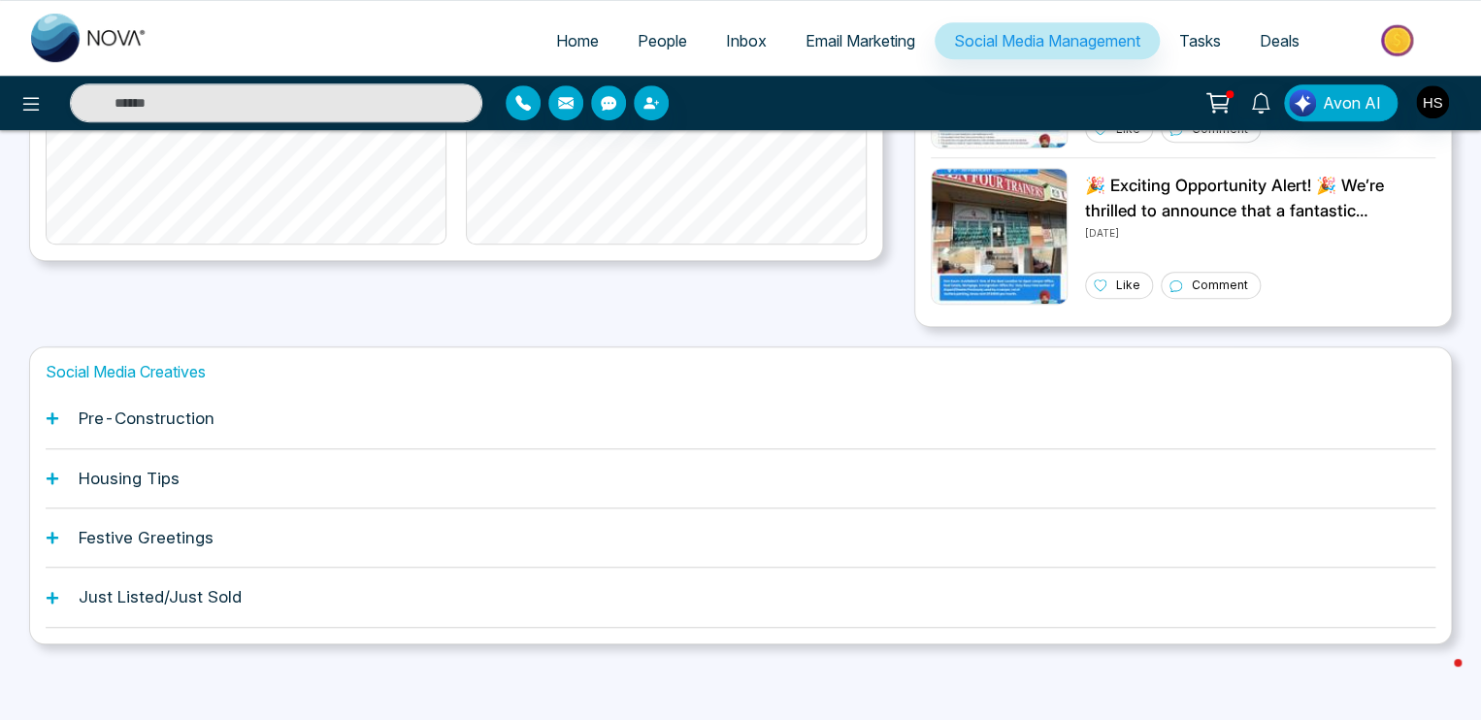
click at [152, 424] on h1 "Pre-Construction" at bounding box center [147, 418] width 136 height 19
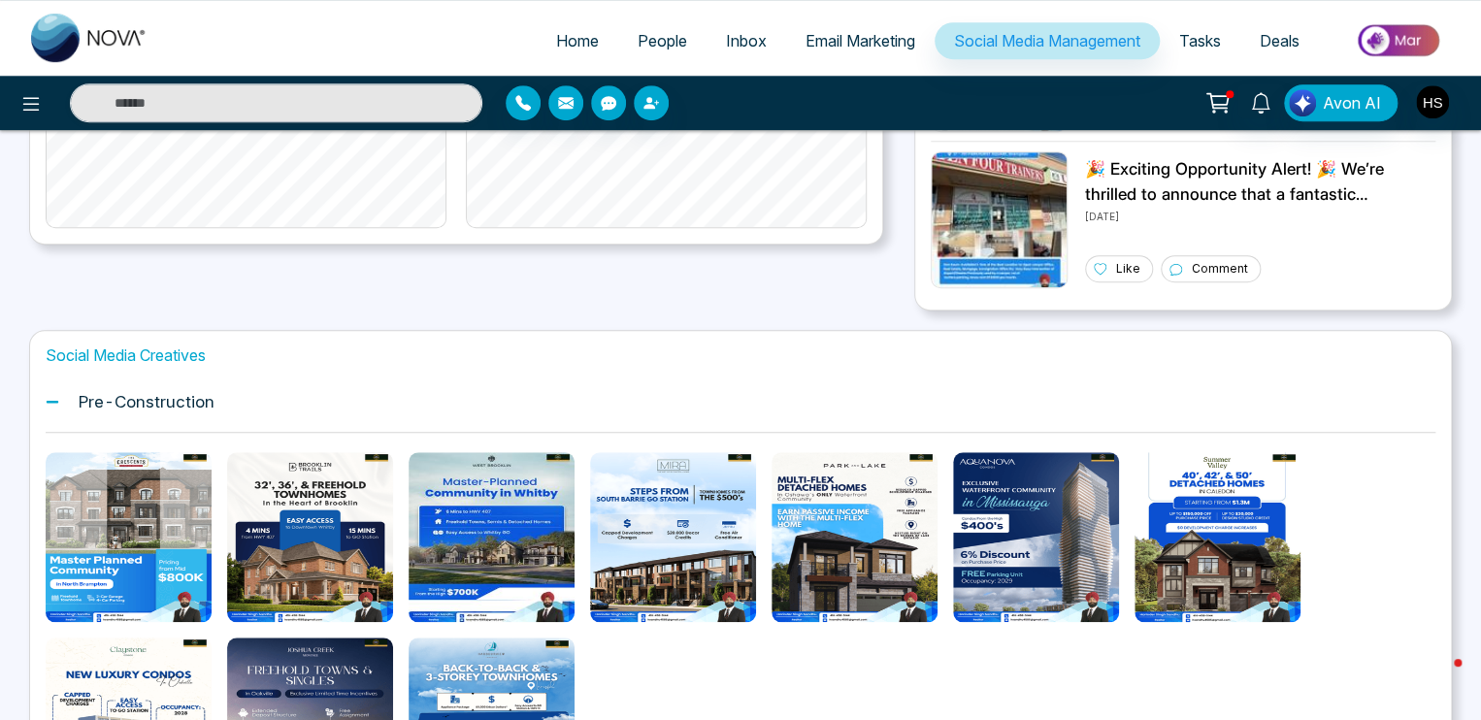
scroll to position [582, 0]
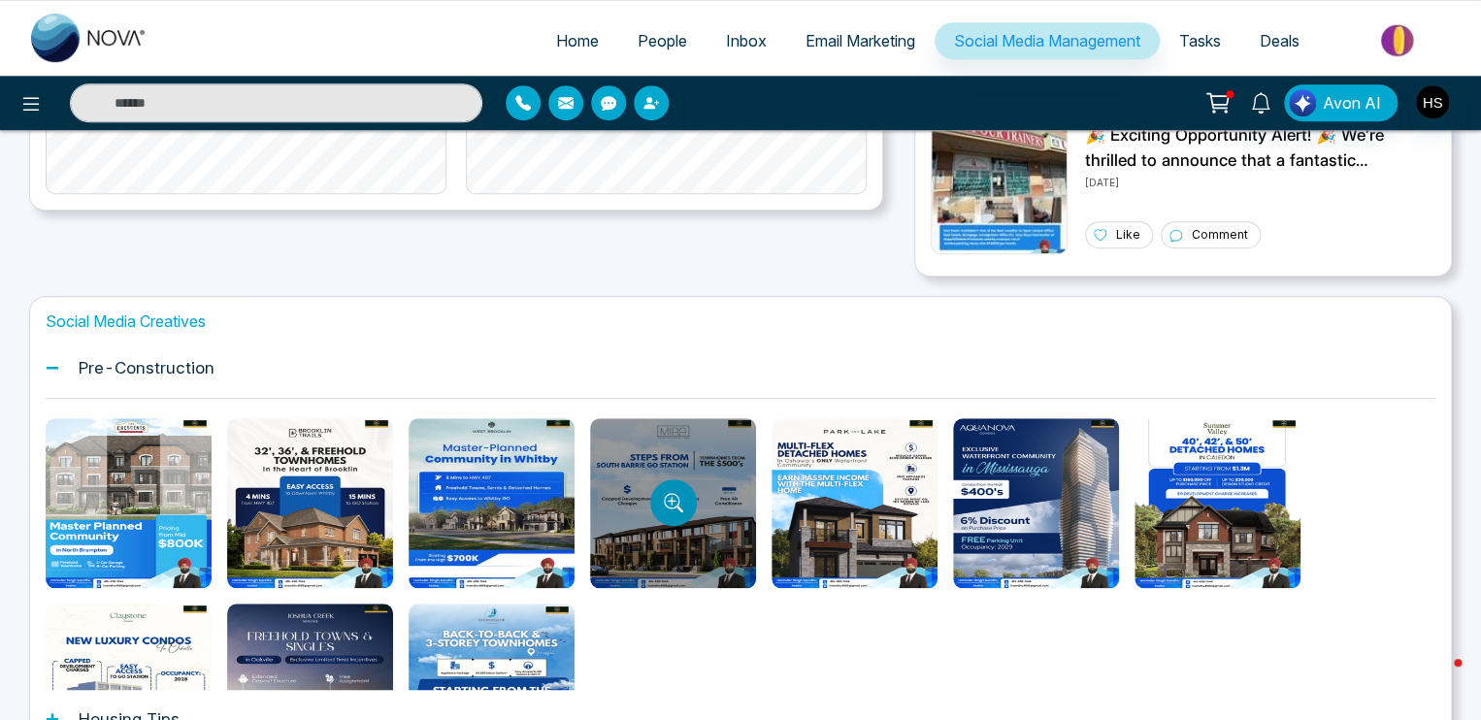
click at [664, 498] on icon "Preview template" at bounding box center [673, 502] width 19 height 19
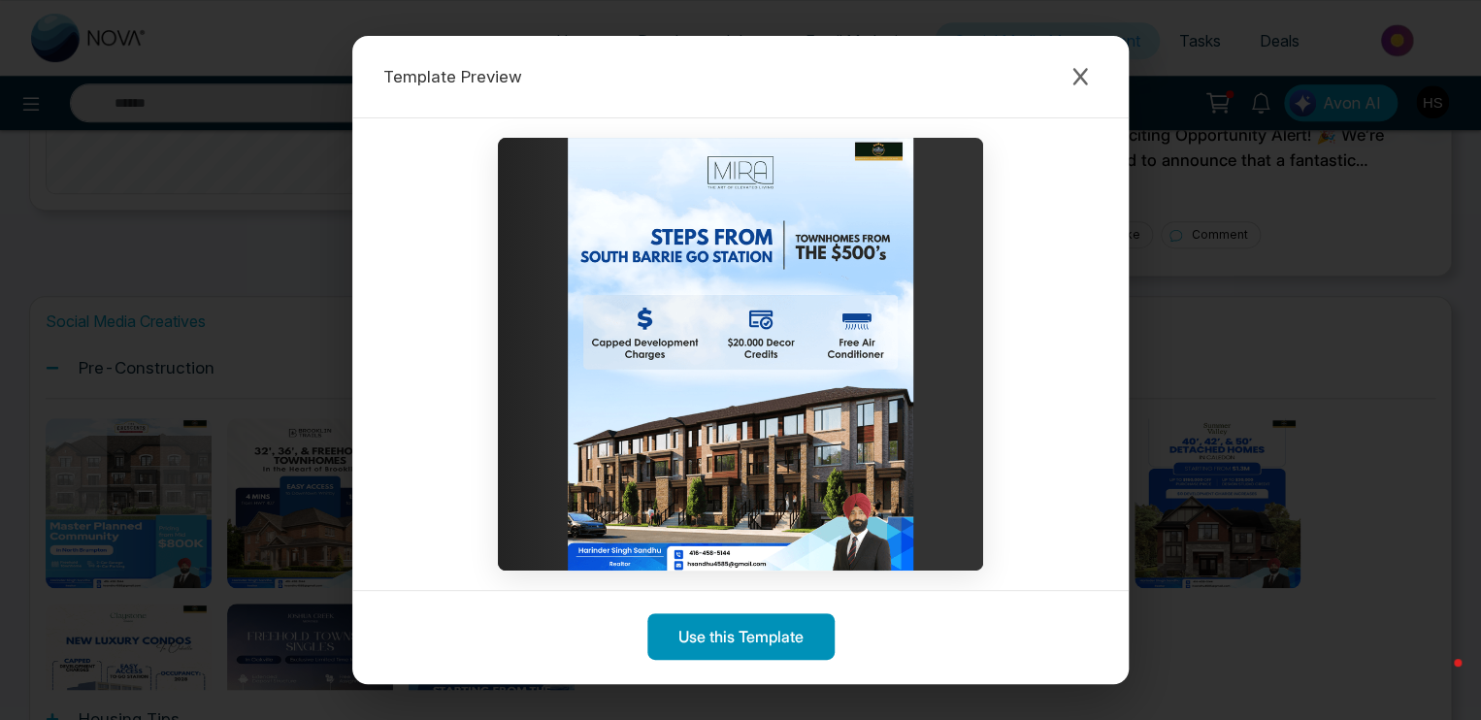
click at [705, 644] on button "Use this Template" at bounding box center [741, 637] width 187 height 47
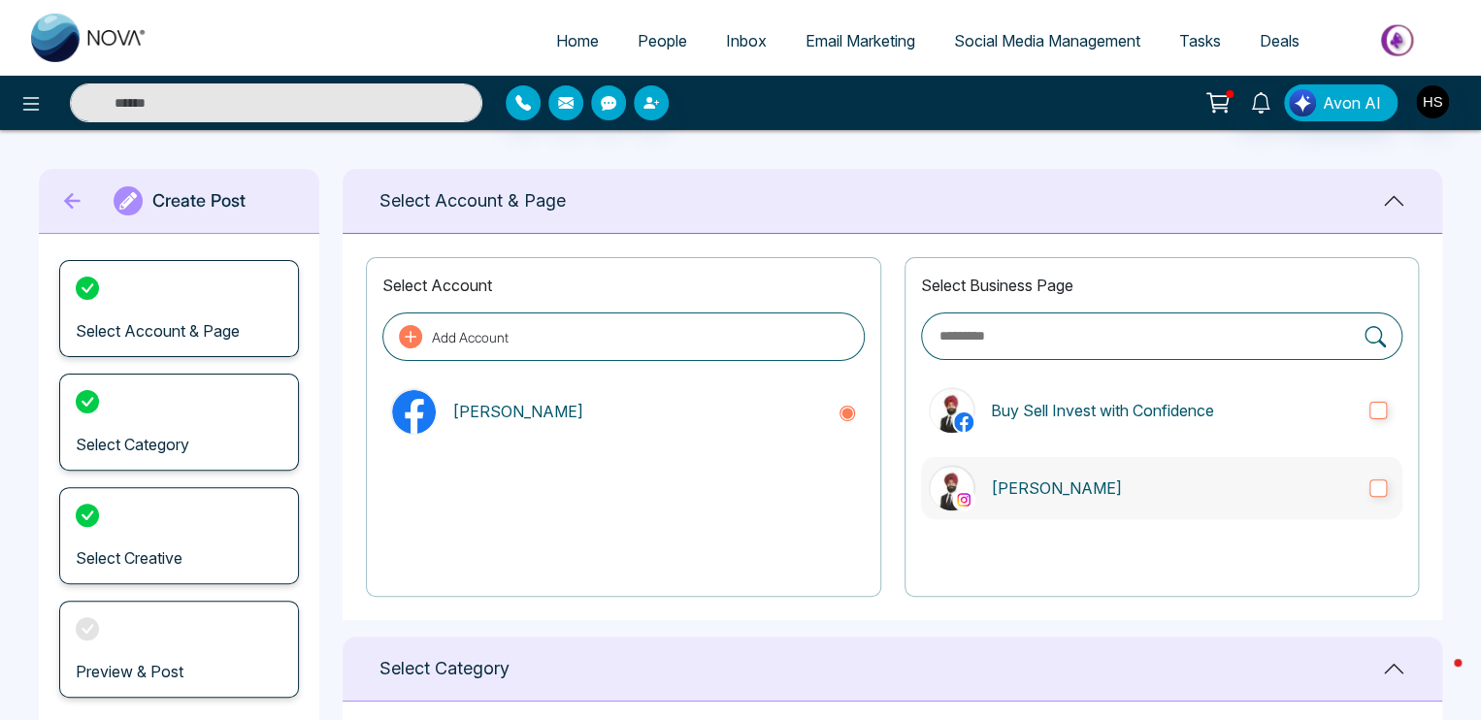
click at [1381, 476] on label "[PERSON_NAME]" at bounding box center [1162, 488] width 482 height 62
type textarea "**********"
click at [853, 408] on icon at bounding box center [847, 413] width 15 height 15
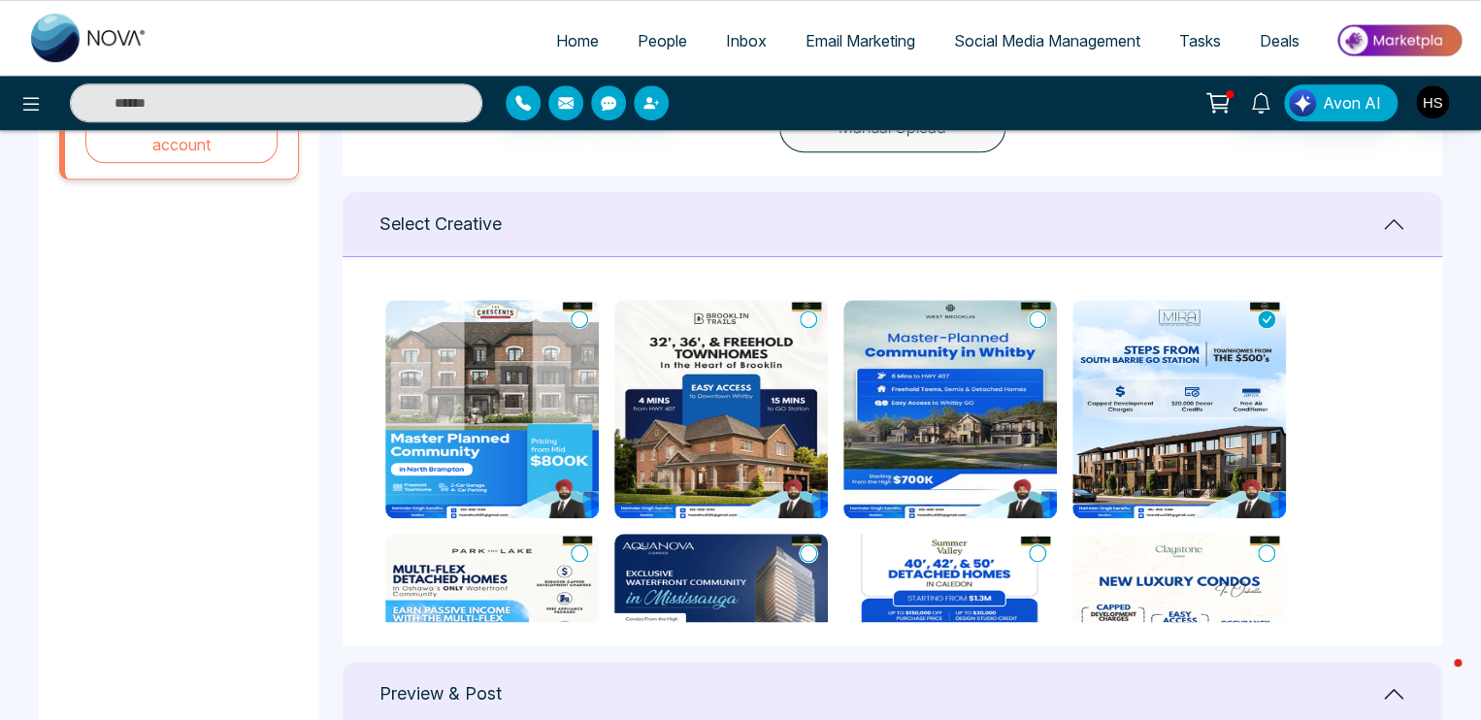
scroll to position [680, 0]
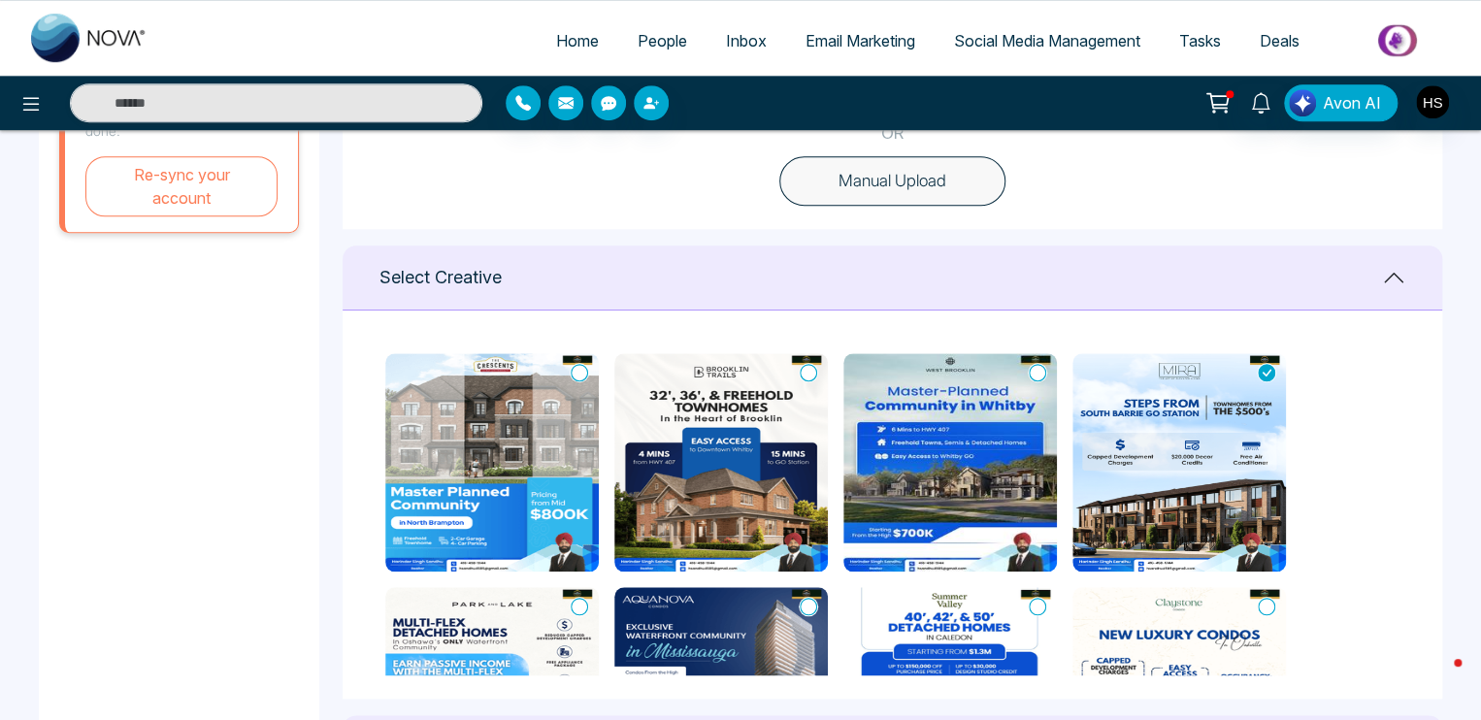
click at [1153, 436] on img at bounding box center [1180, 462] width 214 height 218
click at [1250, 376] on img at bounding box center [1180, 462] width 214 height 218
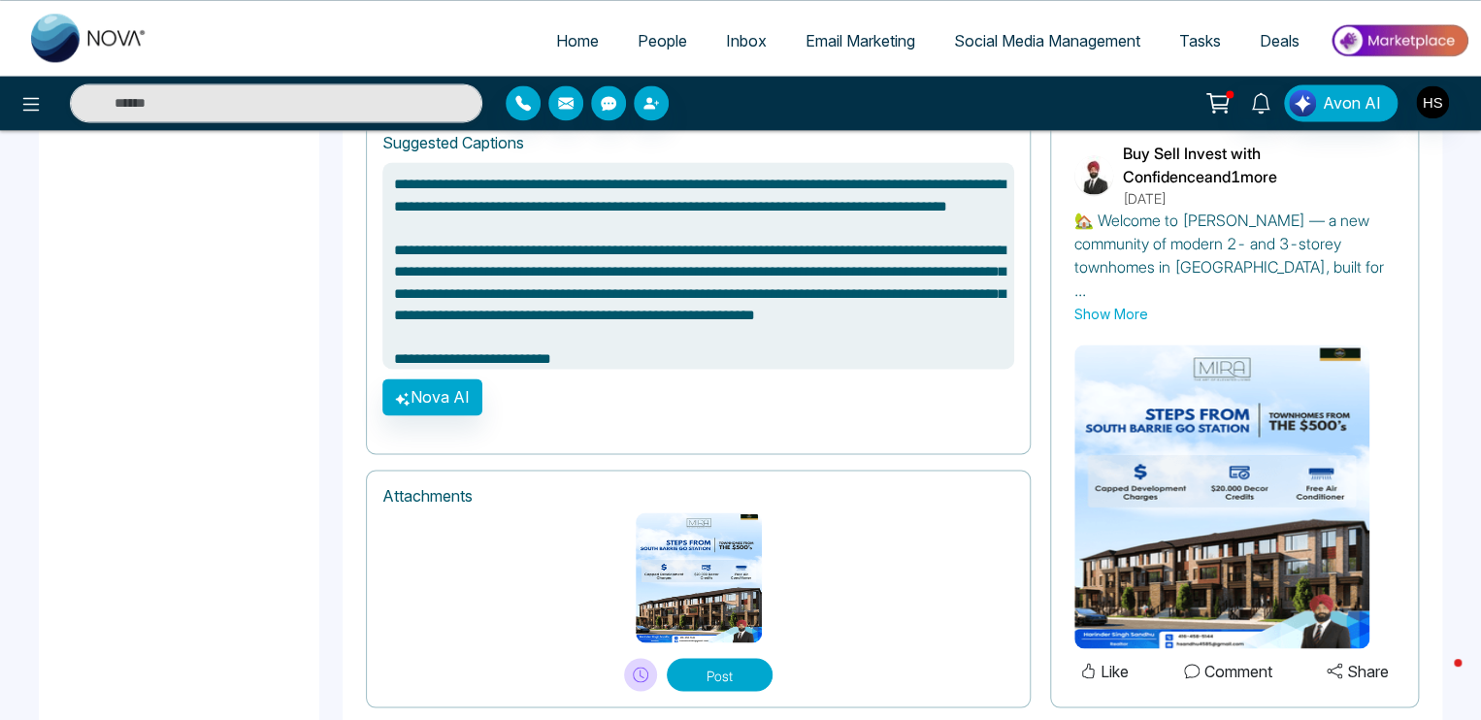
scroll to position [1390, 0]
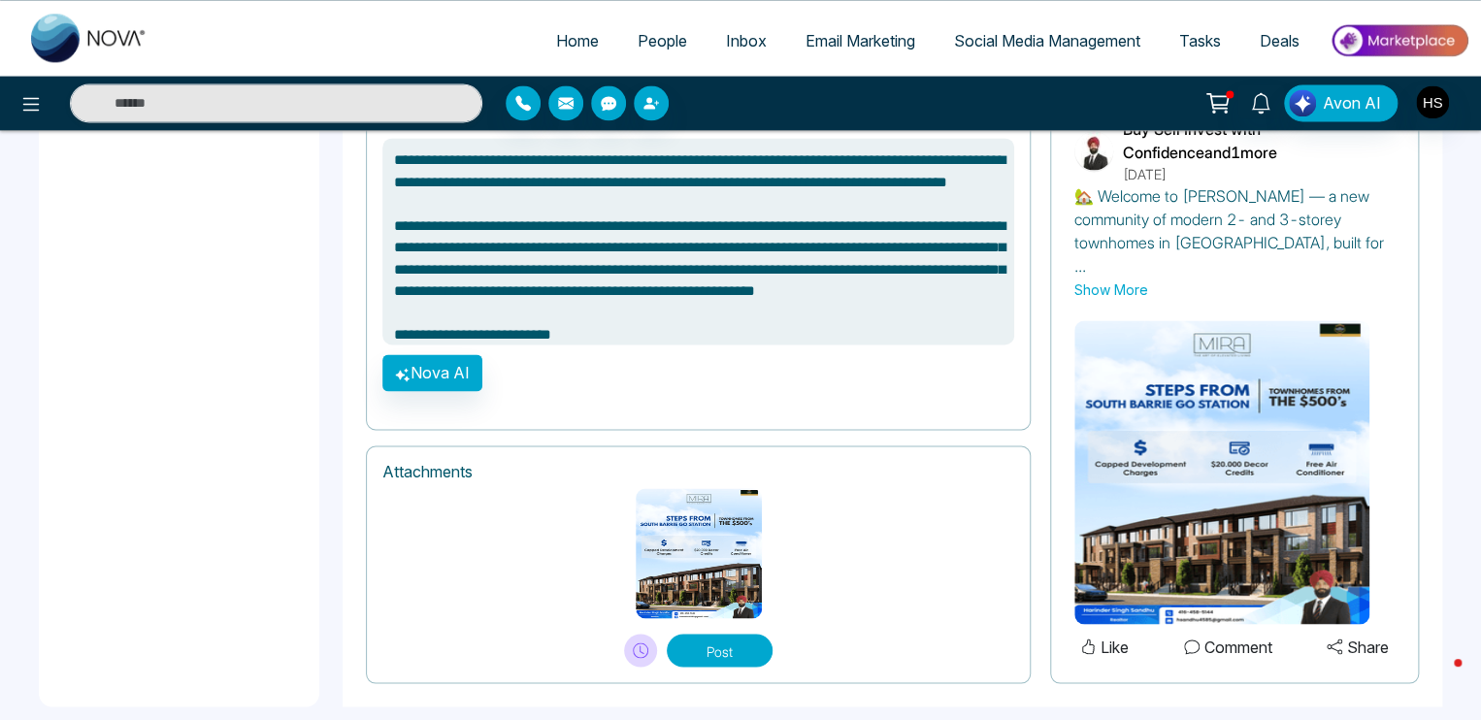
click at [743, 634] on button "Post" at bounding box center [720, 650] width 106 height 33
type textarea "**********"
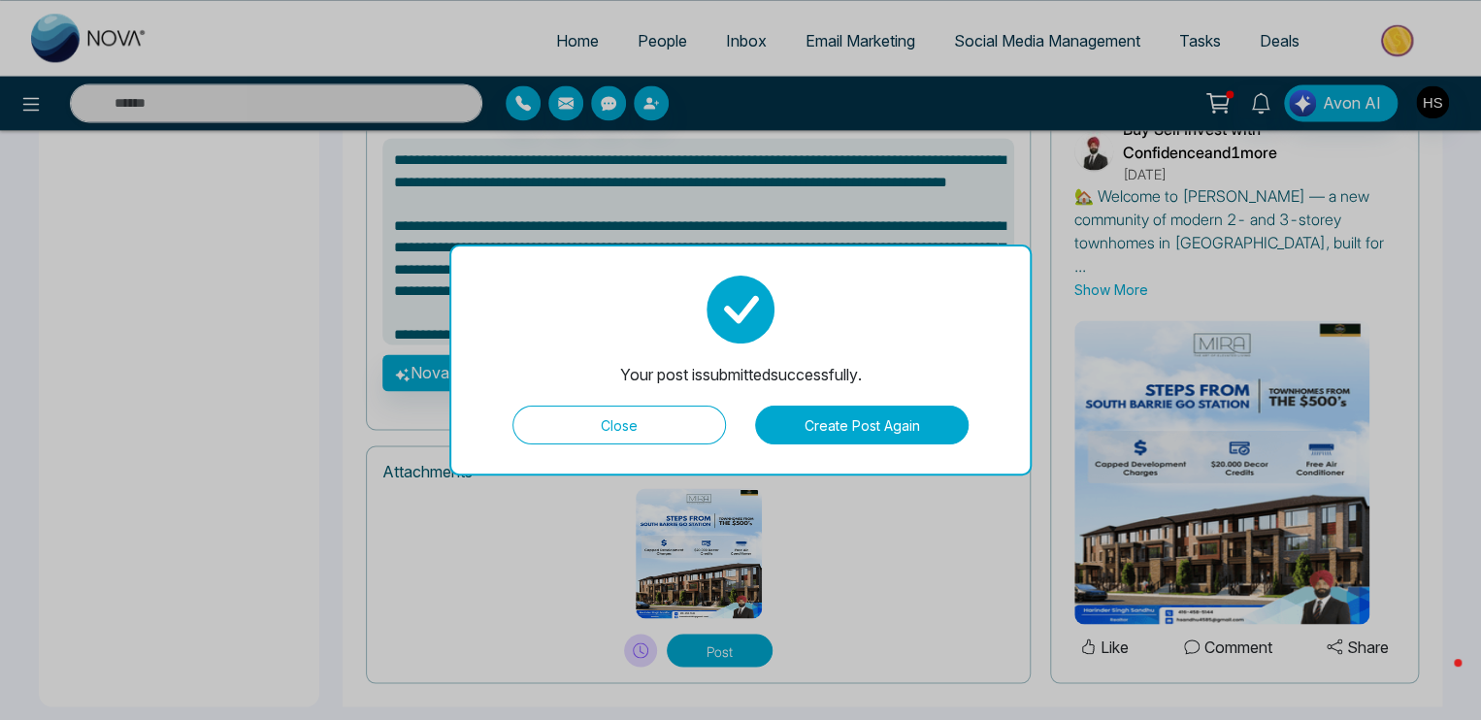
click at [676, 426] on button "Close" at bounding box center [620, 425] width 214 height 39
